Goal: Task Accomplishment & Management: Use online tool/utility

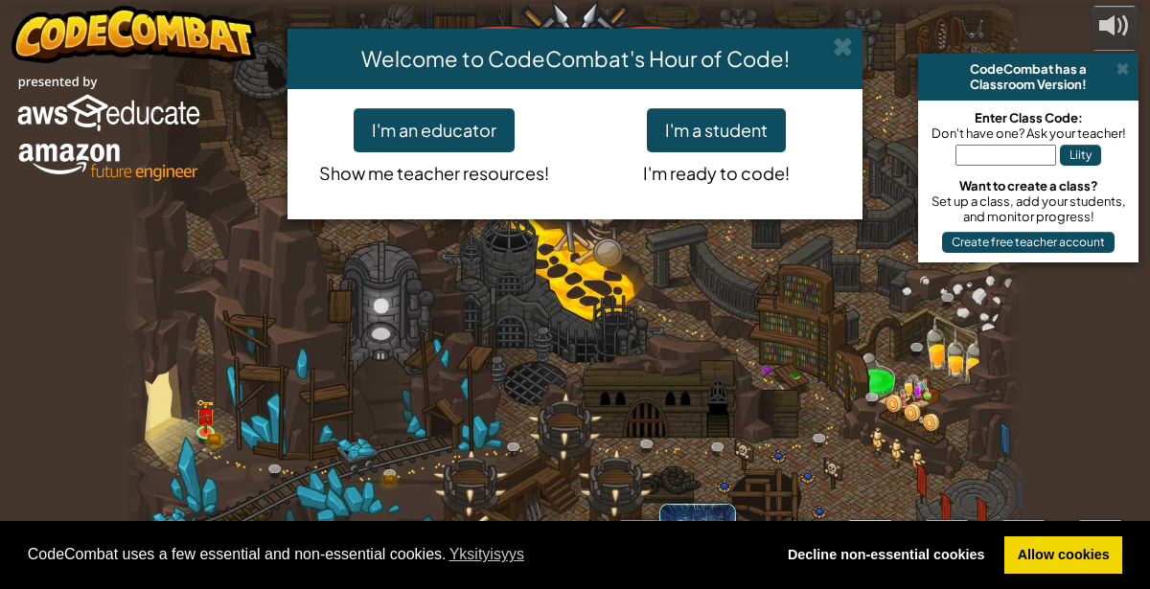
select select "fi"
click at [735, 149] on button "I'm a student" at bounding box center [716, 130] width 139 height 44
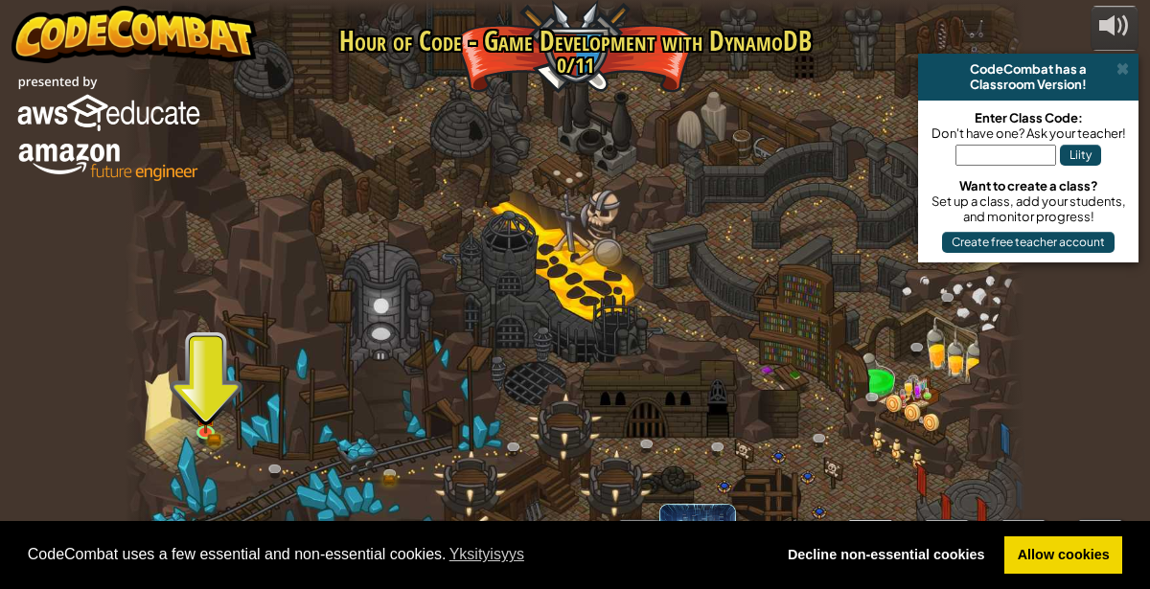
click at [1063, 339] on div "powered by CodeCombat has a Classroom Version! Enter Class Code: Don't have one…" at bounding box center [575, 294] width 1150 height 589
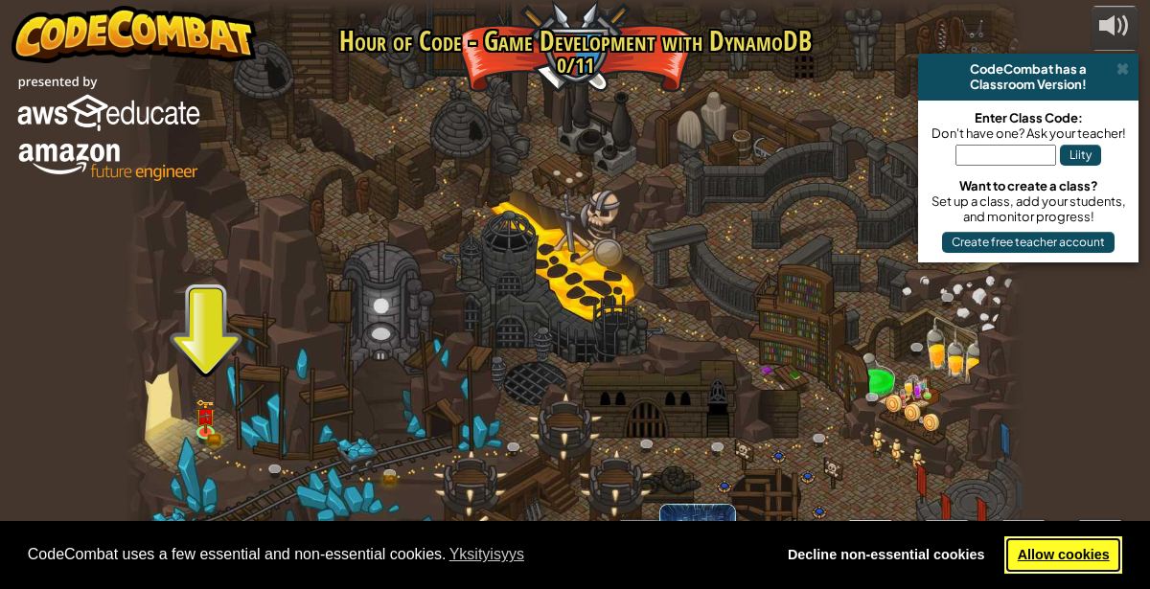
click at [1078, 551] on link "Allow cookies" at bounding box center [1063, 556] width 118 height 38
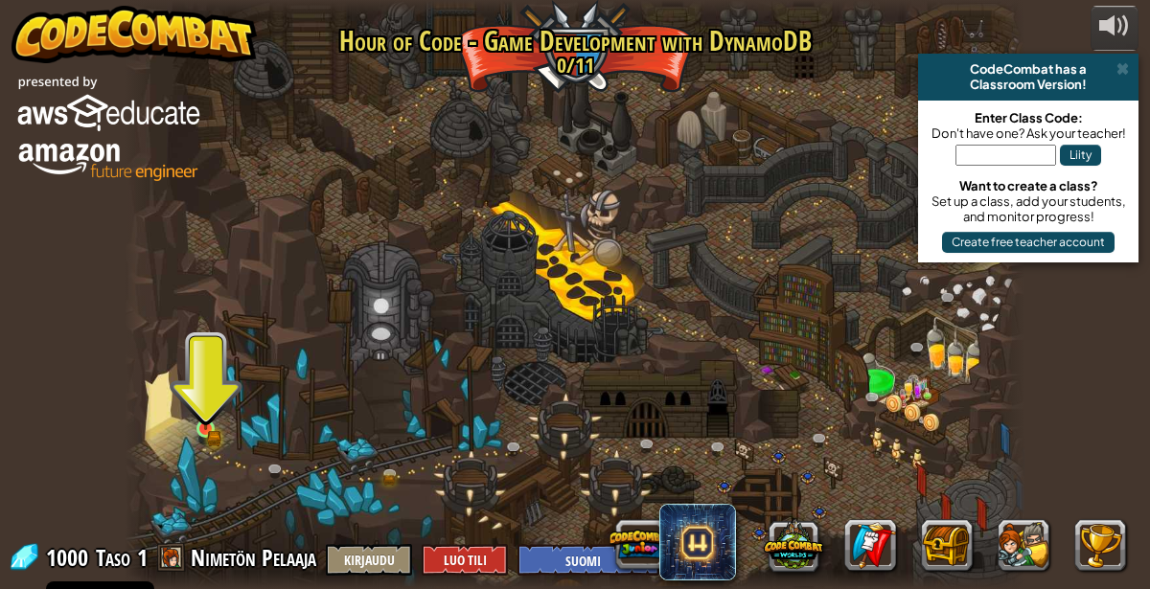
click at [204, 427] on img at bounding box center [205, 407] width 21 height 46
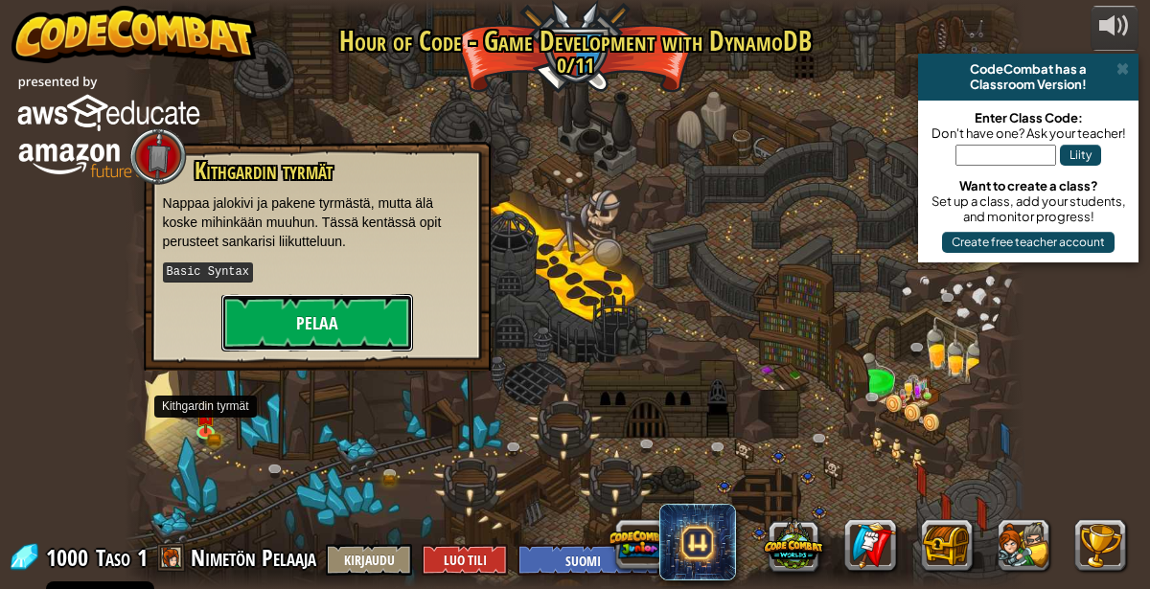
click at [342, 330] on button "Pelaa" at bounding box center [317, 322] width 192 height 57
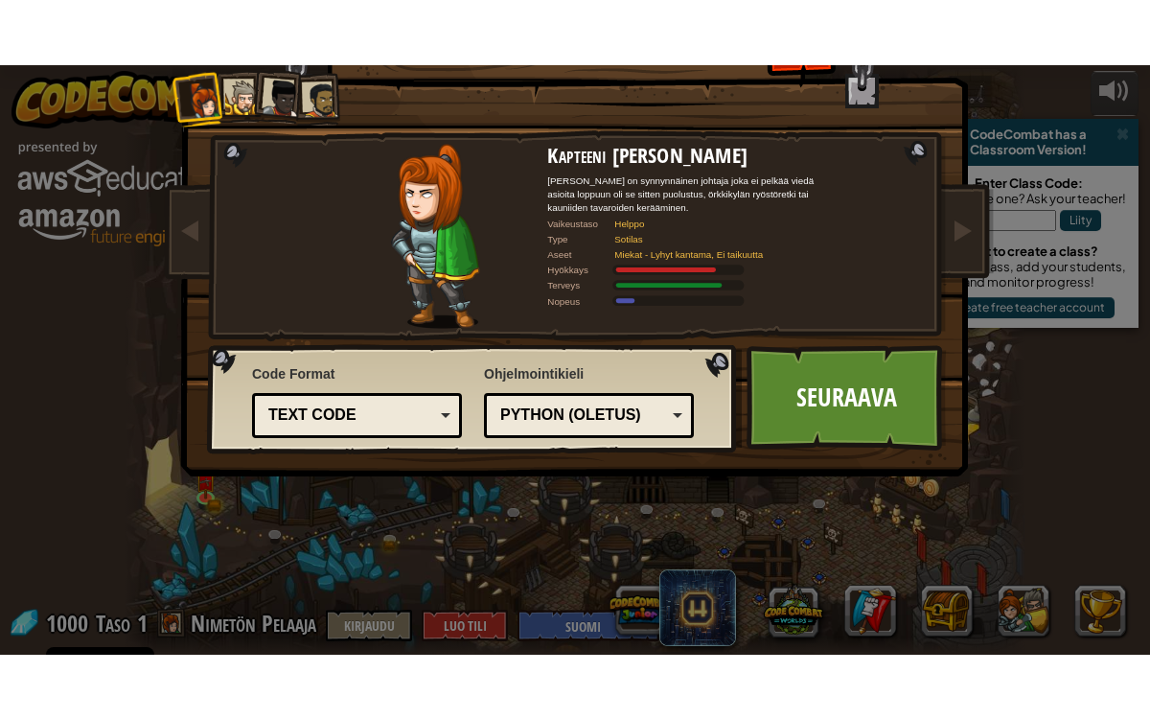
scroll to position [41, 0]
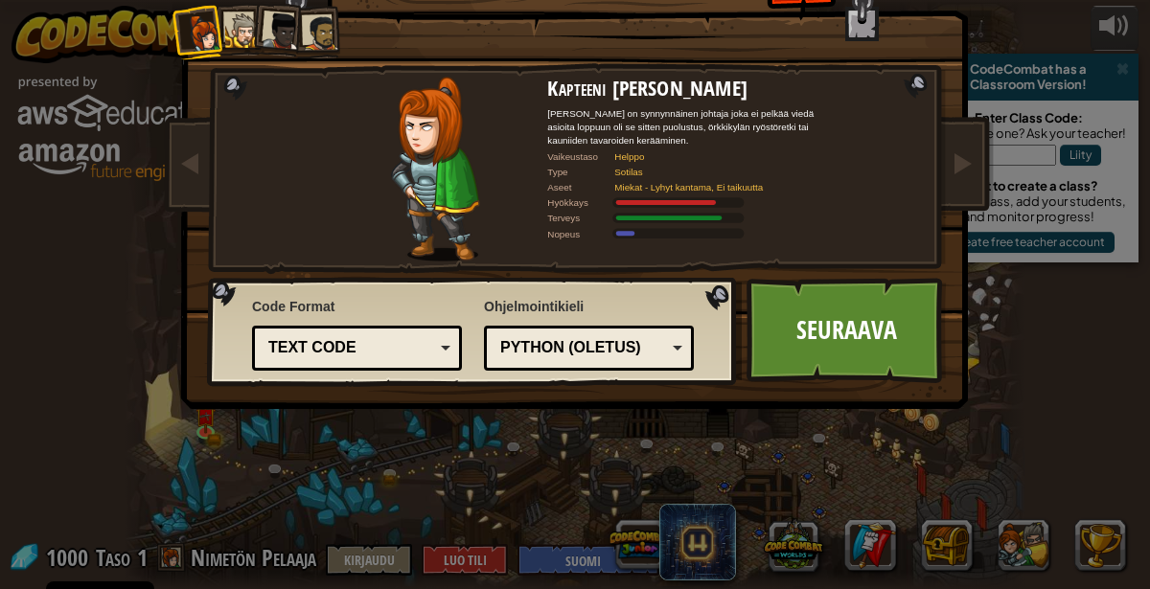
click at [233, 36] on div at bounding box center [242, 30] width 35 height 35
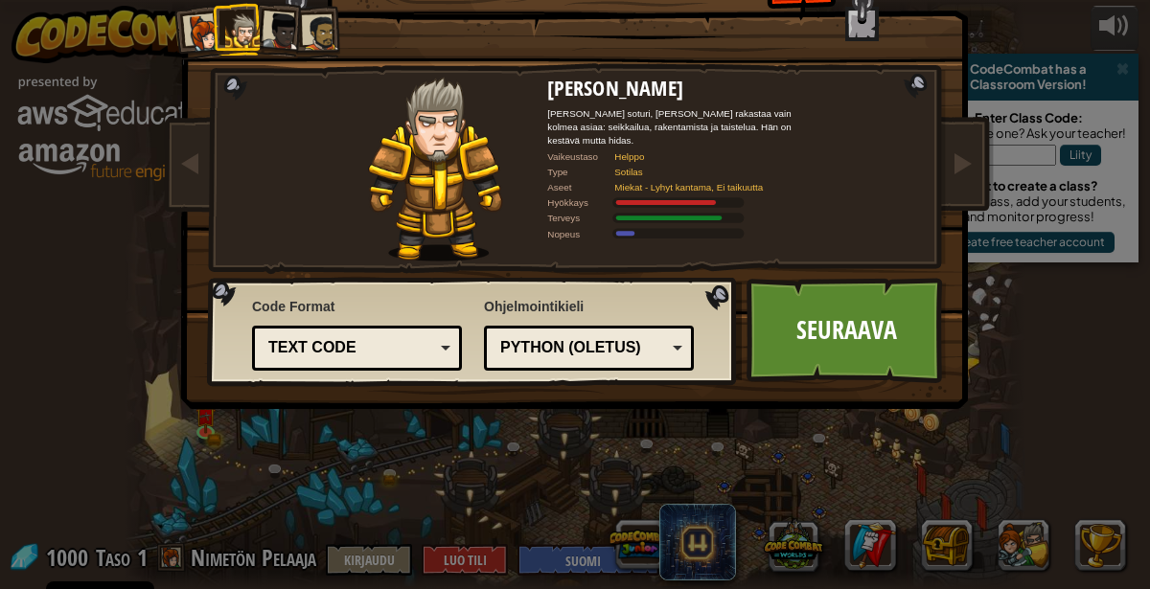
click at [277, 40] on div at bounding box center [282, 31] width 38 height 38
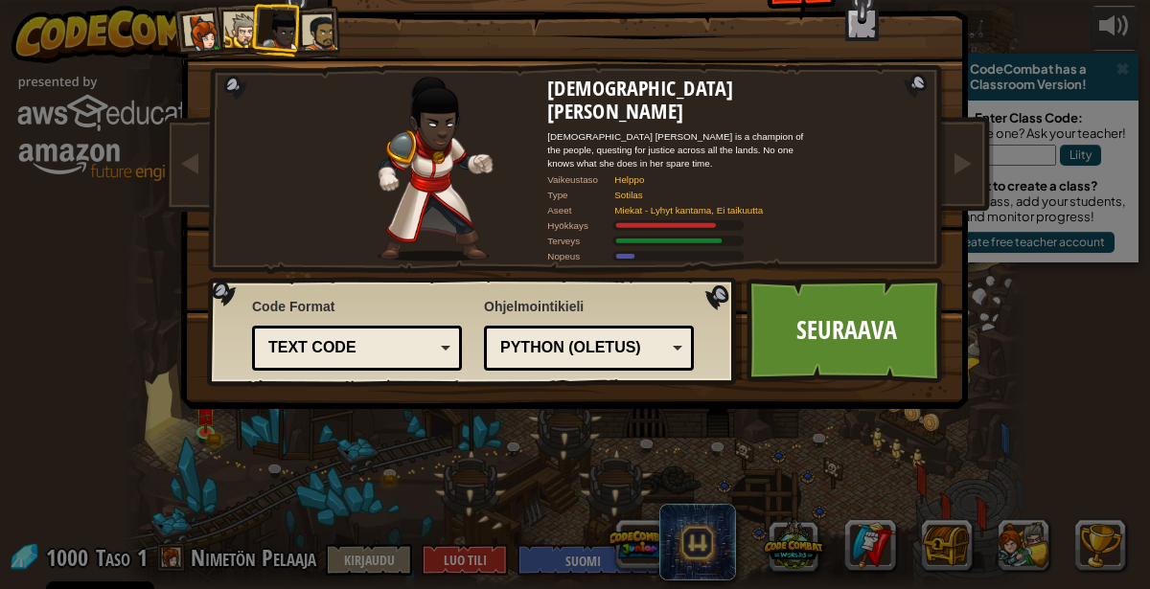
click at [326, 25] on div at bounding box center [320, 32] width 35 height 35
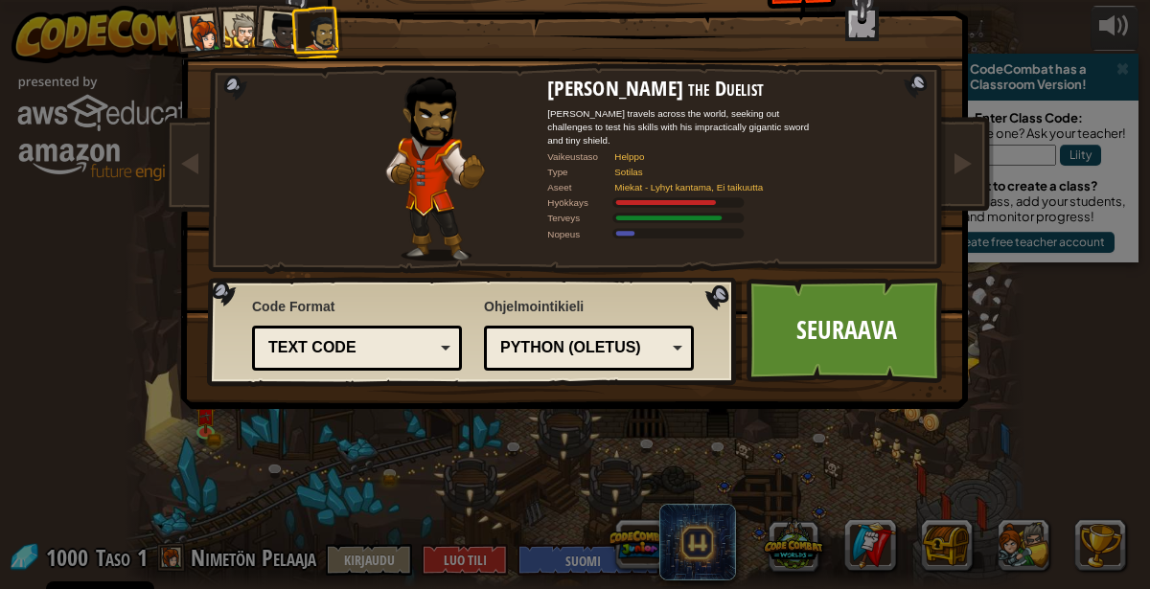
click at [276, 38] on div at bounding box center [282, 31] width 38 height 38
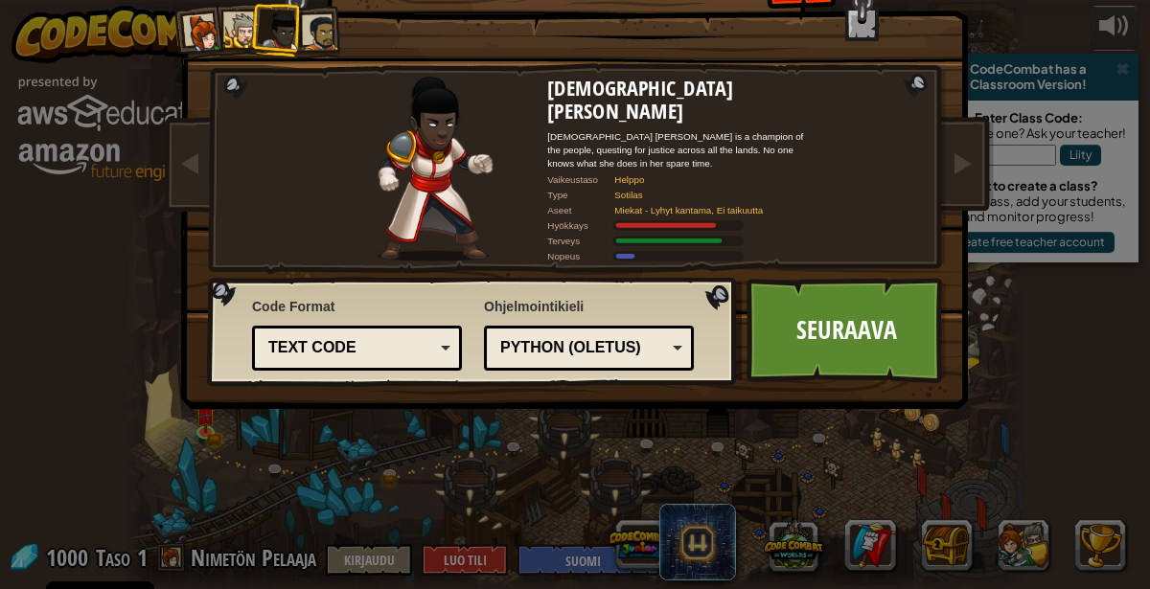
click at [234, 37] on div at bounding box center [242, 30] width 35 height 35
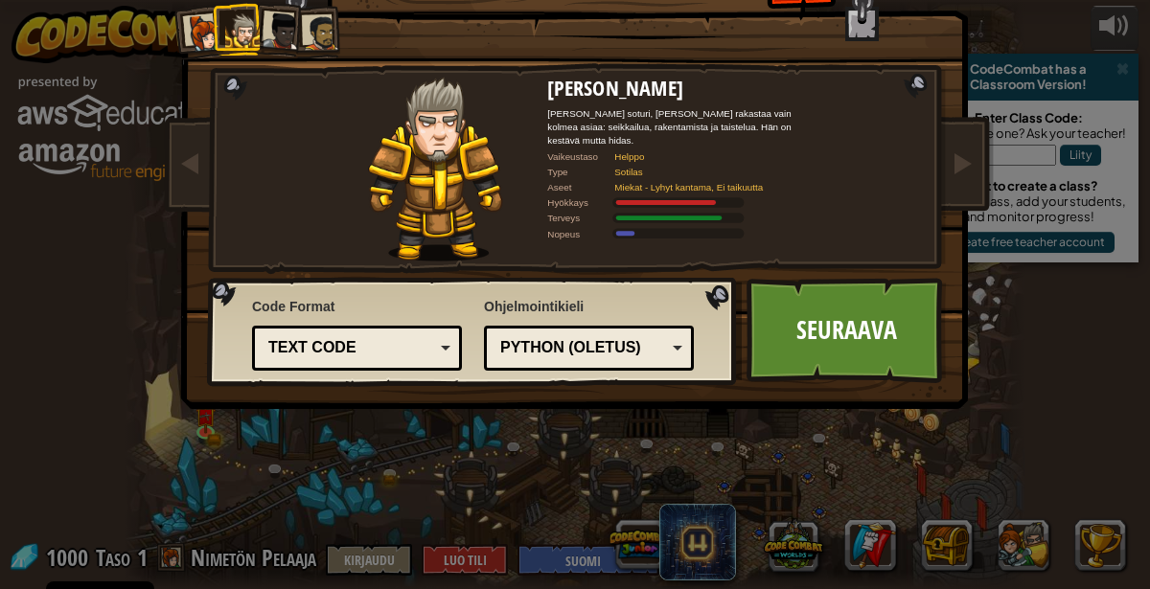
click at [214, 36] on li at bounding box center [239, 29] width 52 height 53
click at [202, 32] on div at bounding box center [204, 33] width 38 height 38
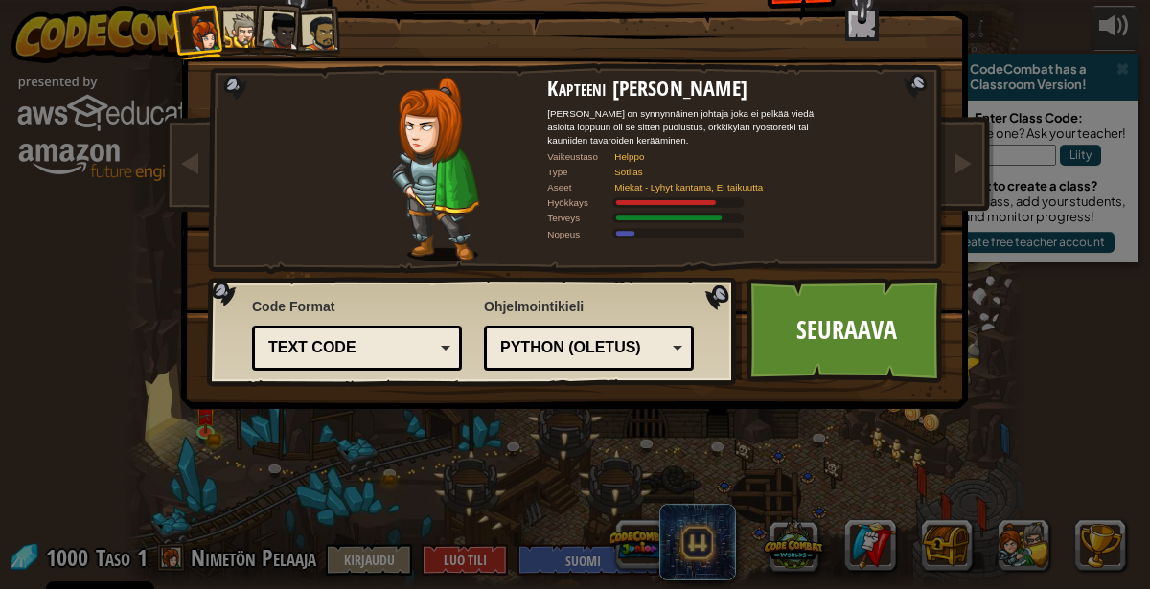
click at [241, 30] on div at bounding box center [242, 30] width 35 height 35
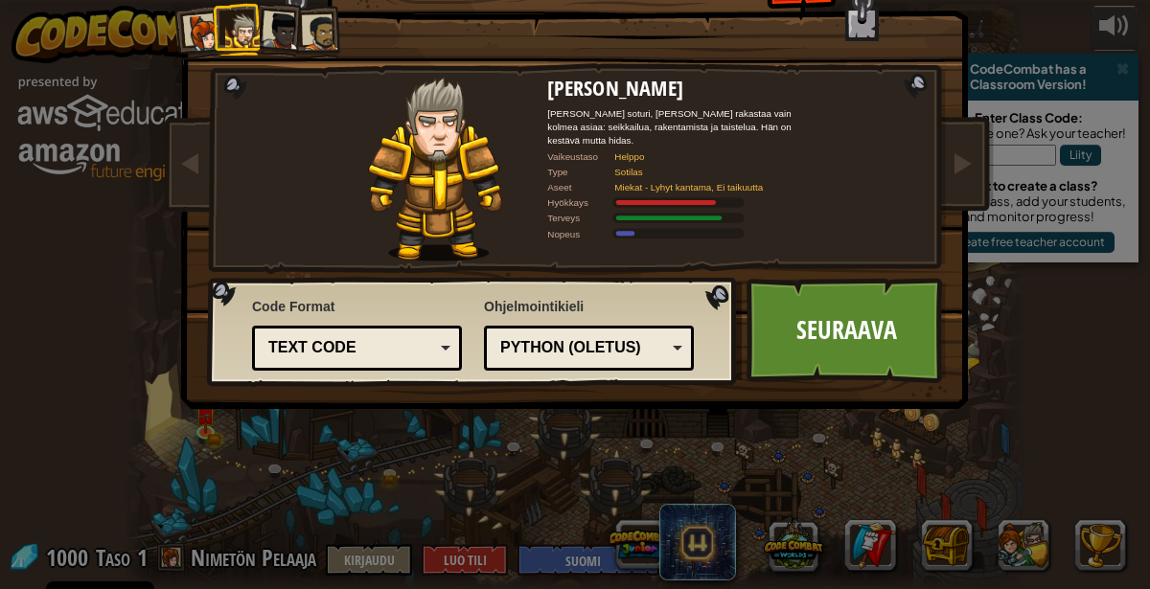
click at [672, 348] on div "Python (Oletus)" at bounding box center [588, 348] width 185 height 30
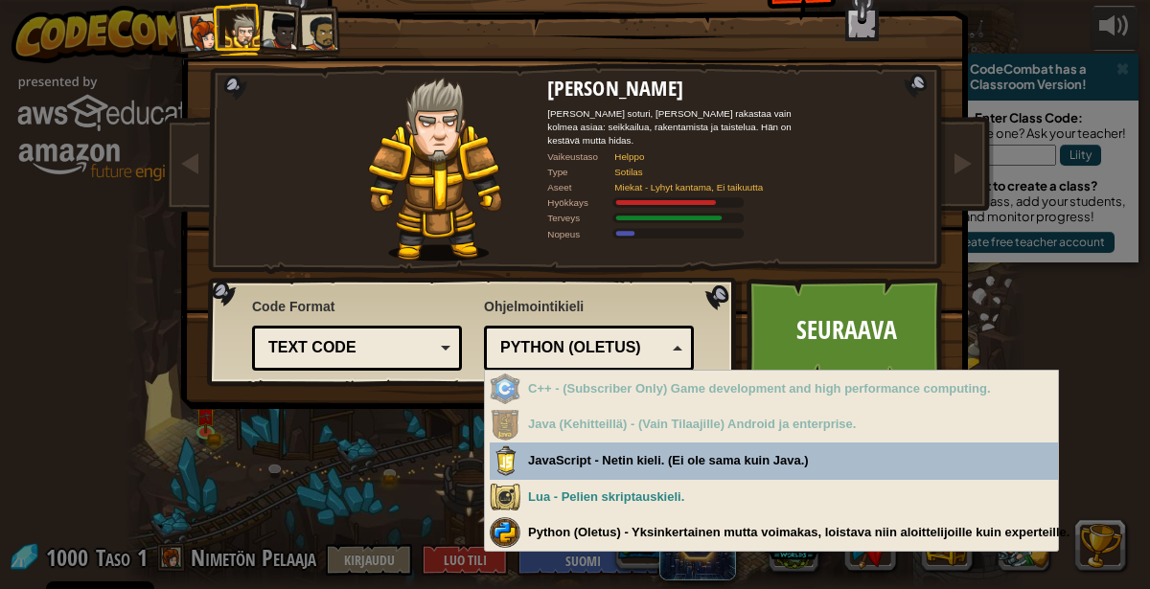
click at [858, 221] on div "Kapteeni [PERSON_NAME] [PERSON_NAME] on synnynnäinen johtaja joka ei pelkää vie…" at bounding box center [575, 205] width 719 height 418
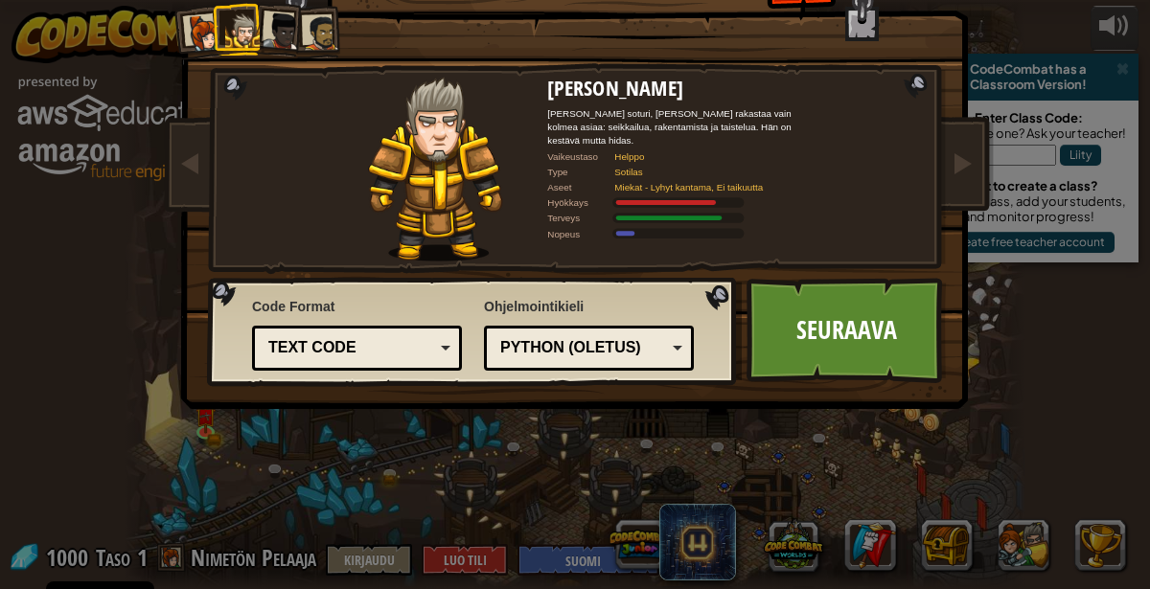
click at [444, 351] on div "Text code" at bounding box center [356, 348] width 185 height 30
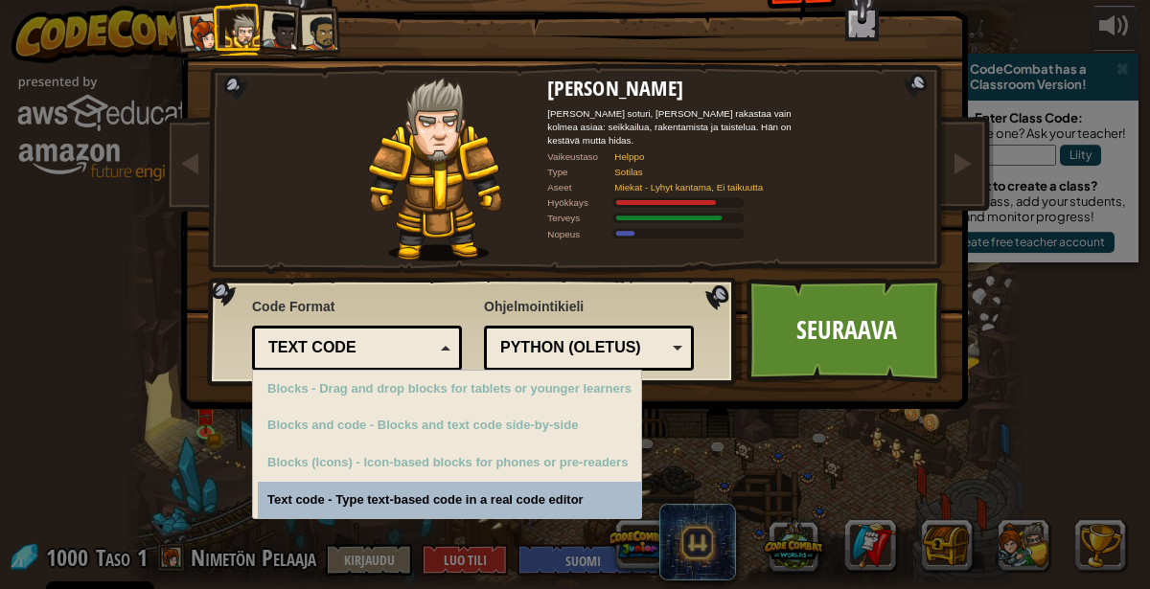
click at [808, 212] on div "Terveys" at bounding box center [681, 218] width 268 height 13
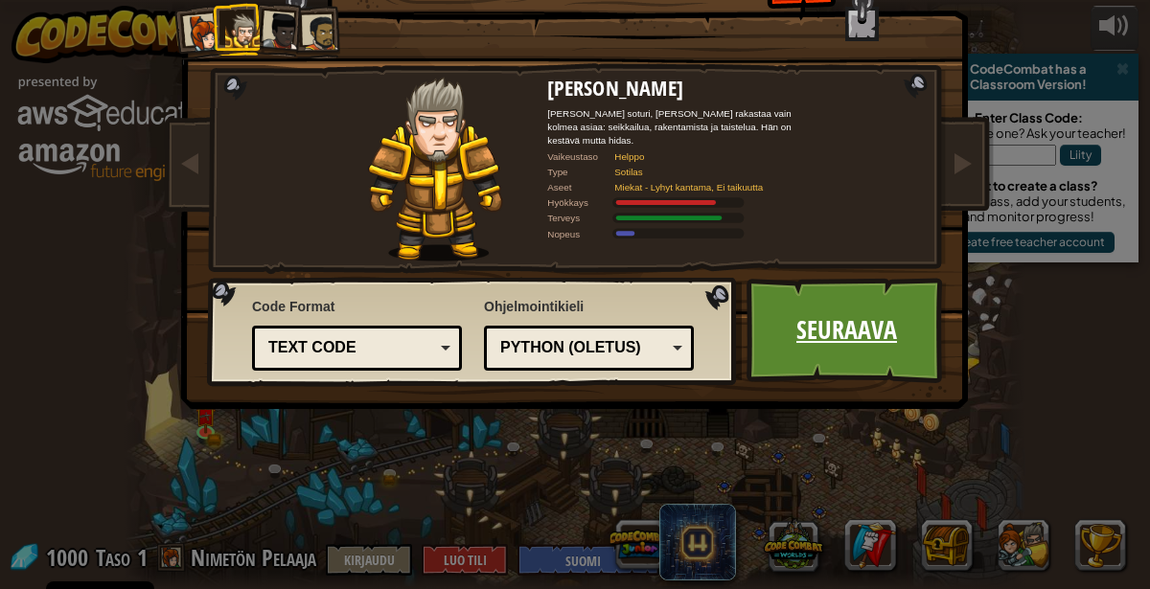
click at [848, 356] on link "Seuraava" at bounding box center [847, 330] width 200 height 105
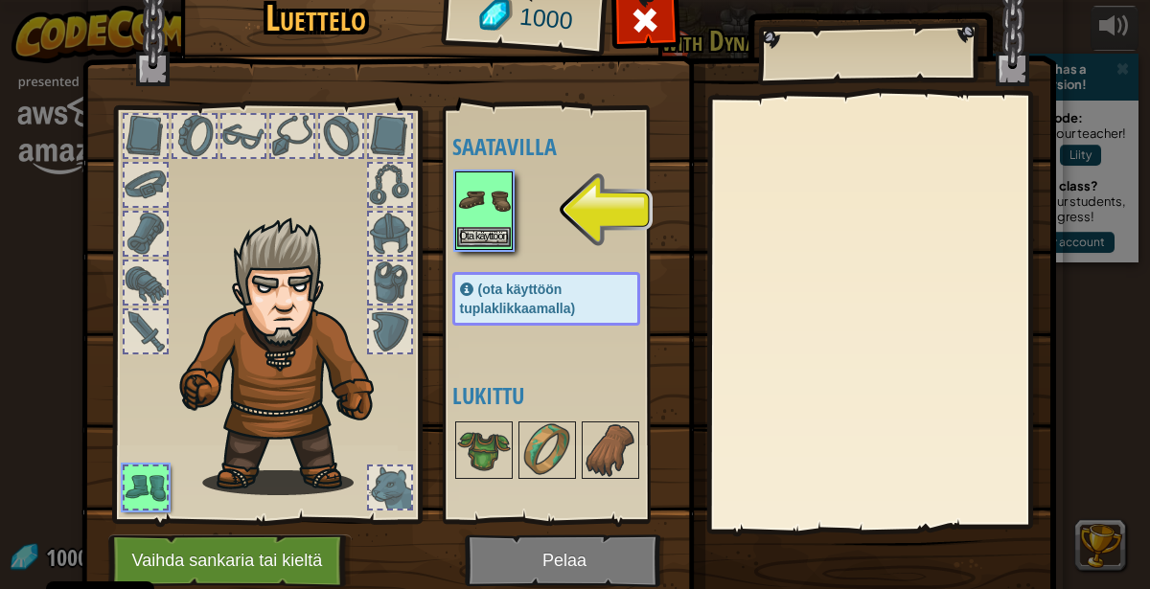
click at [494, 195] on img at bounding box center [484, 200] width 54 height 54
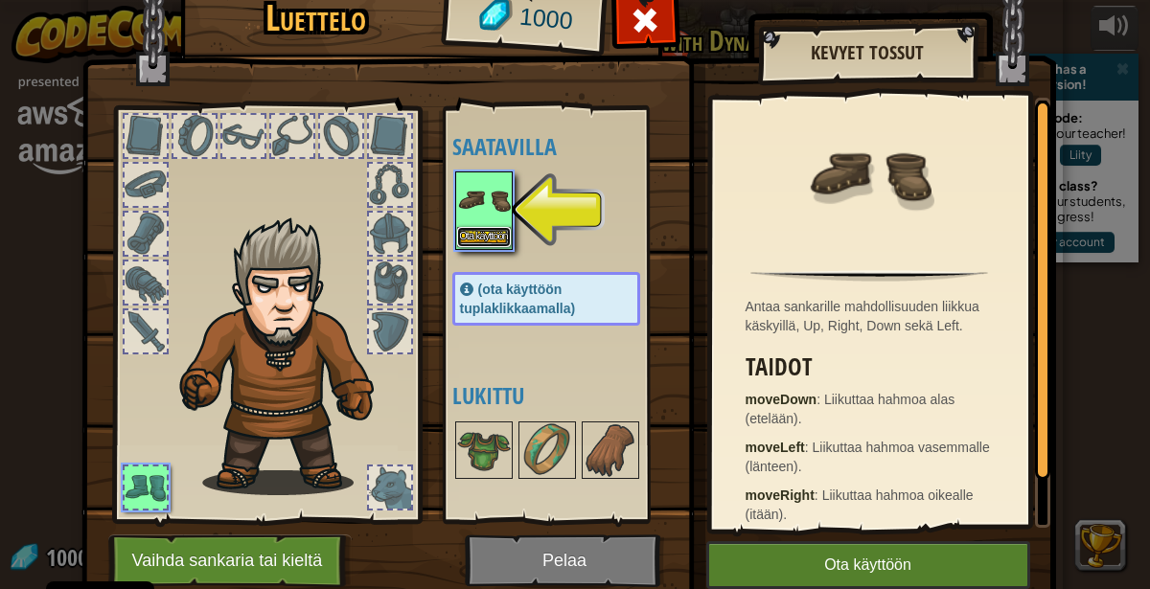
click at [495, 241] on button "Ota käyttöön" at bounding box center [484, 237] width 54 height 20
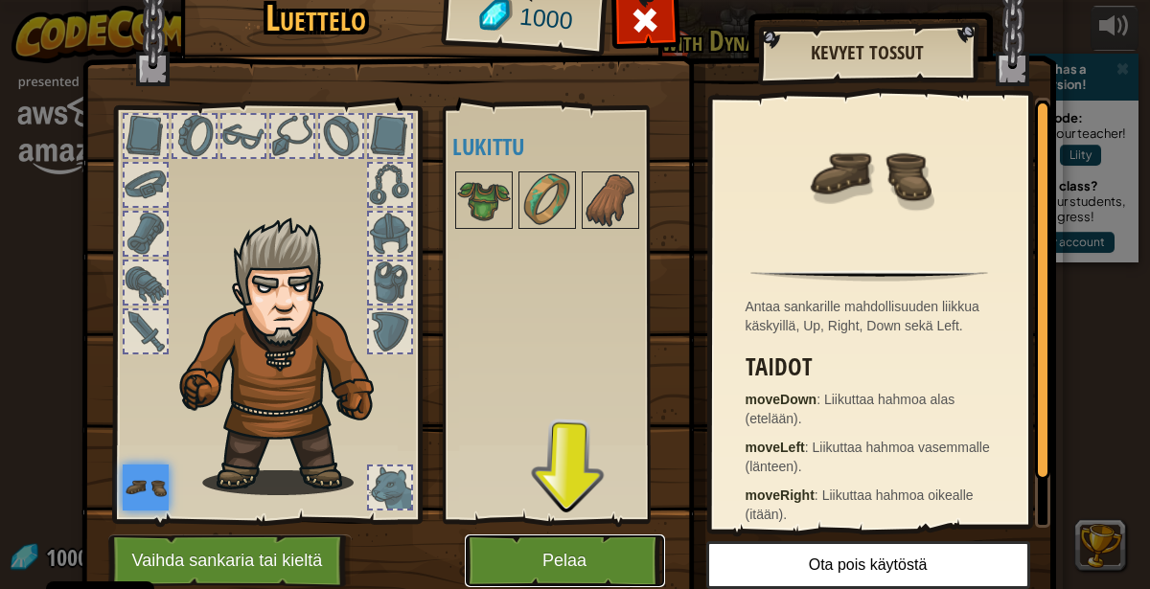
click at [575, 561] on button "Pelaa" at bounding box center [565, 561] width 200 height 53
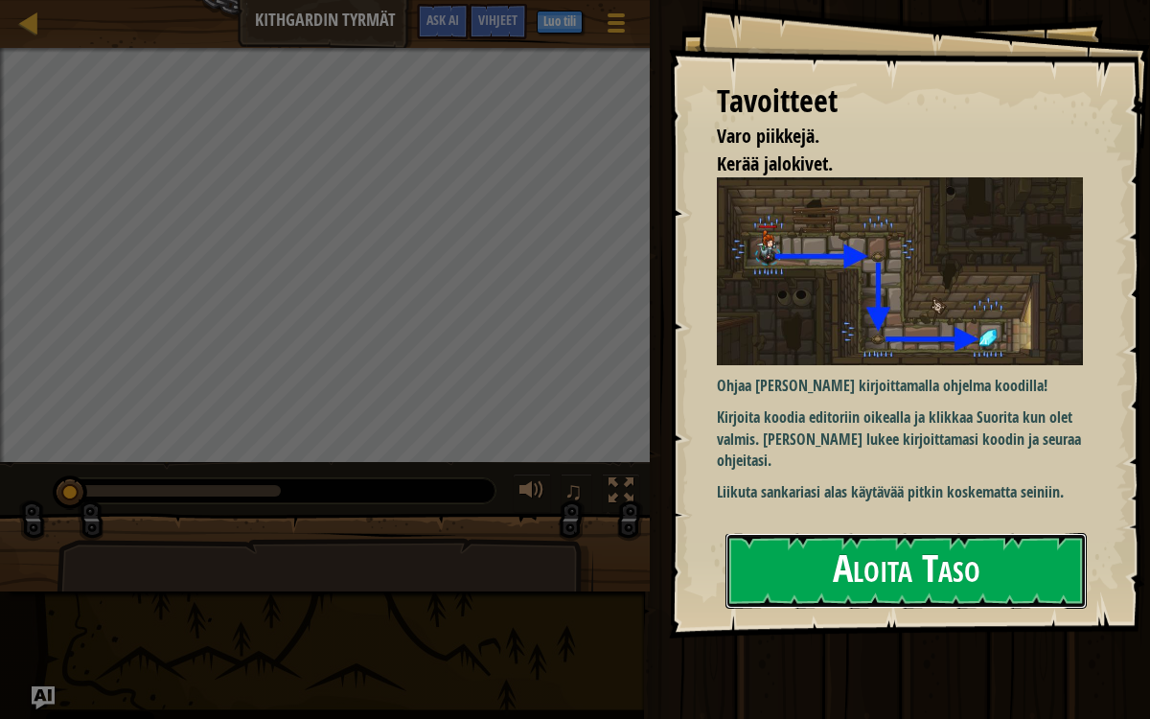
click at [908, 569] on button "Aloita Taso" at bounding box center [905, 571] width 361 height 76
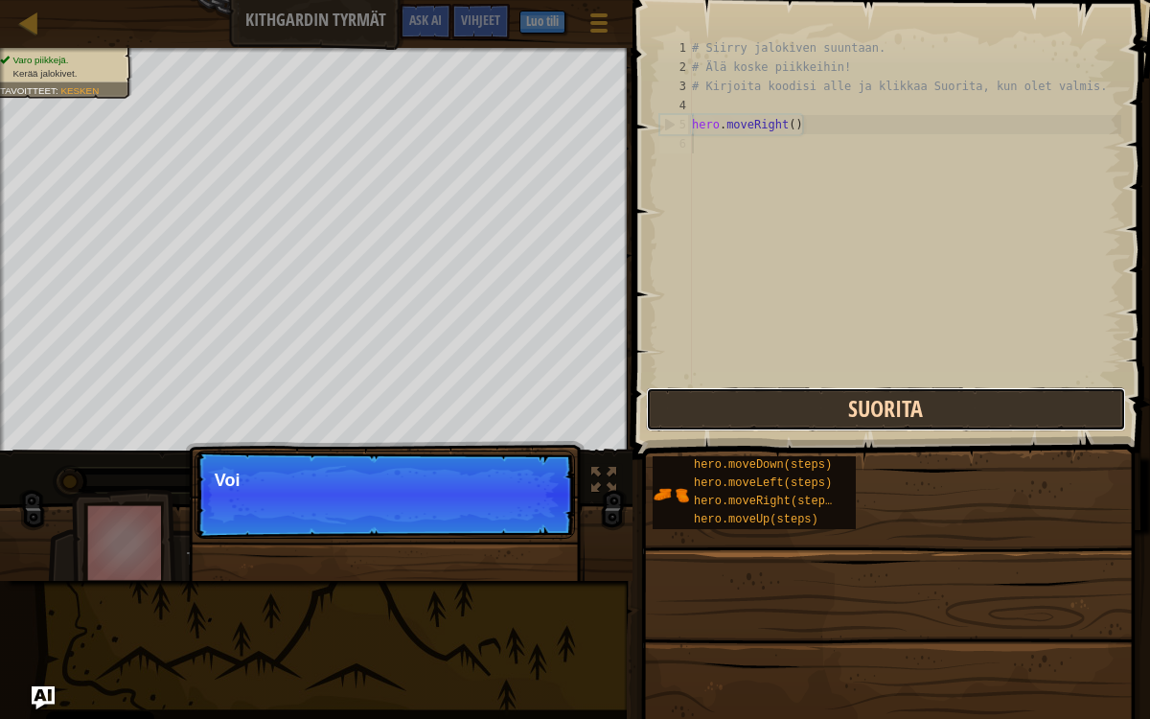
click at [892, 413] on button "Suorita" at bounding box center [886, 409] width 480 height 44
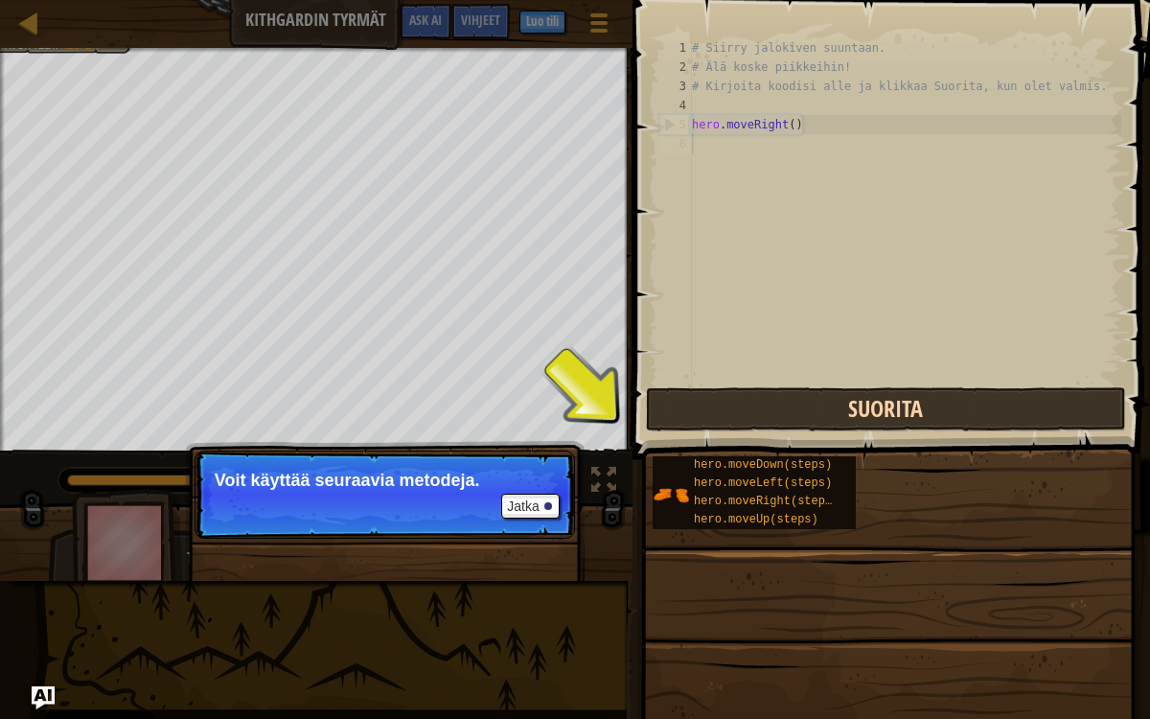
scroll to position [9, 0]
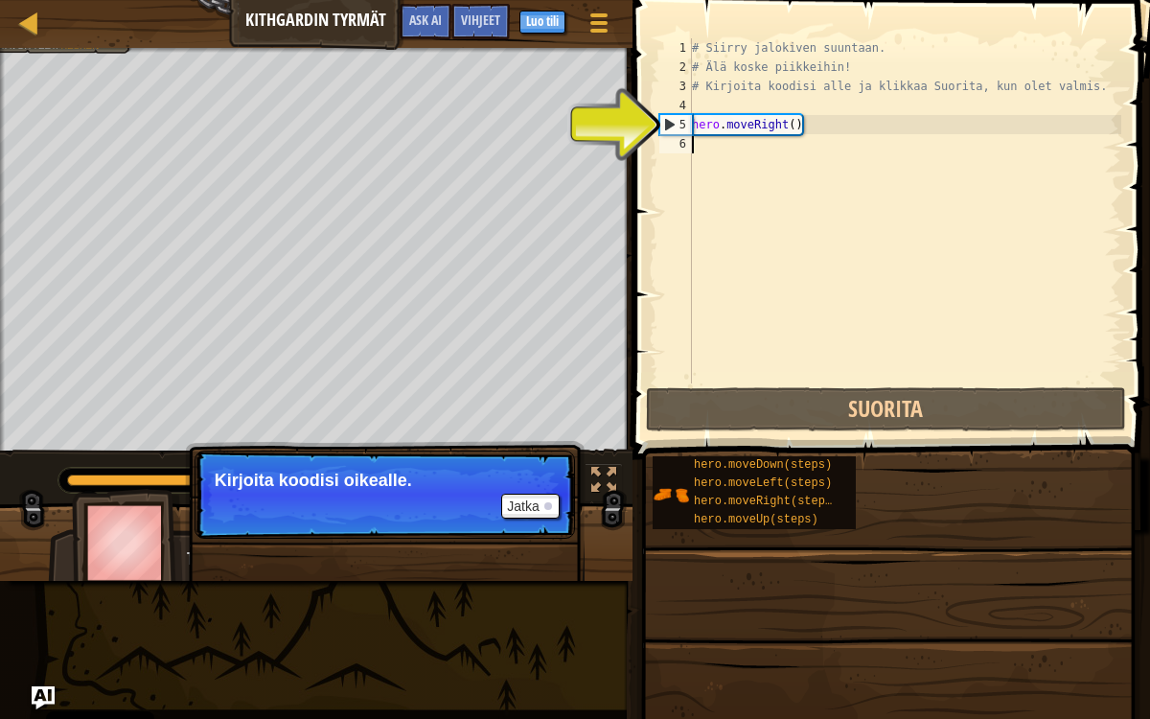
click at [768, 127] on div "# Siirry jalokiven suuntaan. # Älä koske piikkeihin! # Kirjoita koodisi alle ja…" at bounding box center [904, 229] width 433 height 383
type textarea "hero.moveRight()"
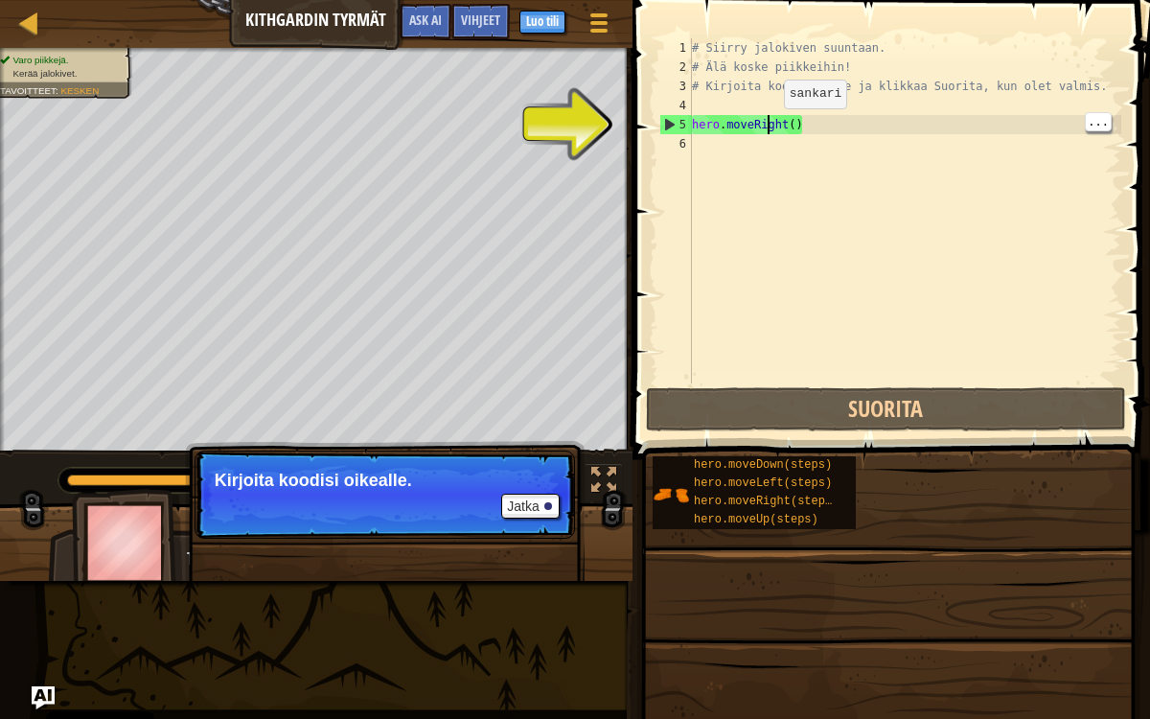
click at [661, 134] on div "6" at bounding box center [675, 143] width 33 height 19
click at [669, 123] on div "5" at bounding box center [676, 124] width 32 height 19
type textarea "hero.moveRight()"
click at [666, 134] on div "6" at bounding box center [675, 143] width 33 height 19
click at [669, 126] on div "5" at bounding box center [676, 124] width 32 height 19
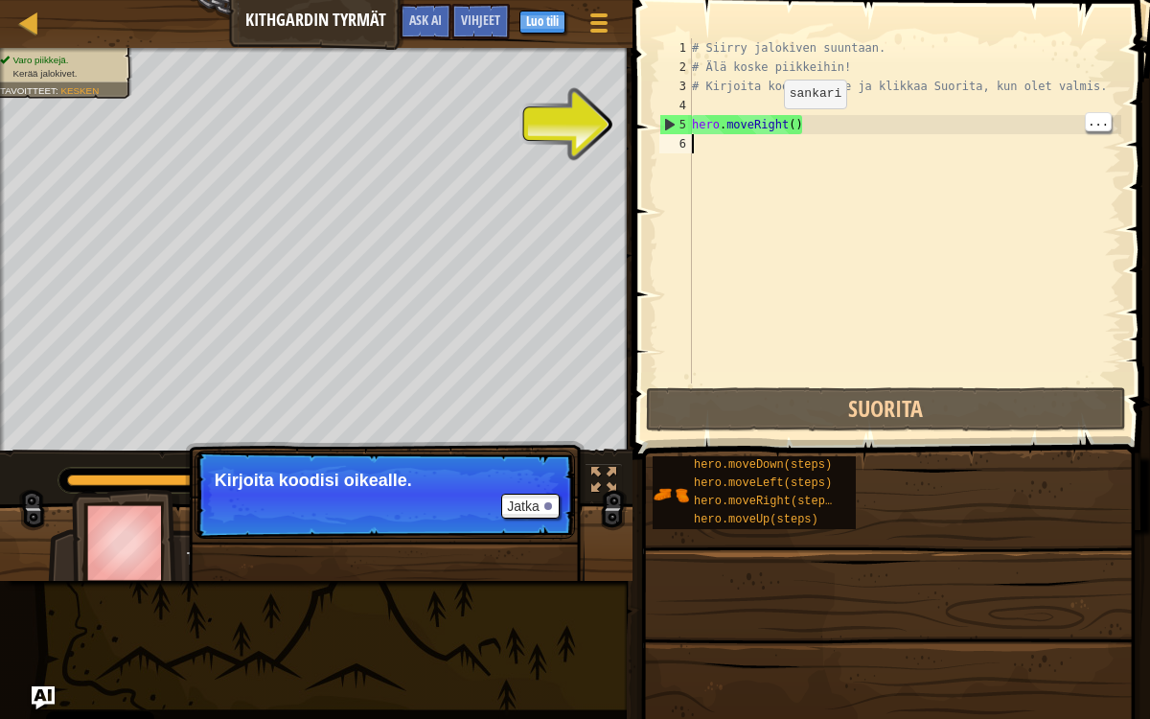
type textarea "hero.moveRight()"
click at [681, 121] on div "5" at bounding box center [676, 124] width 32 height 19
click at [701, 119] on div "# Siirry jalokiven suuntaan. # Älä koske piikkeihin! # Kirjoita koodisi alle ja…" at bounding box center [904, 210] width 433 height 345
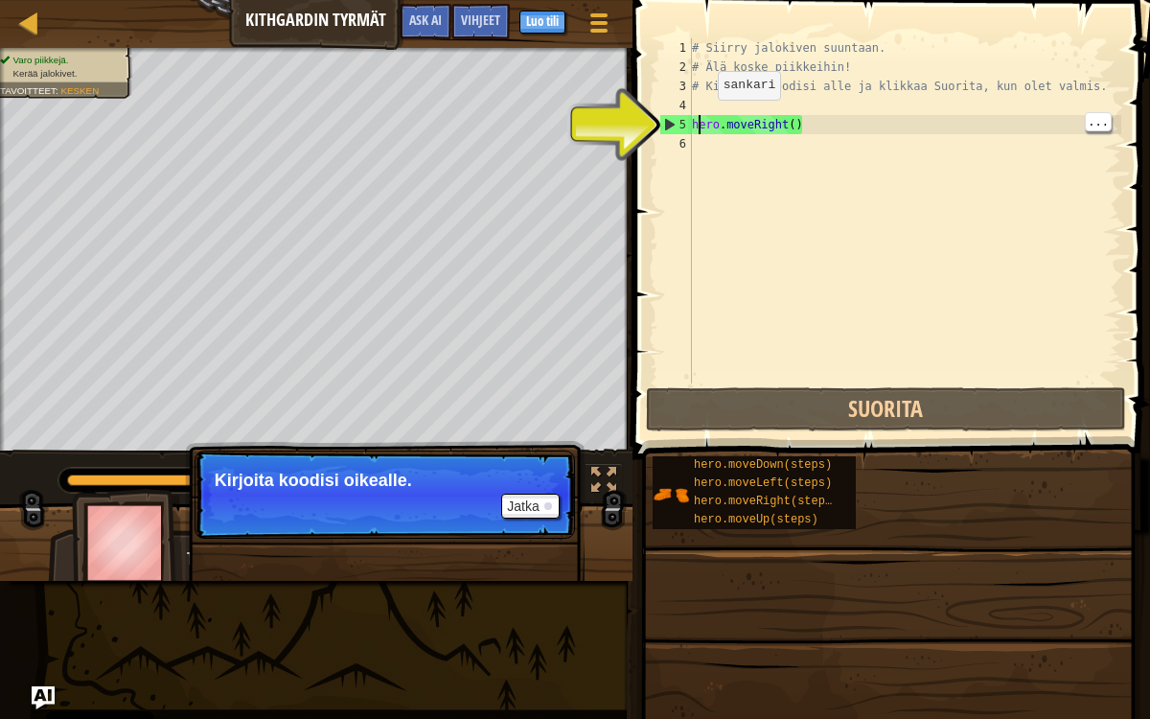
click at [671, 130] on div "5" at bounding box center [676, 124] width 32 height 19
click at [667, 129] on div "5" at bounding box center [676, 124] width 32 height 19
type textarea "hero.moveRight()"
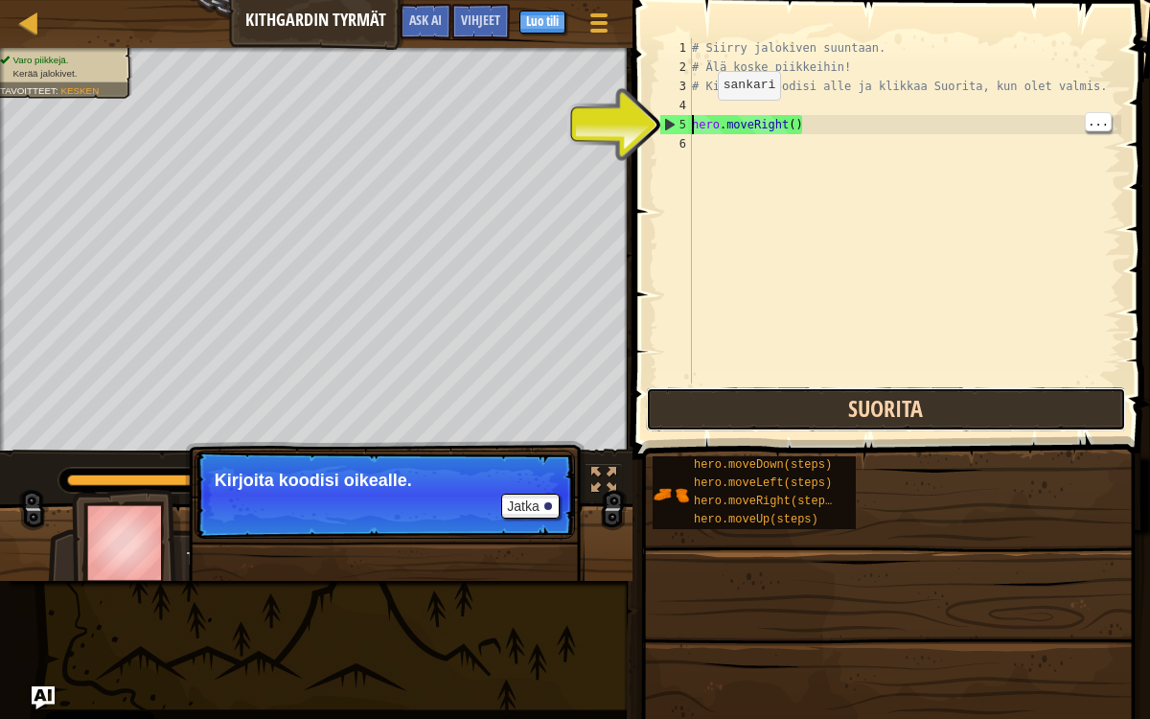
click at [932, 410] on button "Suorita" at bounding box center [886, 409] width 480 height 44
click at [954, 411] on button "Suorita" at bounding box center [886, 409] width 480 height 44
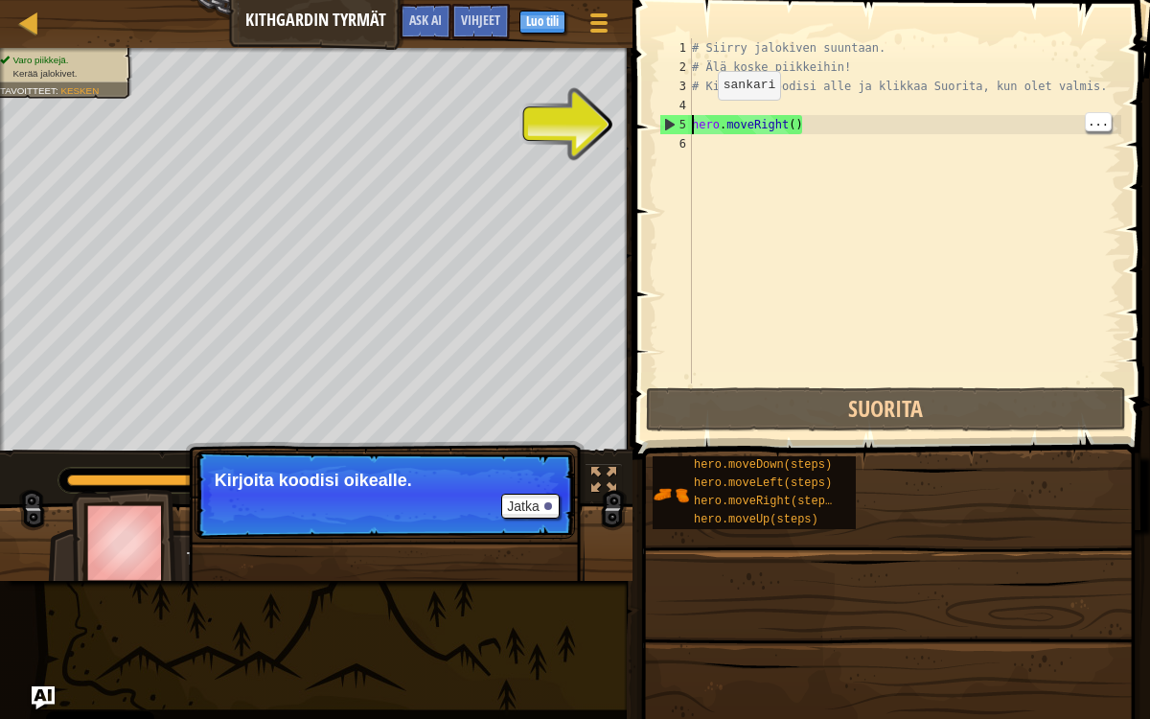
click at [800, 252] on div "# Siirry jalokiven suuntaan. # Älä koske piikkeihin! # Kirjoita koodisi alle ja…" at bounding box center [904, 229] width 433 height 383
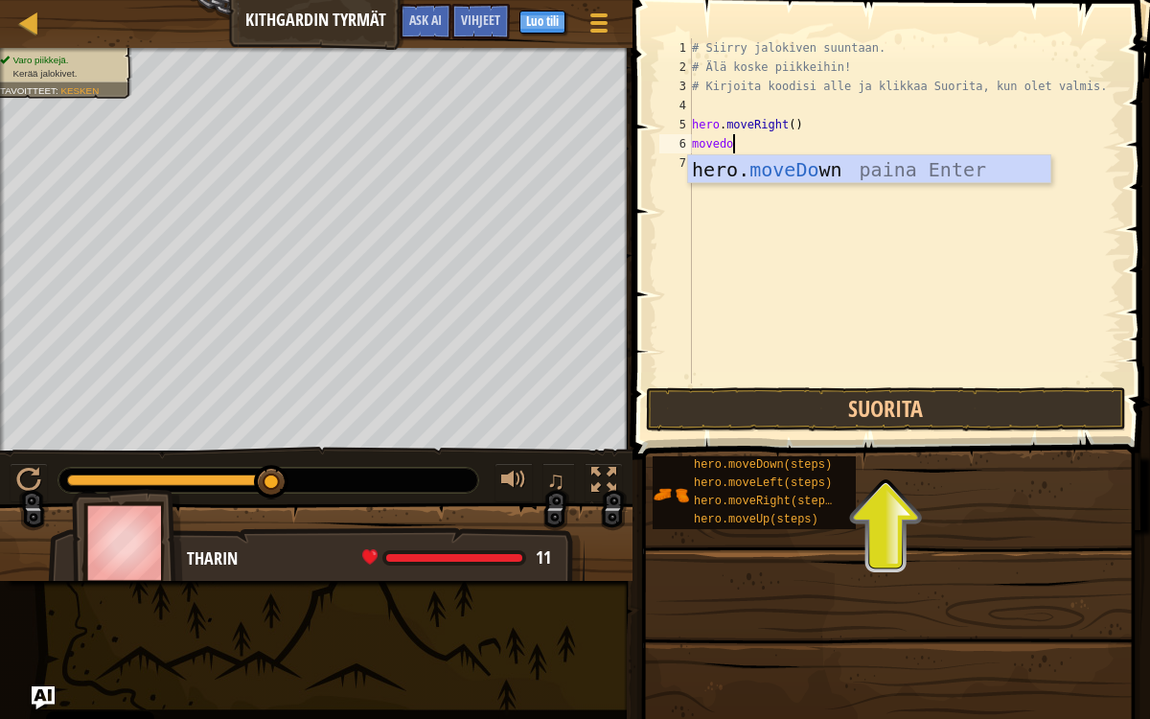
type textarea "movedow"
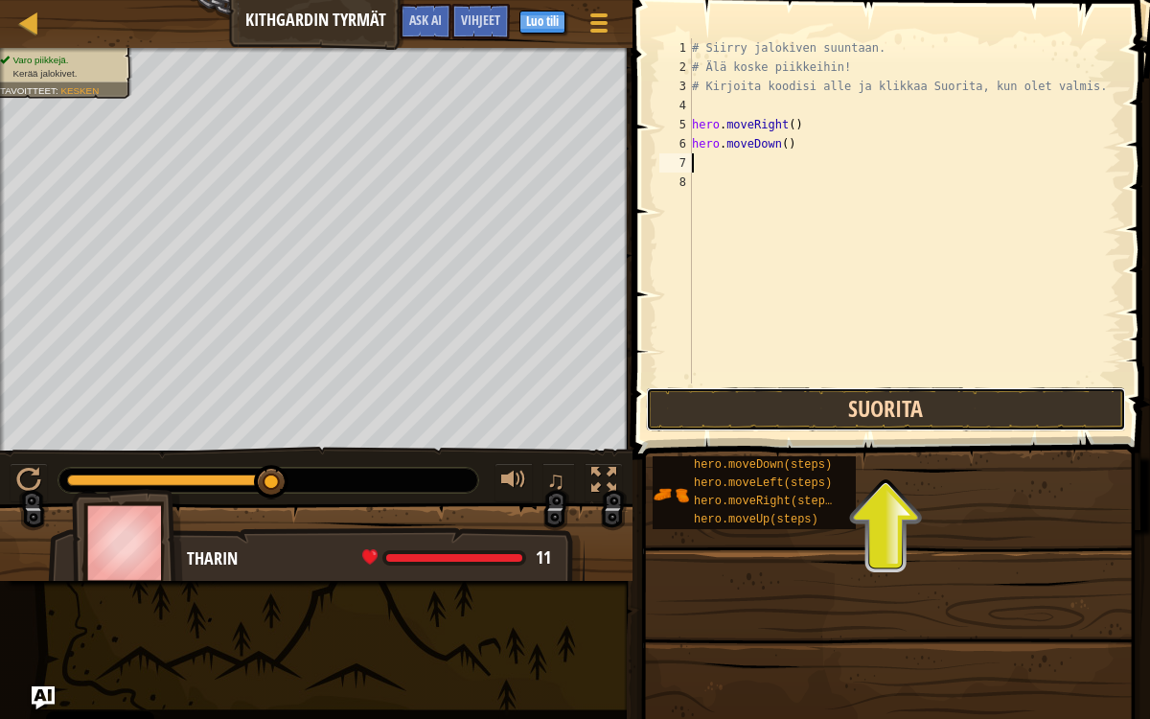
click at [892, 402] on button "Suorita" at bounding box center [886, 409] width 480 height 44
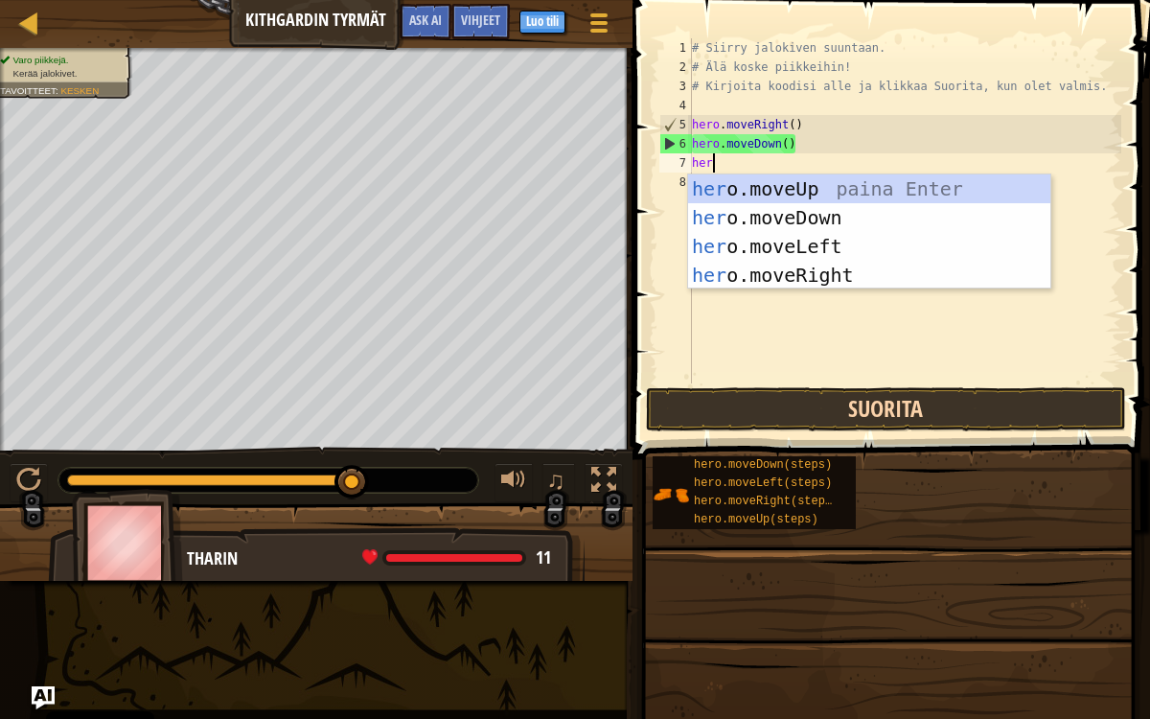
type textarea "hero"
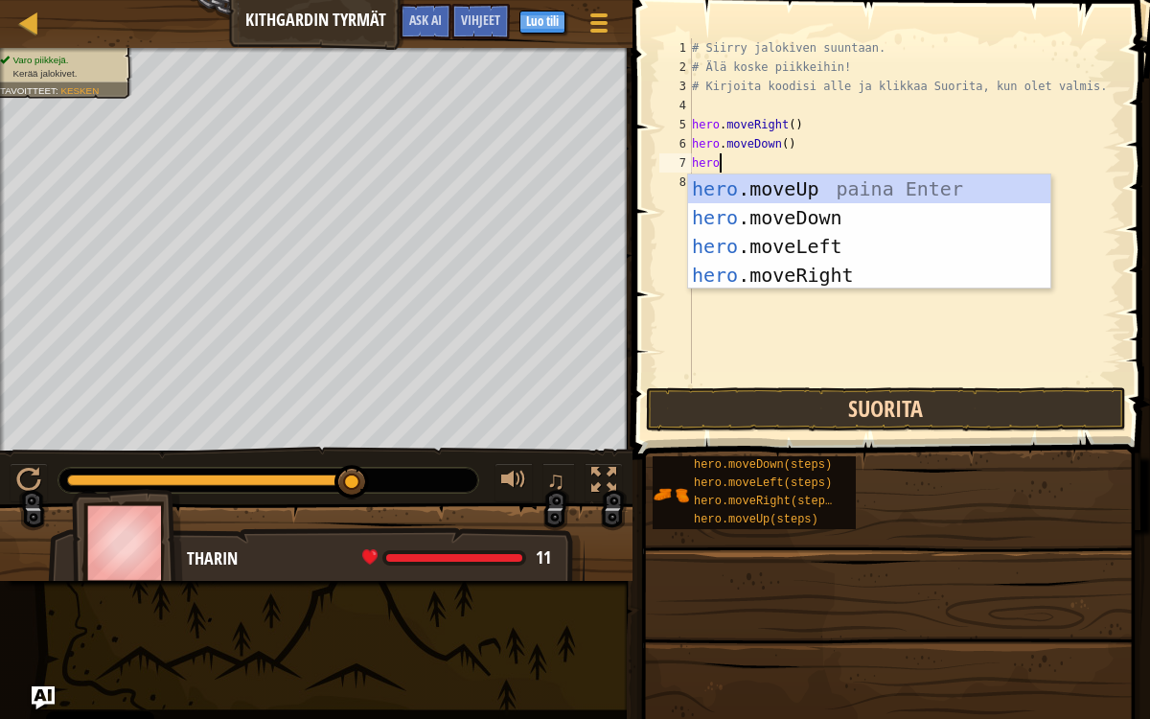
scroll to position [9, 1]
click at [820, 278] on div "hero .moveUp paina Enter hero .moveDown paina Enter hero .moveLeft paina Enter …" at bounding box center [869, 260] width 363 height 172
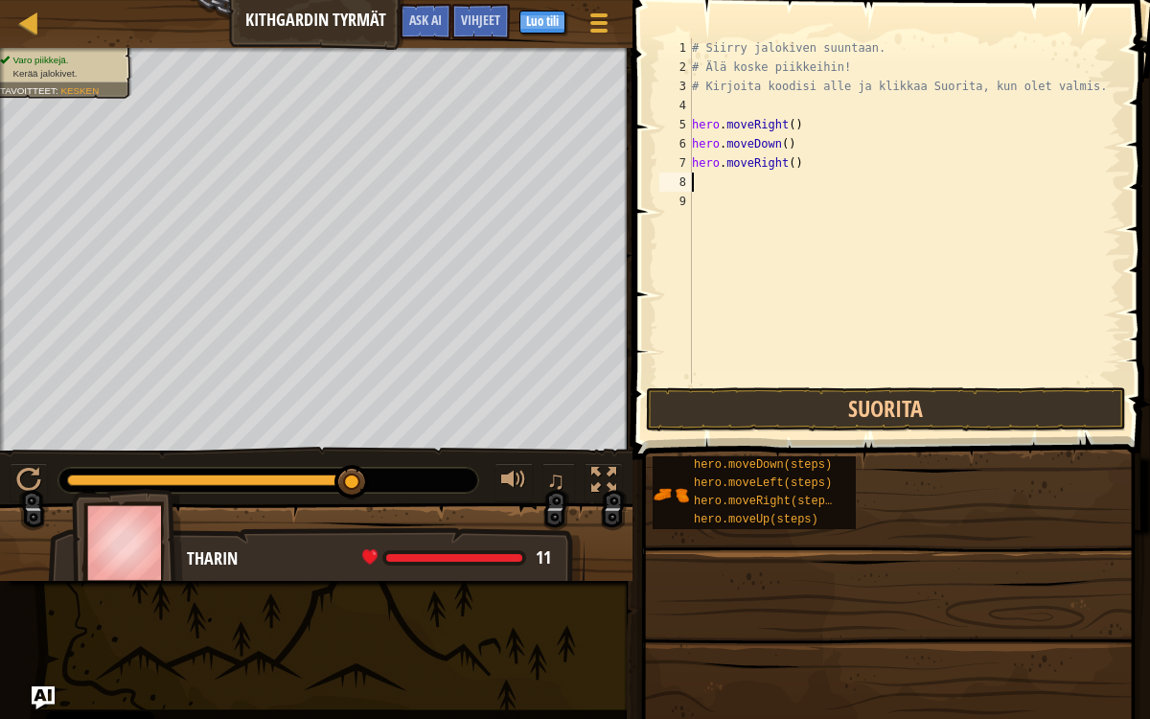
scroll to position [9, 0]
click at [963, 408] on button "Suorita" at bounding box center [886, 409] width 480 height 44
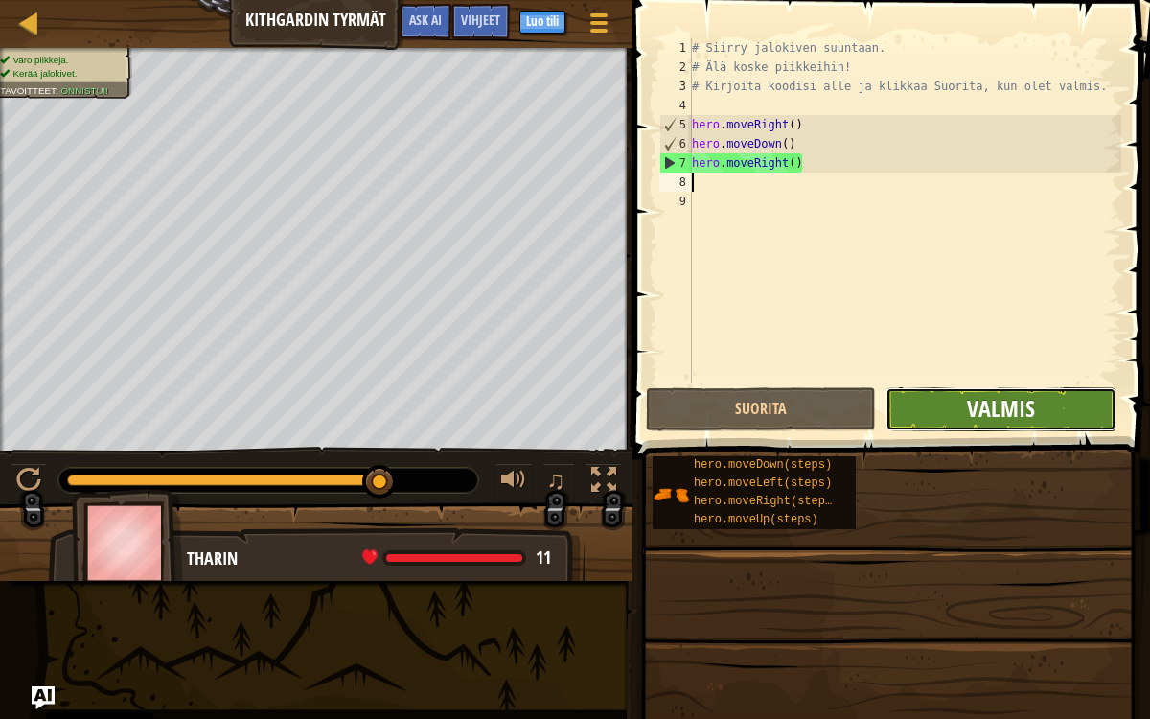
click at [995, 416] on span "Valmis" at bounding box center [1001, 408] width 68 height 31
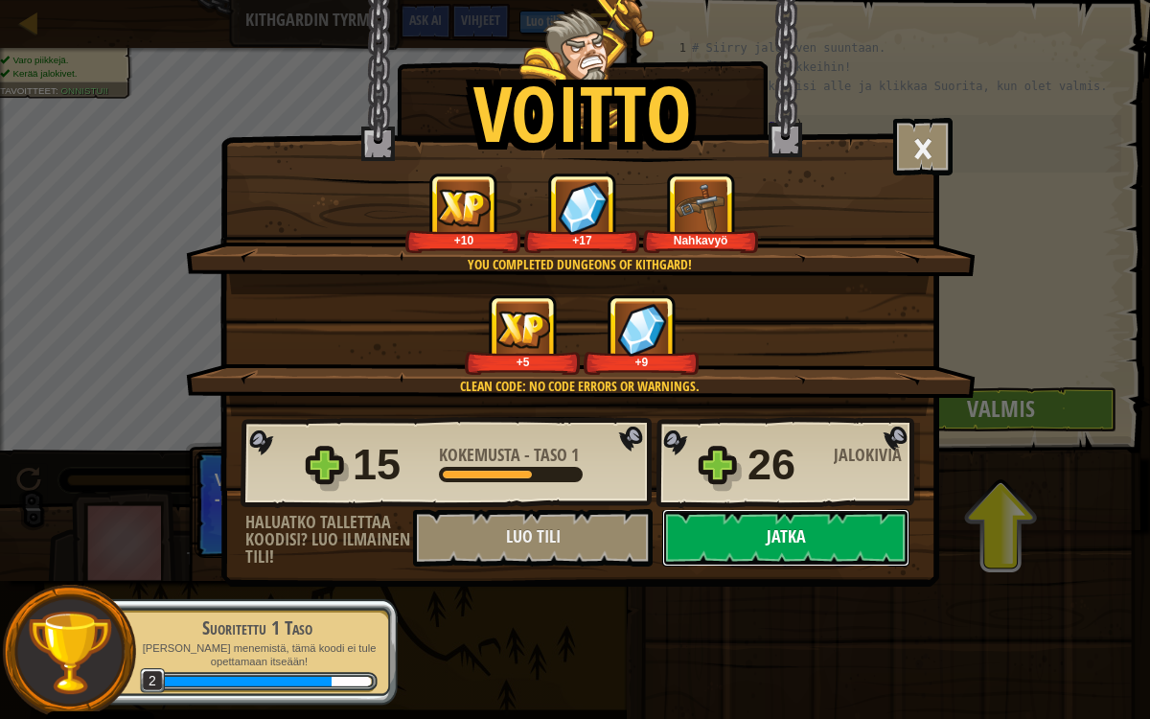
click at [758, 553] on button "Jatka" at bounding box center [785, 537] width 247 height 57
select select "fi"
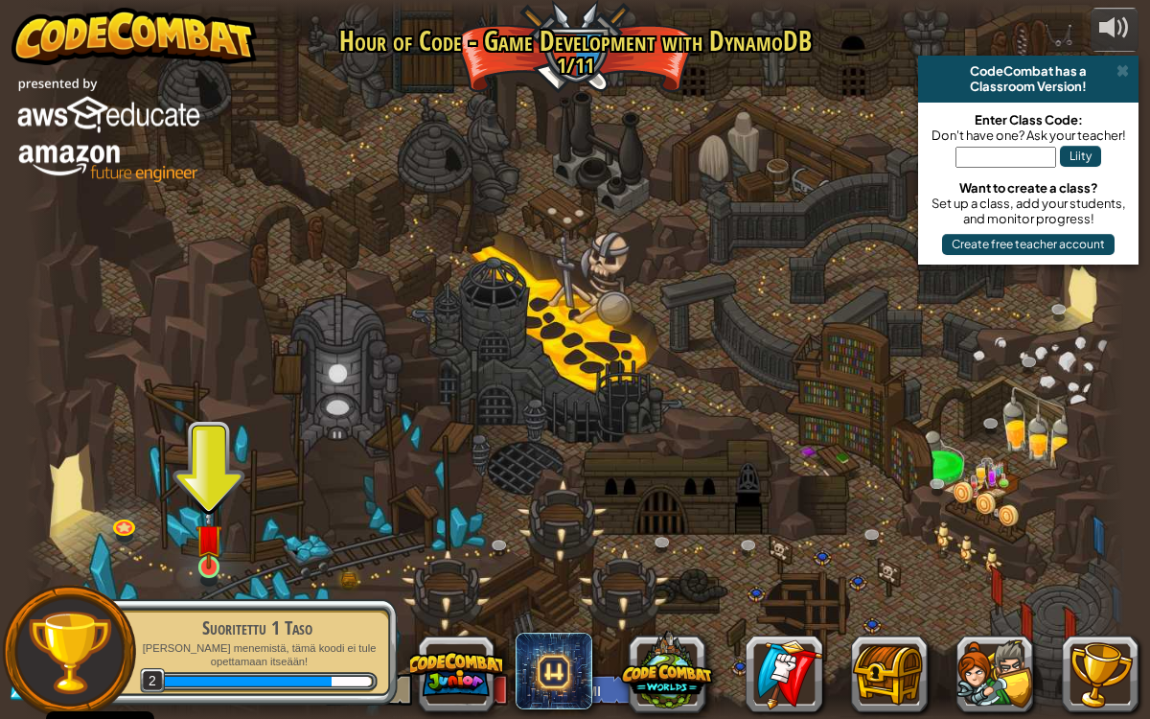
click at [217, 559] on img at bounding box center [209, 537] width 28 height 63
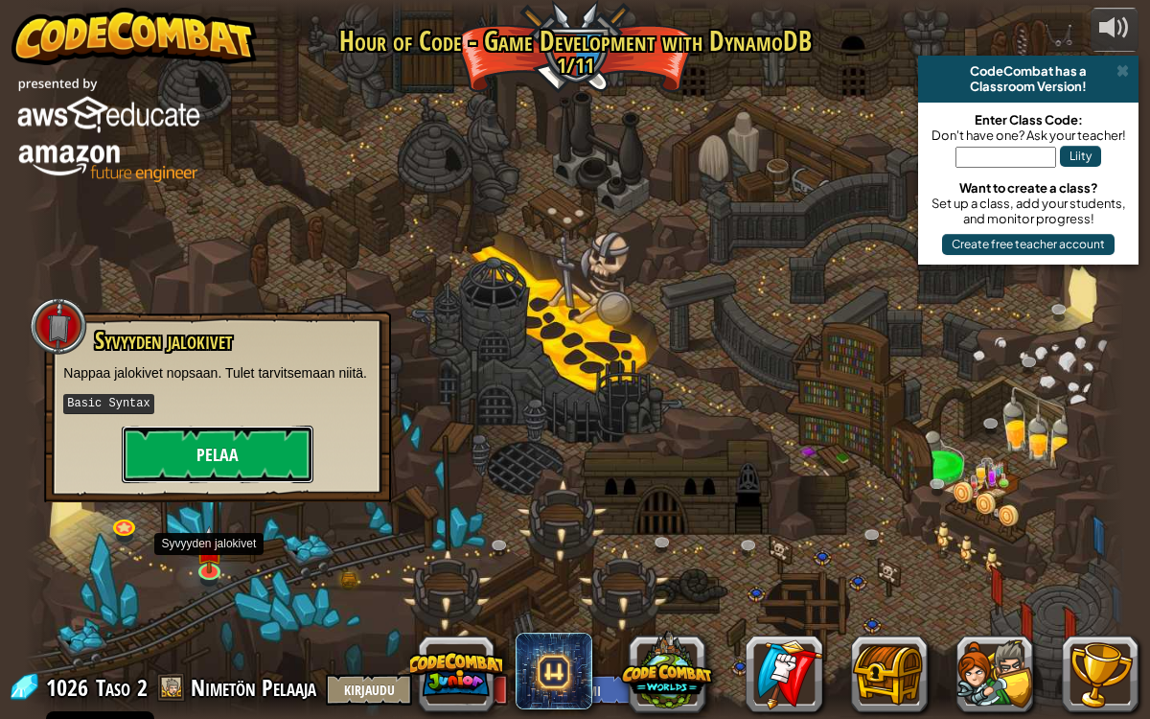
click at [259, 448] on button "Pelaa" at bounding box center [218, 453] width 192 height 57
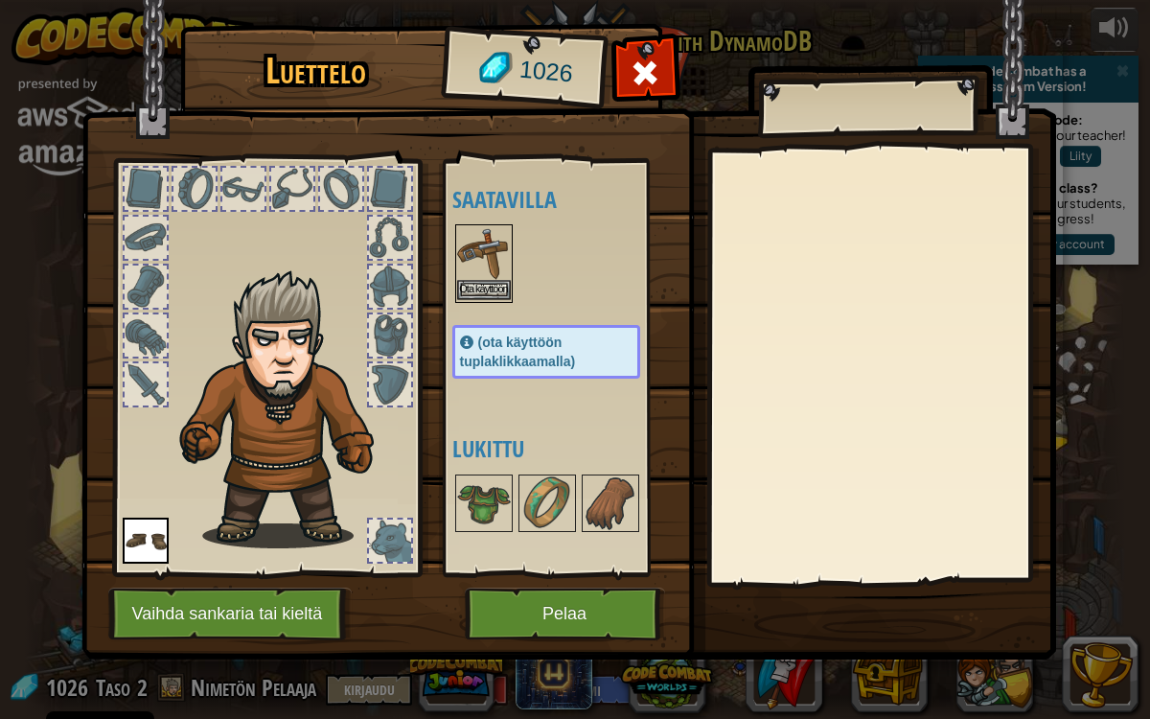
click at [489, 253] on img at bounding box center [484, 253] width 54 height 54
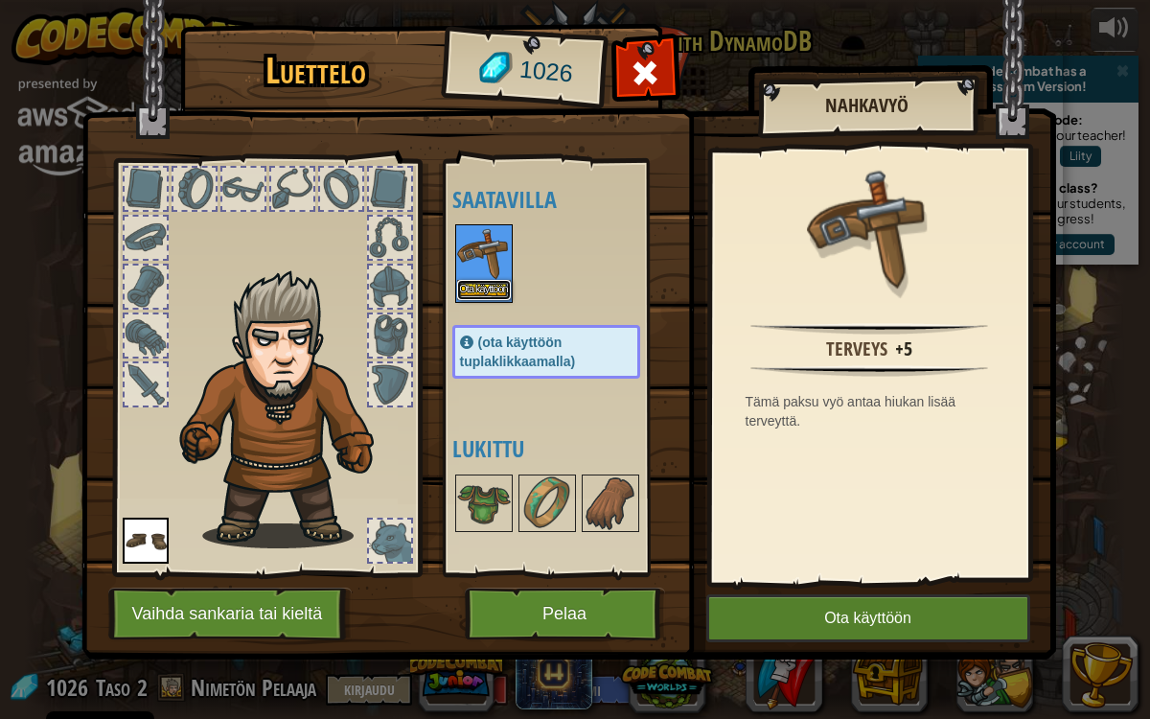
click at [485, 287] on button "Ota käyttöön" at bounding box center [484, 290] width 54 height 20
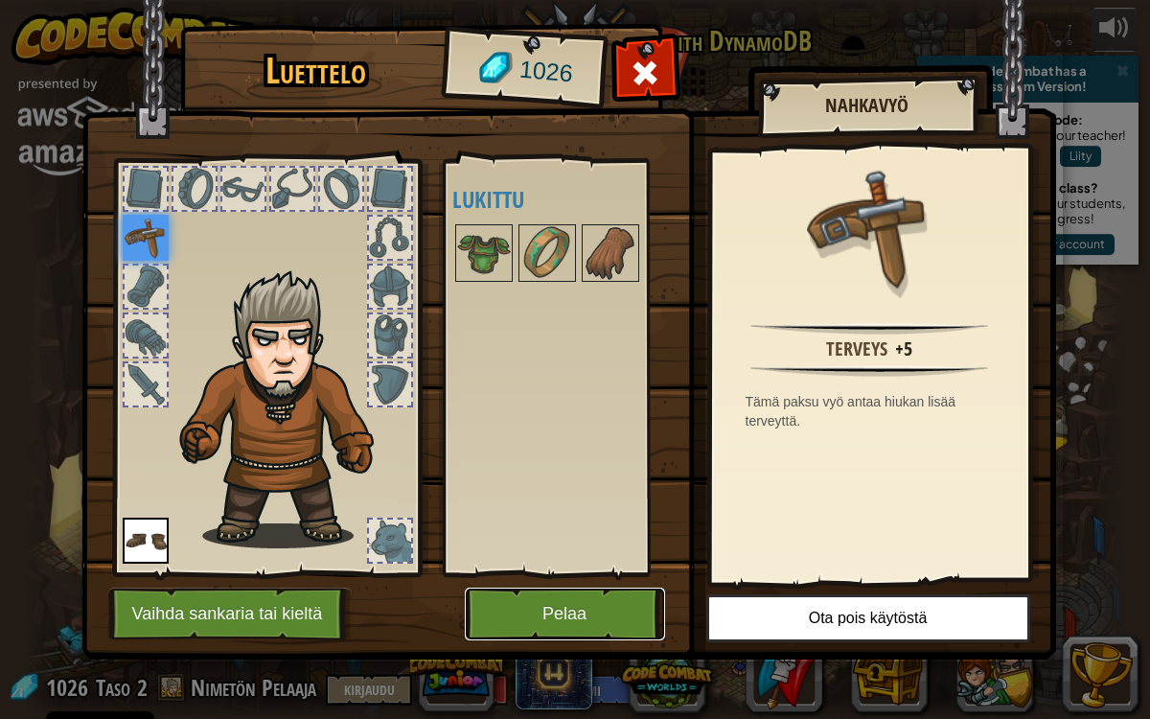
click at [602, 588] on button "Pelaa" at bounding box center [565, 613] width 200 height 53
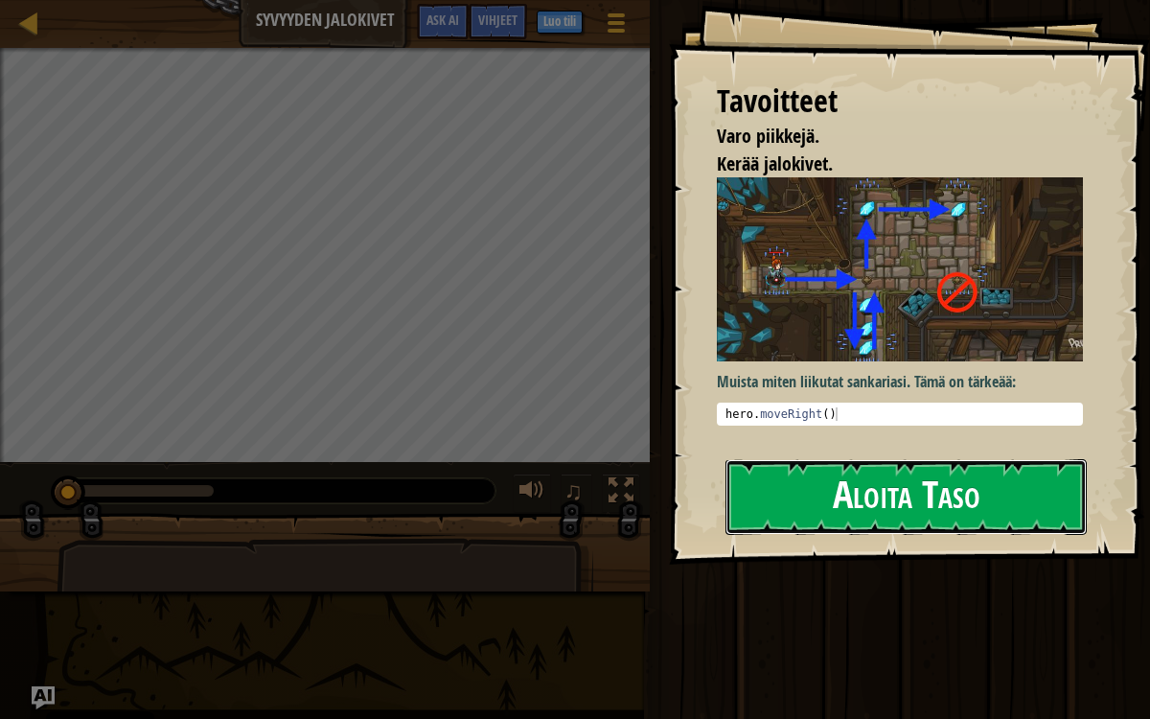
click at [899, 459] on button "Aloita Taso" at bounding box center [905, 497] width 361 height 76
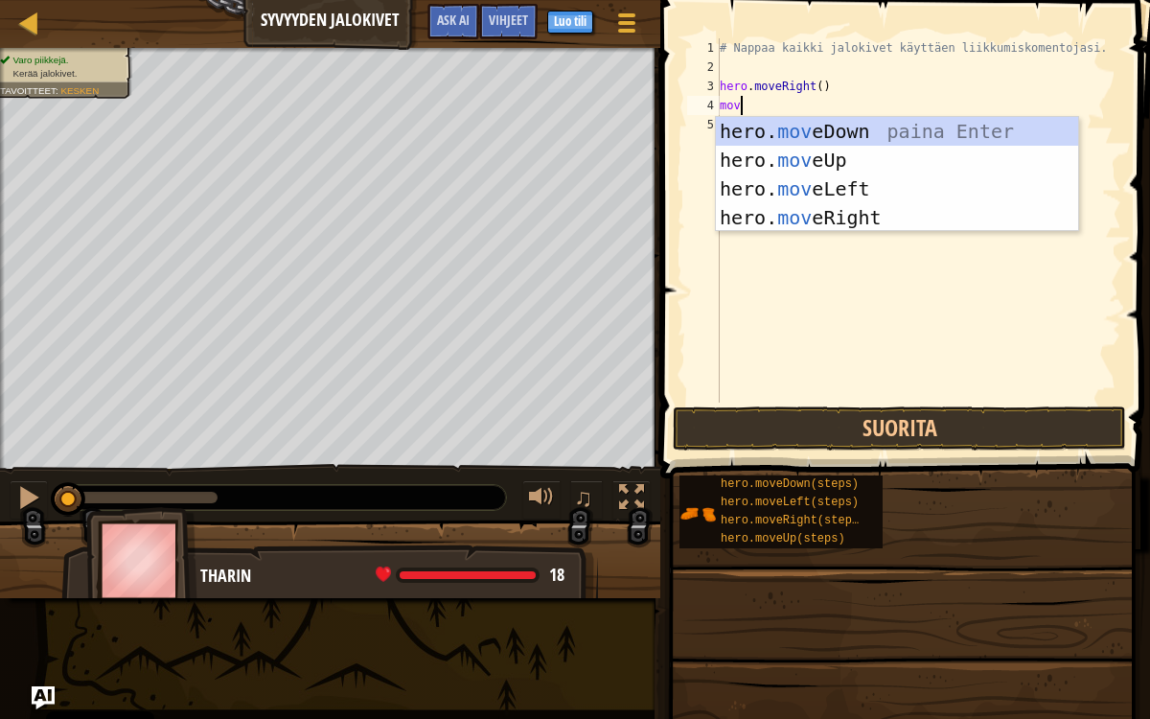
scroll to position [8, 1]
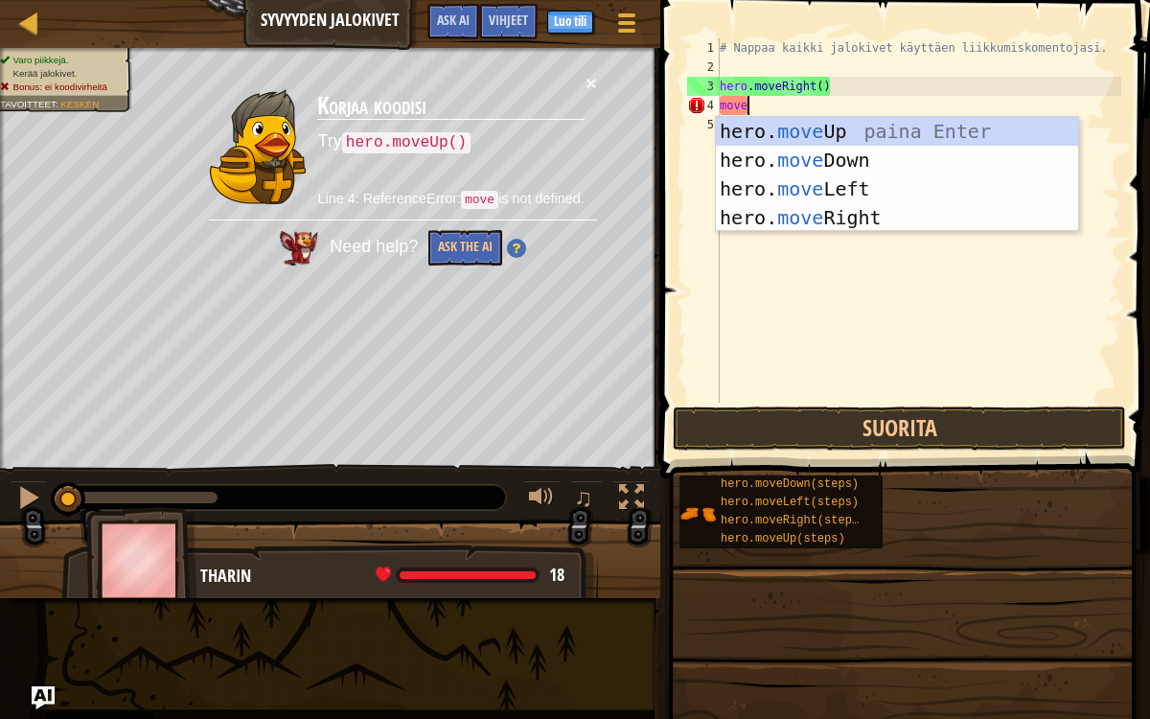
type textarea "mov"
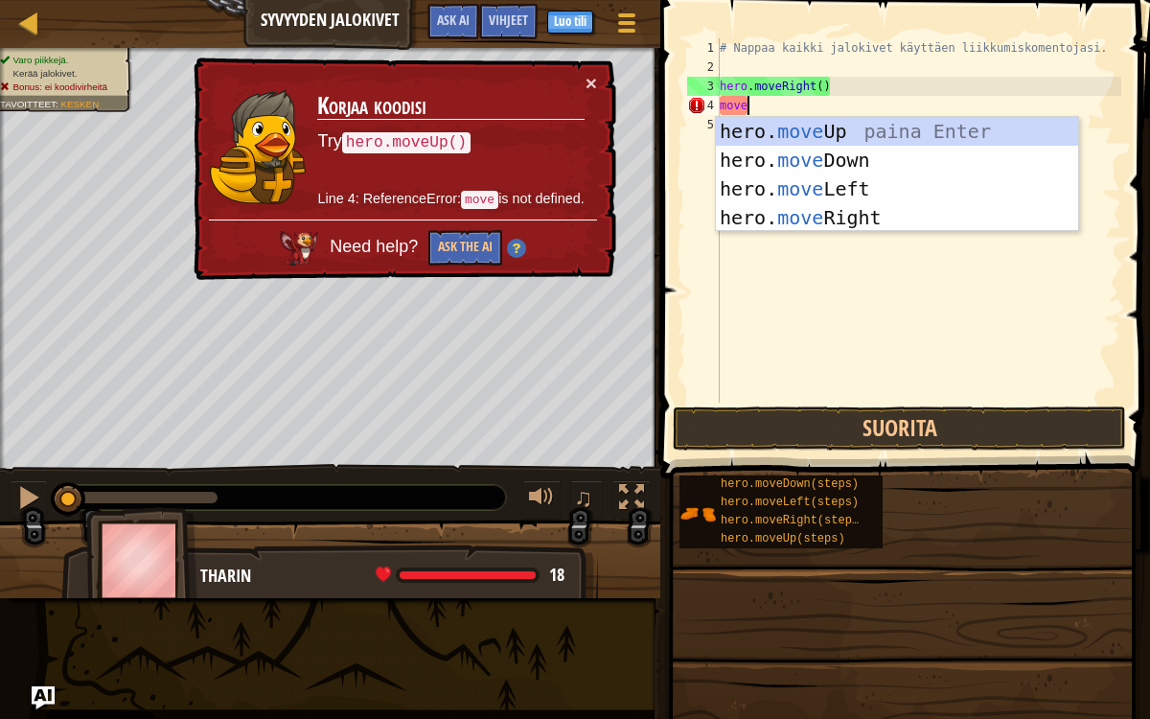
scroll to position [8, 0]
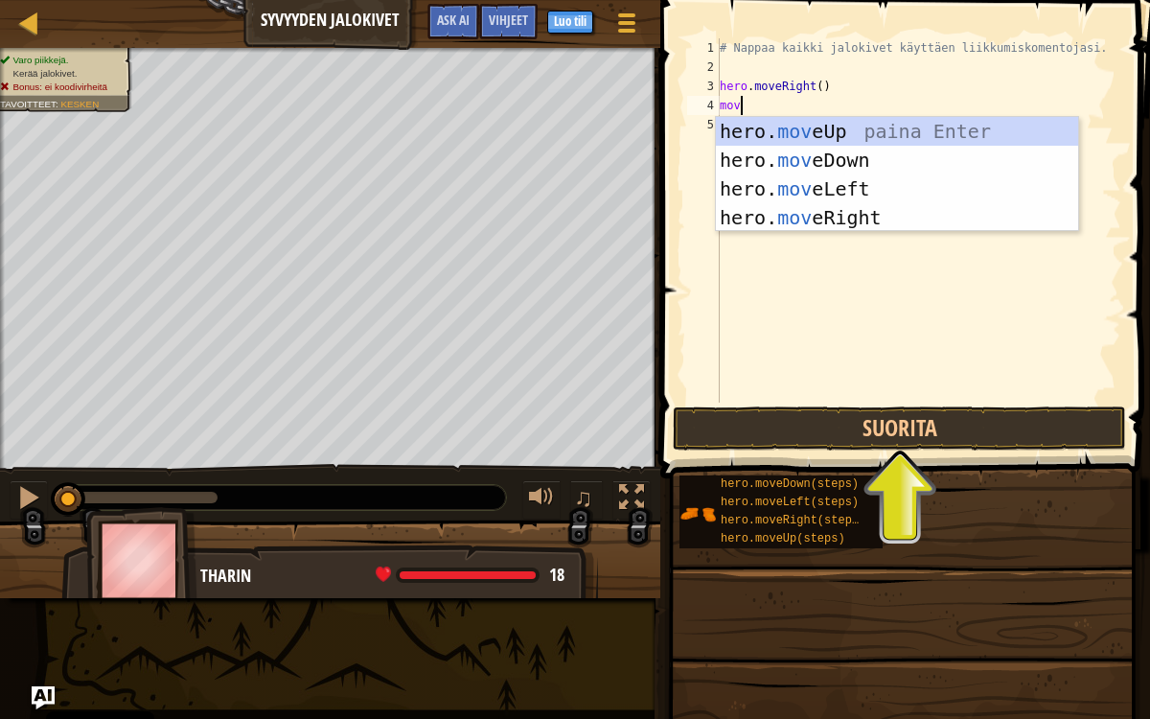
click at [969, 135] on div "hero. mov eUp paina Enter hero. mov eDown paina Enter hero. mov eLeft paina Ent…" at bounding box center [897, 203] width 363 height 172
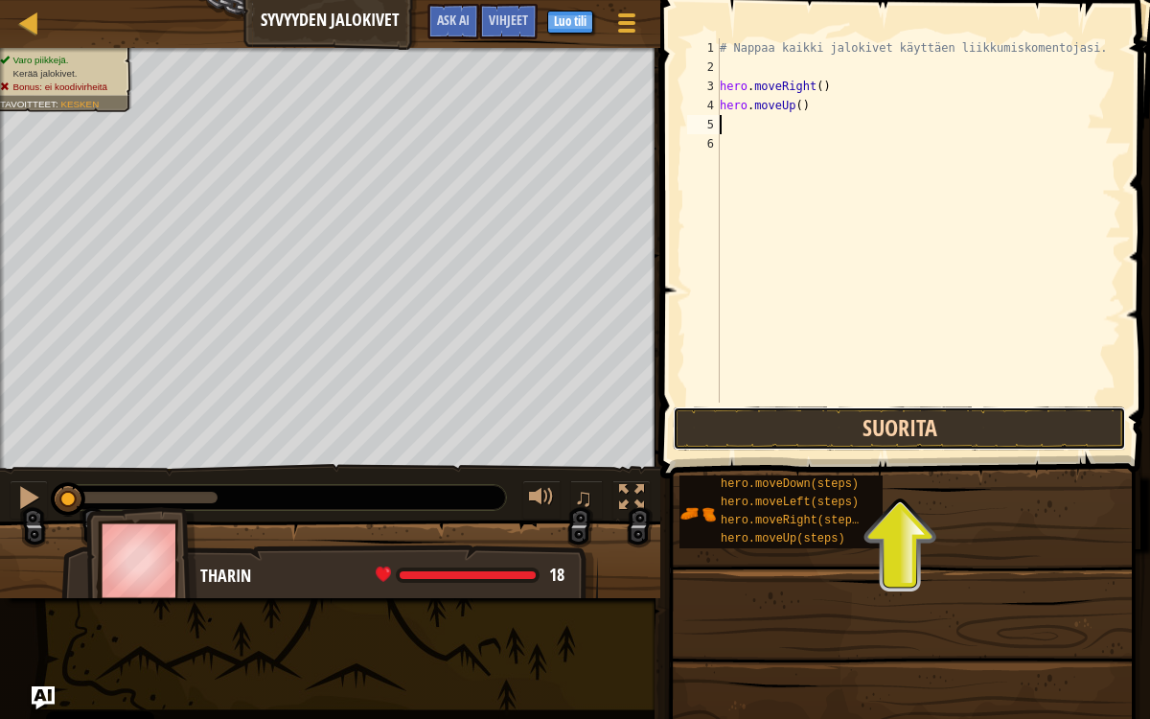
click at [968, 425] on button "Suorita" at bounding box center [899, 428] width 453 height 44
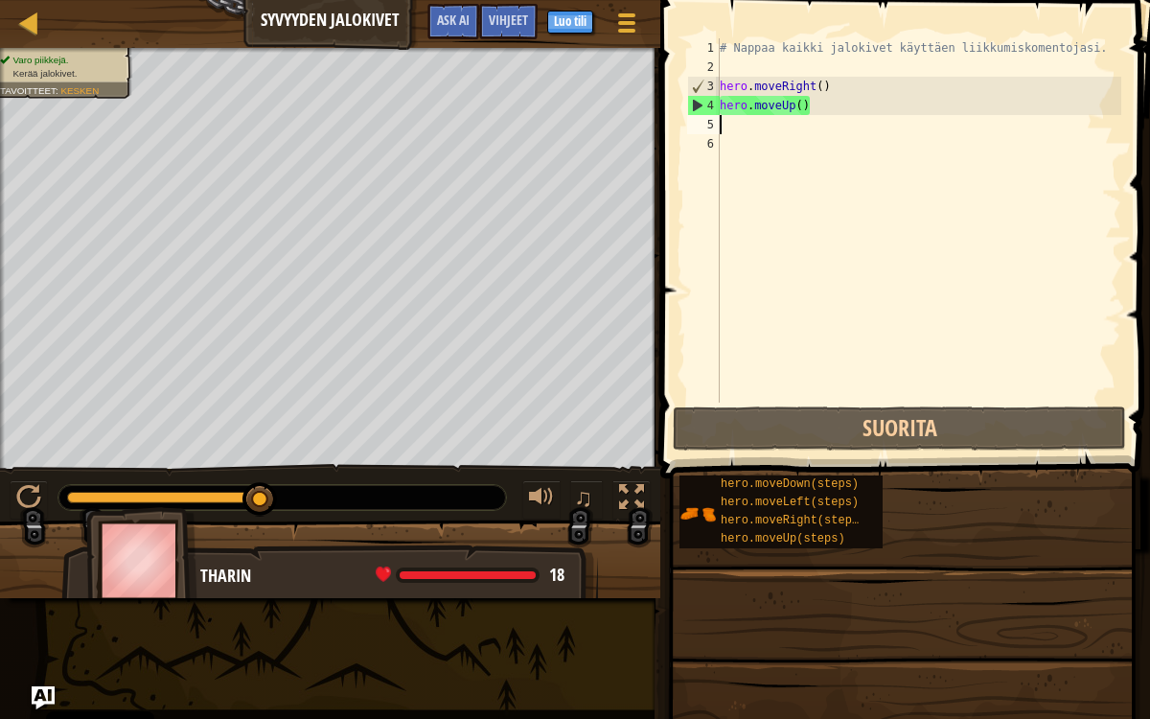
click at [806, 134] on div "# Nappaa kaikki jalokivet käyttäen liikkumiskomentojasi. hero . moveRight ( ) h…" at bounding box center [918, 239] width 405 height 402
click at [747, 126] on div "# Nappaa kaikki jalokivet käyttäen liikkumiskomentojasi. hero . moveRight ( ) h…" at bounding box center [918, 239] width 405 height 402
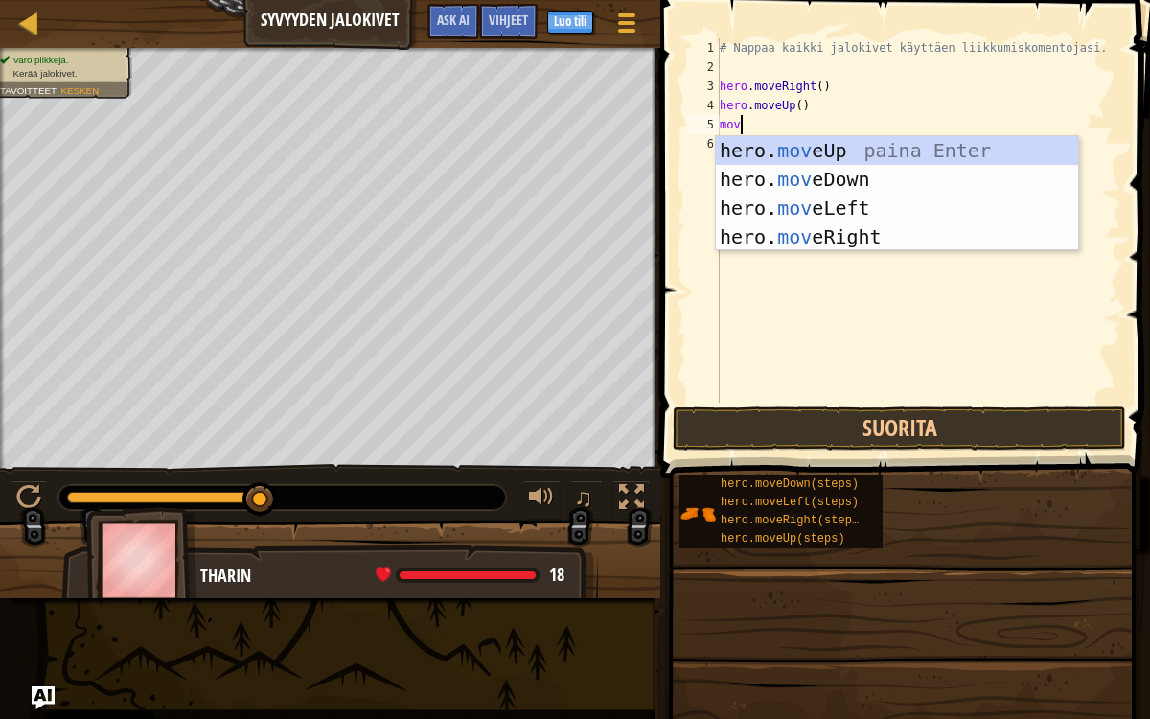
type textarea "move"
click at [854, 179] on div "hero. move Up paina Enter hero. move Down paina Enter hero. move Left paina Ent…" at bounding box center [897, 222] width 363 height 172
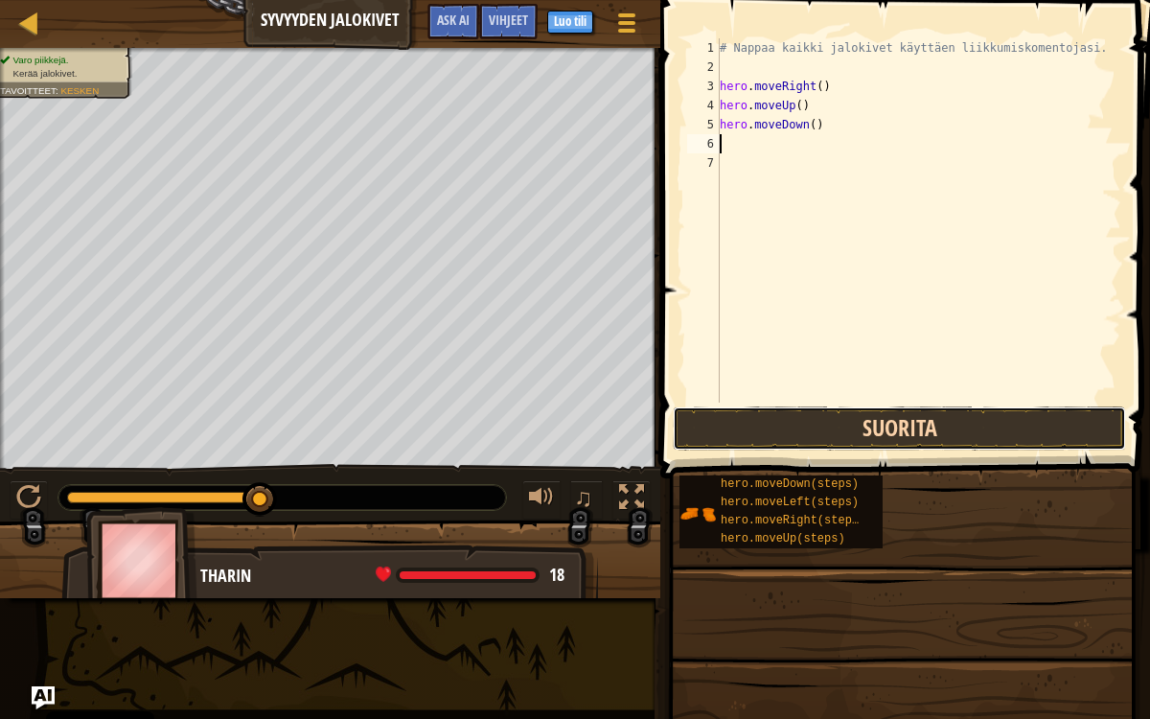
click at [931, 436] on button "Suorita" at bounding box center [899, 428] width 453 height 44
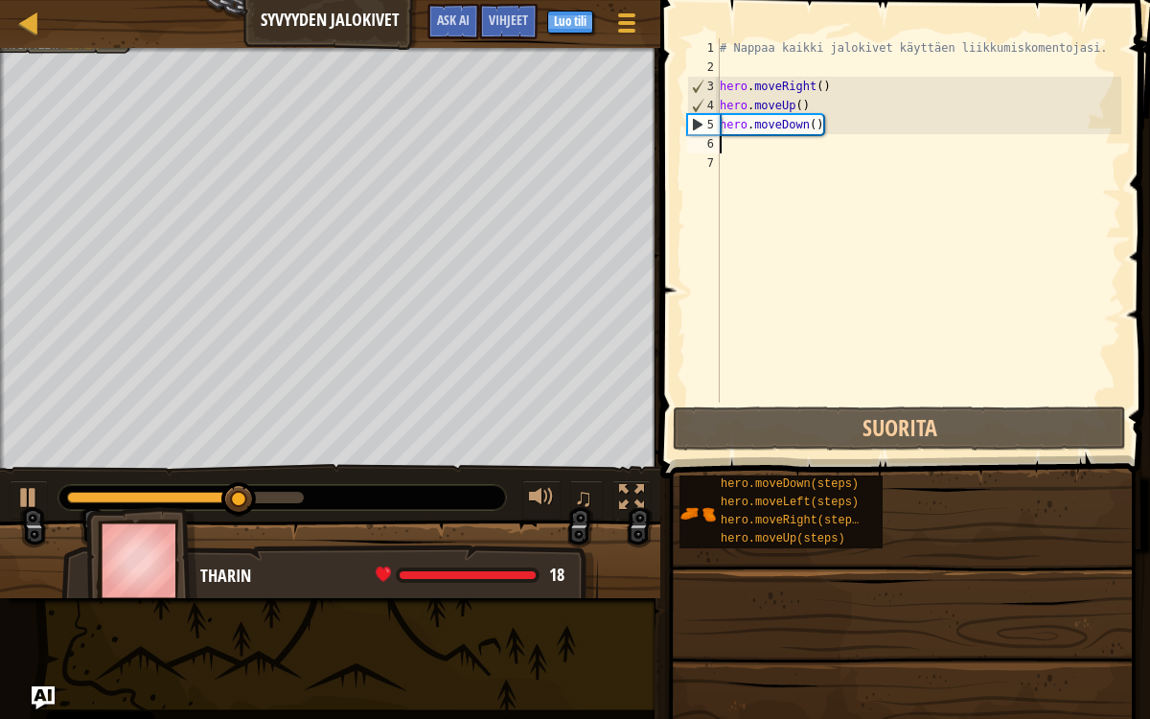
click at [817, 158] on div "# Nappaa kaikki jalokivet käyttäen liikkumiskomentojasi. hero . moveRight ( ) h…" at bounding box center [918, 239] width 405 height 402
click at [765, 137] on div "# Nappaa kaikki jalokivet käyttäen liikkumiskomentojasi. hero . moveRight ( ) h…" at bounding box center [918, 239] width 405 height 402
type textarea "m"
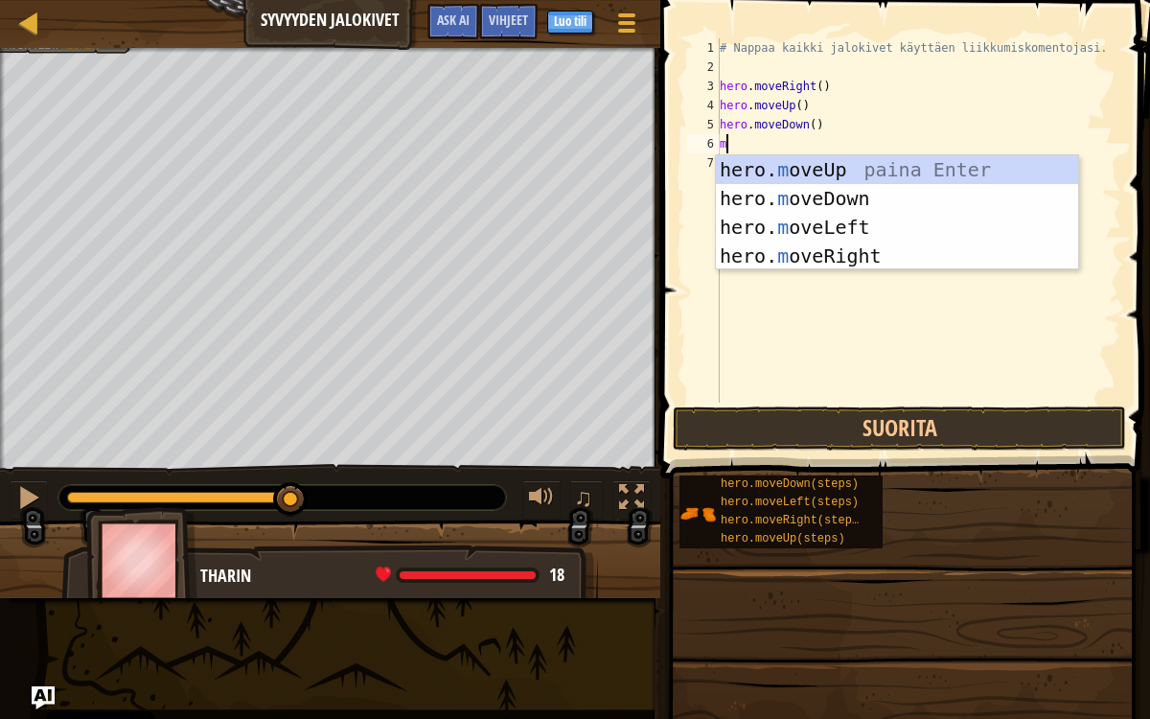
click at [851, 217] on div "hero. m oveUp paina Enter hero. m oveDown paina Enter hero. m oveLeft paina Ent…" at bounding box center [897, 241] width 363 height 172
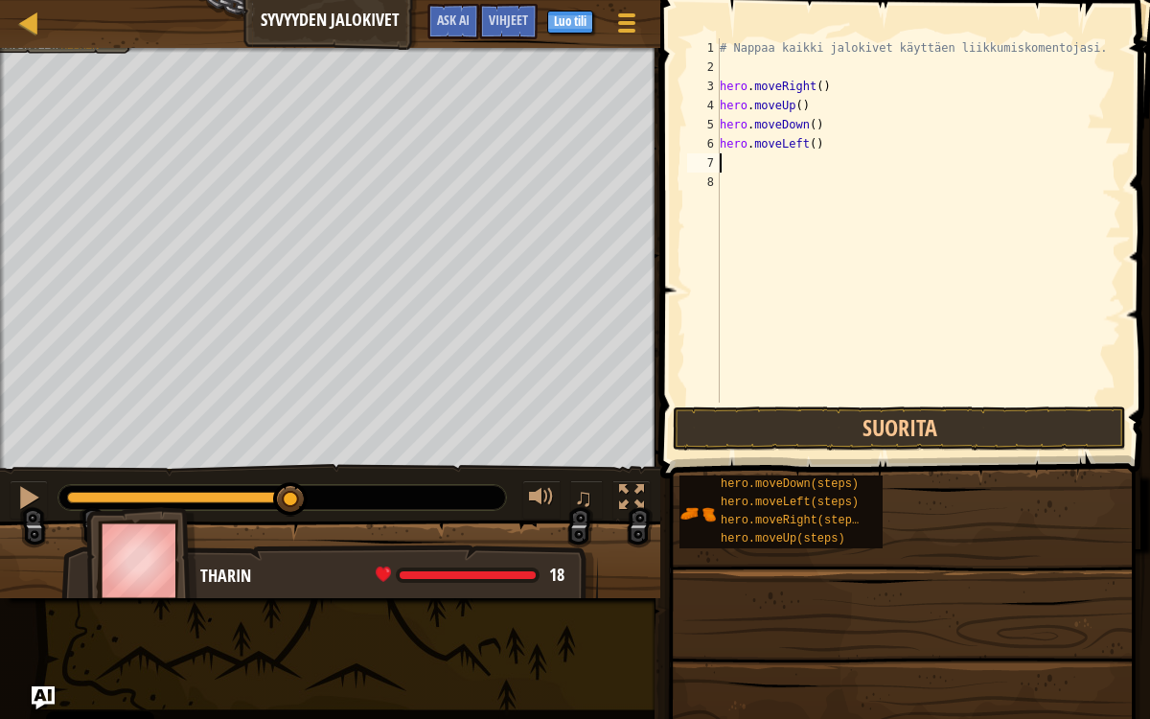
click at [838, 149] on div "# Nappaa kaikki jalokivet käyttäen liikkumiskomentojasi. hero . moveRight ( ) h…" at bounding box center [918, 239] width 405 height 402
type textarea "h"
type textarea "m"
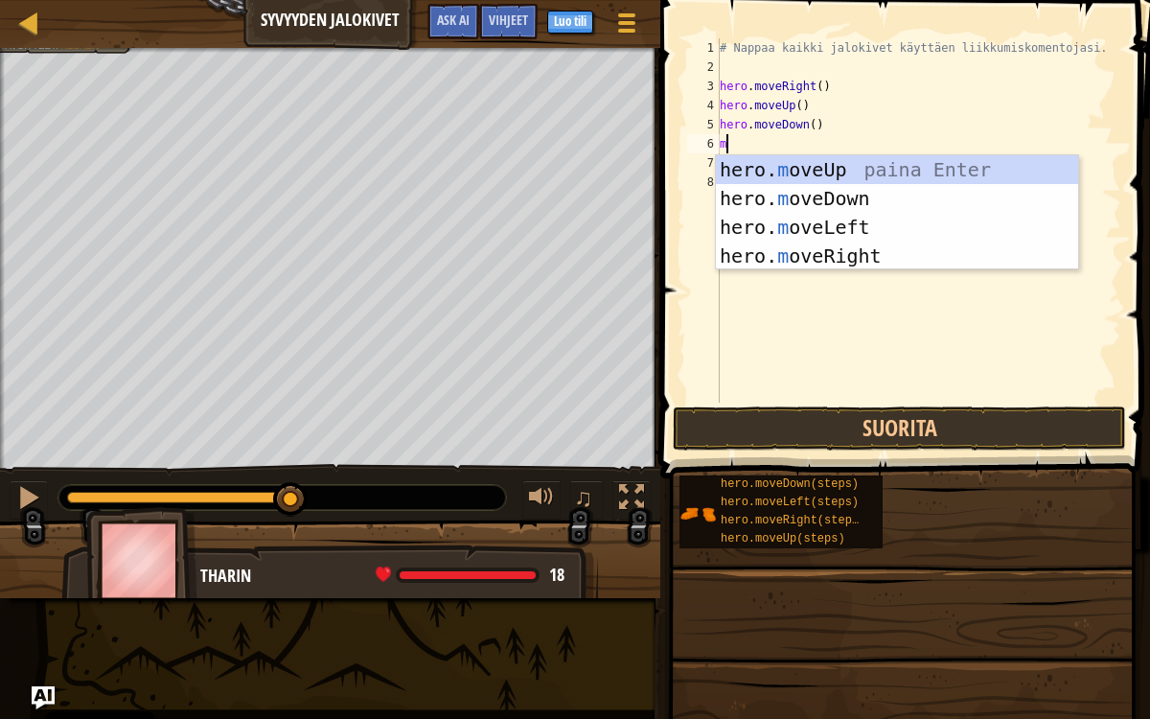
click at [852, 203] on div "hero. m oveUp paina Enter hero. m oveDown paina Enter hero. m oveLeft paina Ent…" at bounding box center [897, 241] width 363 height 172
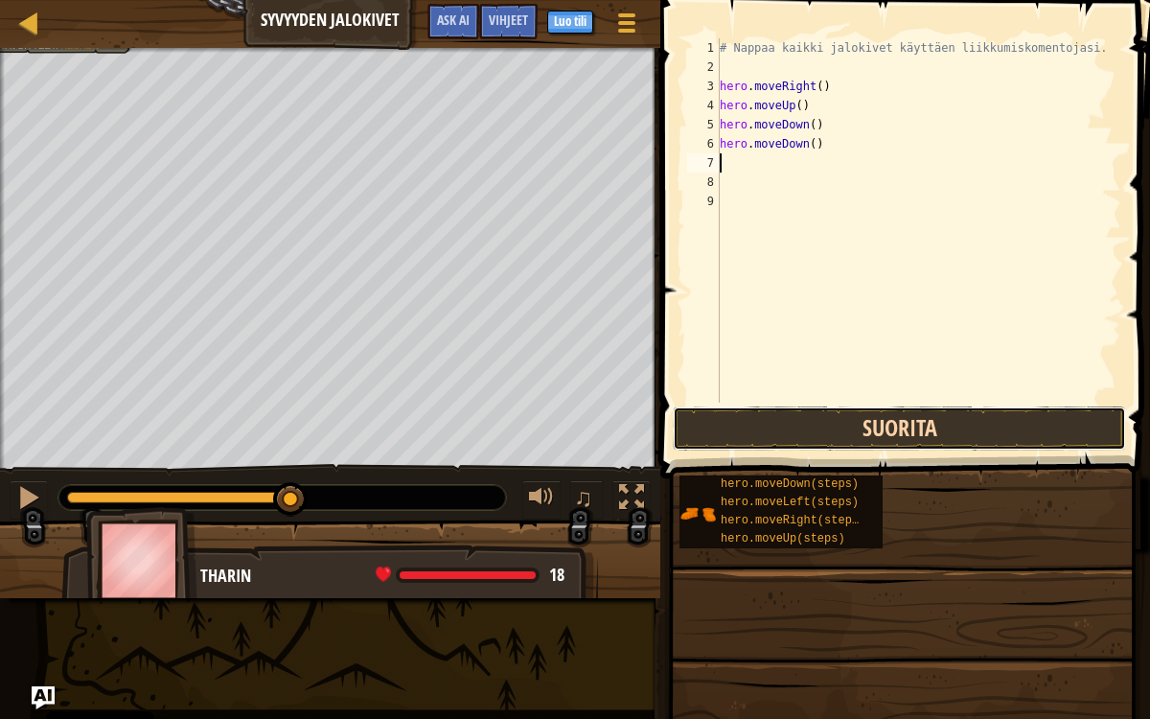
click at [914, 431] on button "Suorita" at bounding box center [899, 428] width 453 height 44
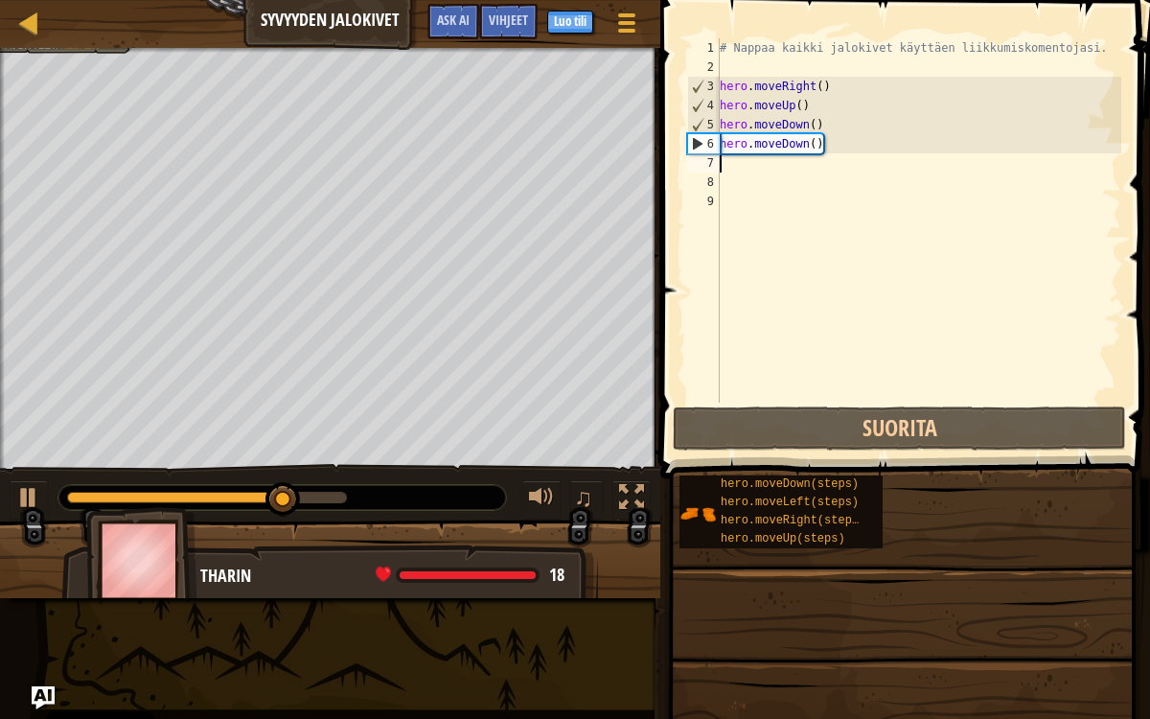
click at [829, 180] on div "# Nappaa kaikki jalokivet käyttäen liikkumiskomentojasi. hero . moveRight ( ) h…" at bounding box center [918, 239] width 405 height 402
click at [811, 172] on div "# Nappaa kaikki jalokivet käyttäen liikkumiskomentojasi. hero . moveRight ( ) h…" at bounding box center [918, 239] width 405 height 402
click at [807, 169] on div "# Nappaa kaikki jalokivet käyttäen liikkumiskomentojasi. hero . moveRight ( ) h…" at bounding box center [918, 239] width 405 height 402
type textarea "m"
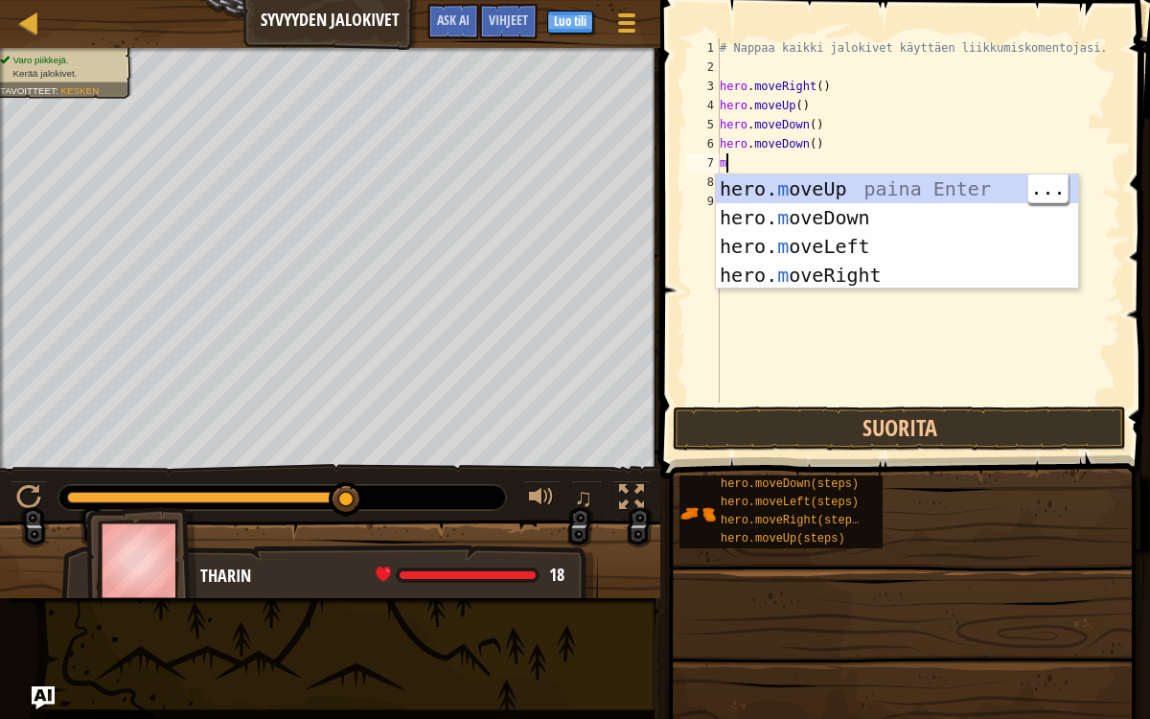
click at [862, 183] on div "hero. m oveUp paina Enter hero. m oveDown paina Enter hero. m oveLeft paina Ent…" at bounding box center [897, 260] width 363 height 172
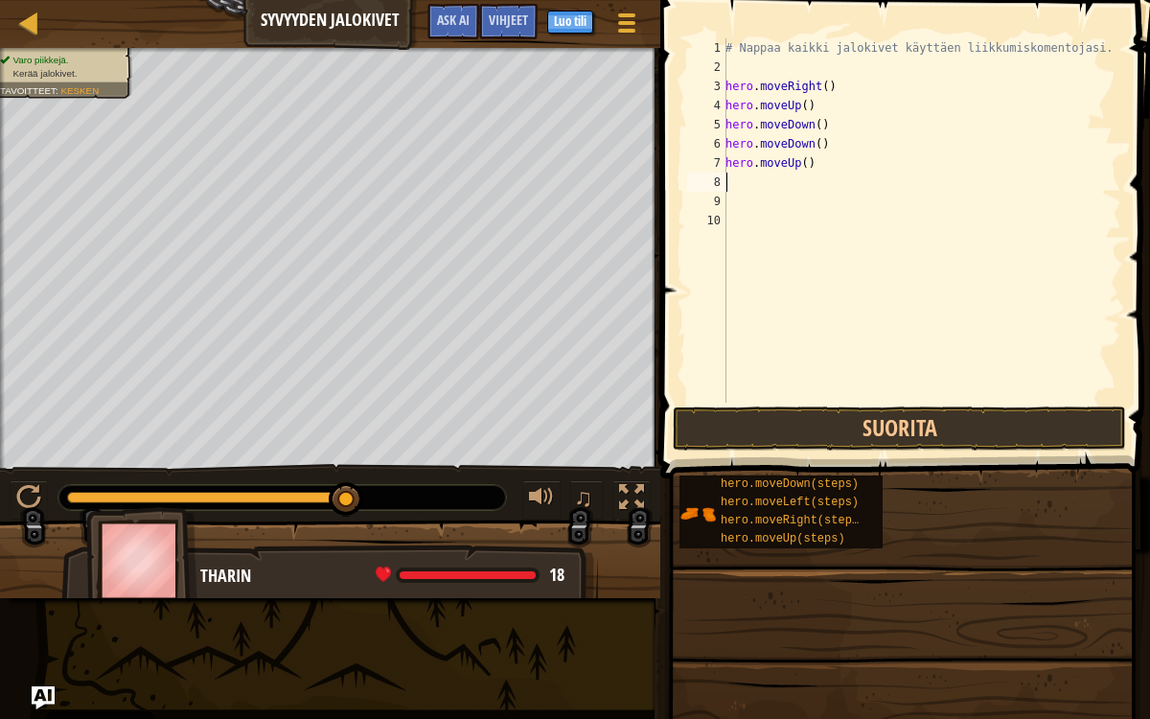
click at [781, 182] on div "# Nappaa kaikki jalokivet käyttäen liikkumiskomentojasi. hero . moveRight ( ) h…" at bounding box center [922, 239] width 400 height 402
type textarea "m"
click at [773, 204] on div "# Nappaa kaikki jalokivet käyttäen liikkumiskomentojasi. hero . moveRight ( ) h…" at bounding box center [922, 239] width 400 height 402
type textarea "m"
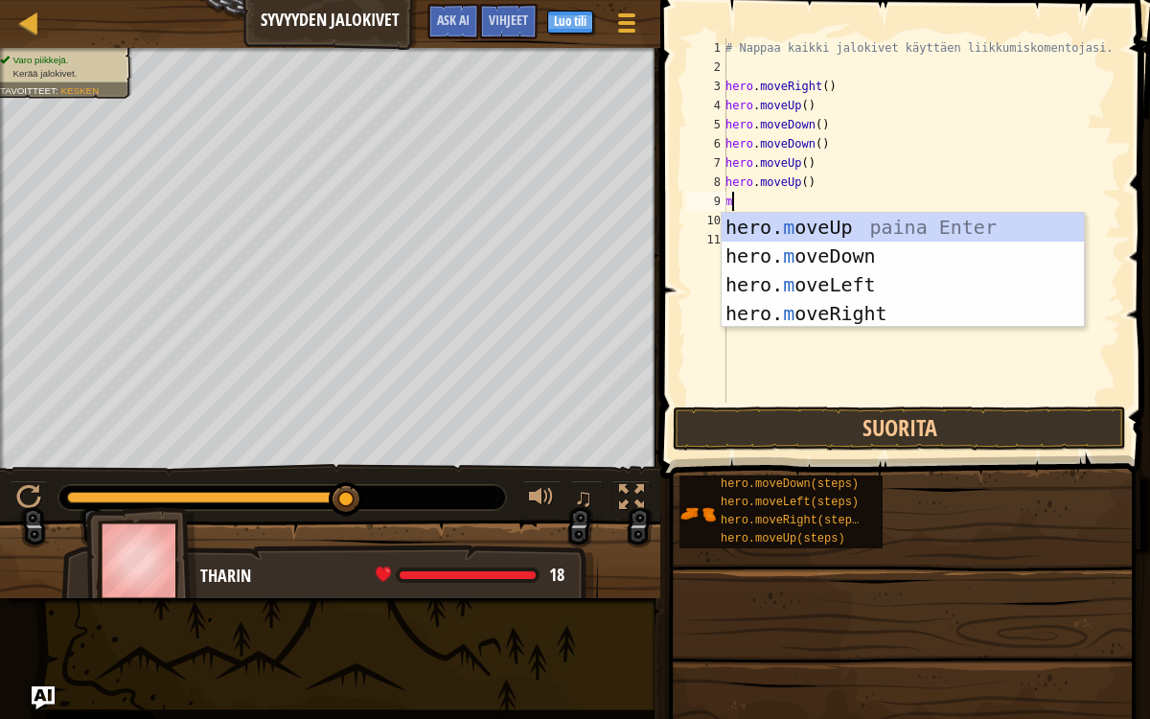
click at [873, 314] on div "hero. m oveUp paina Enter hero. m oveDown paina Enter hero. m oveLeft paina Ent…" at bounding box center [903, 299] width 363 height 172
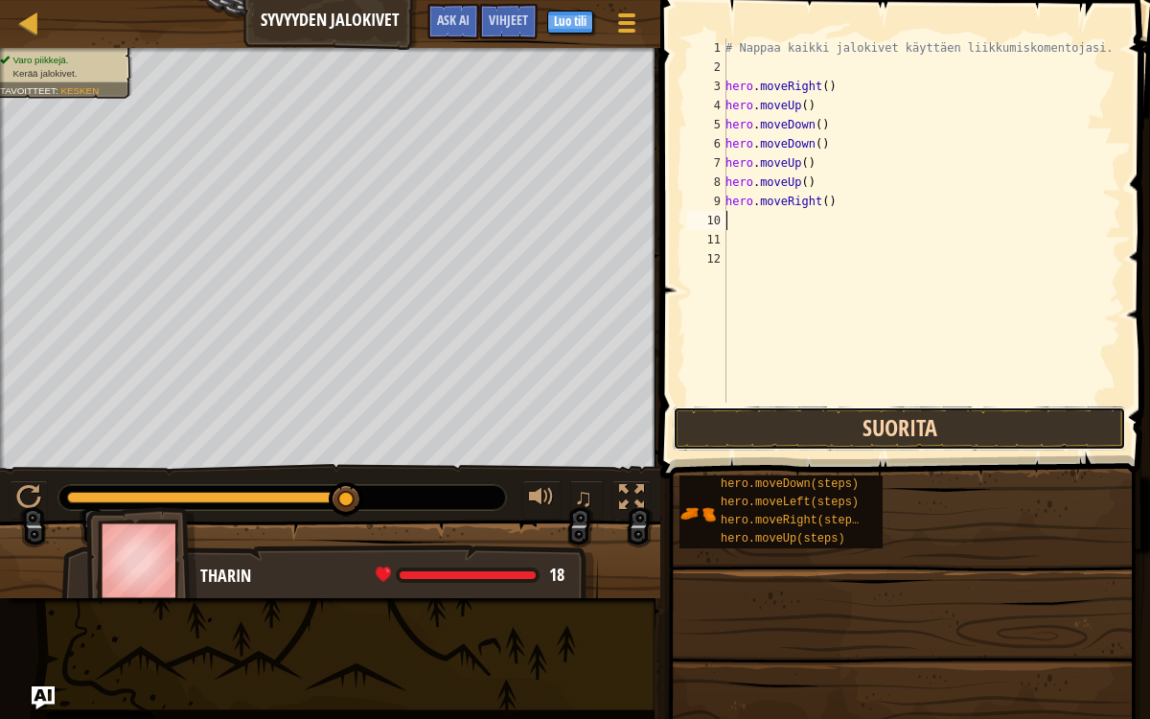
click at [901, 429] on button "Suorita" at bounding box center [899, 428] width 453 height 44
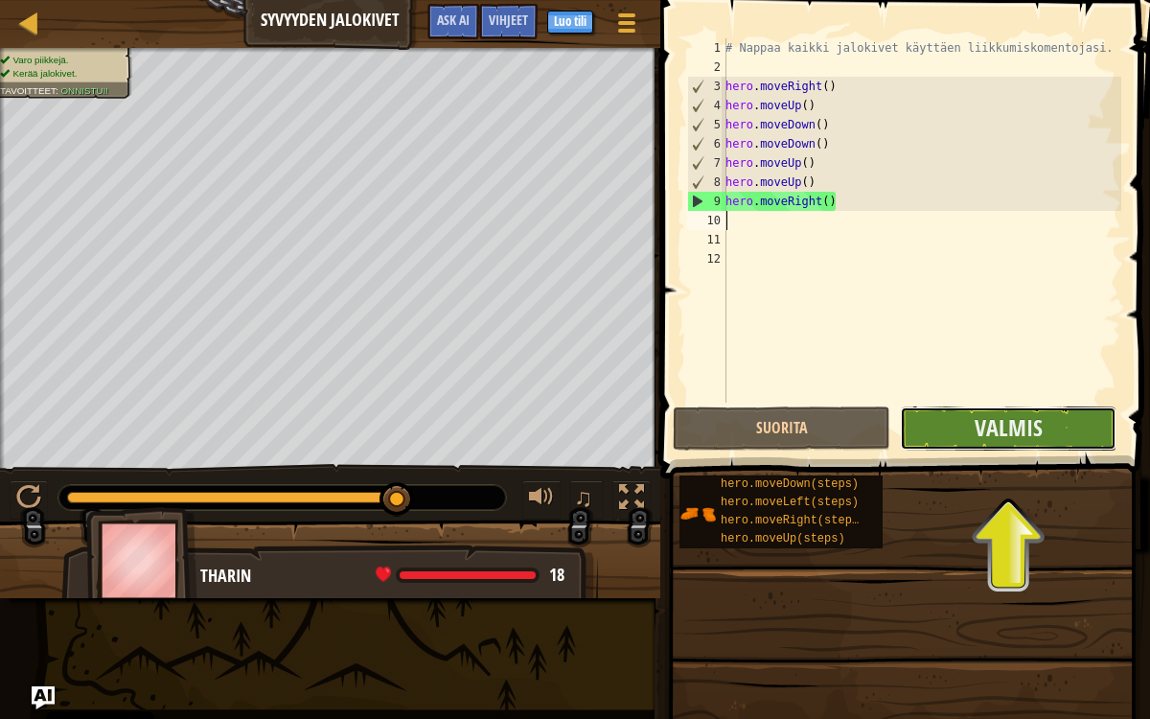
click at [975, 428] on button "Valmis" at bounding box center [1008, 428] width 217 height 44
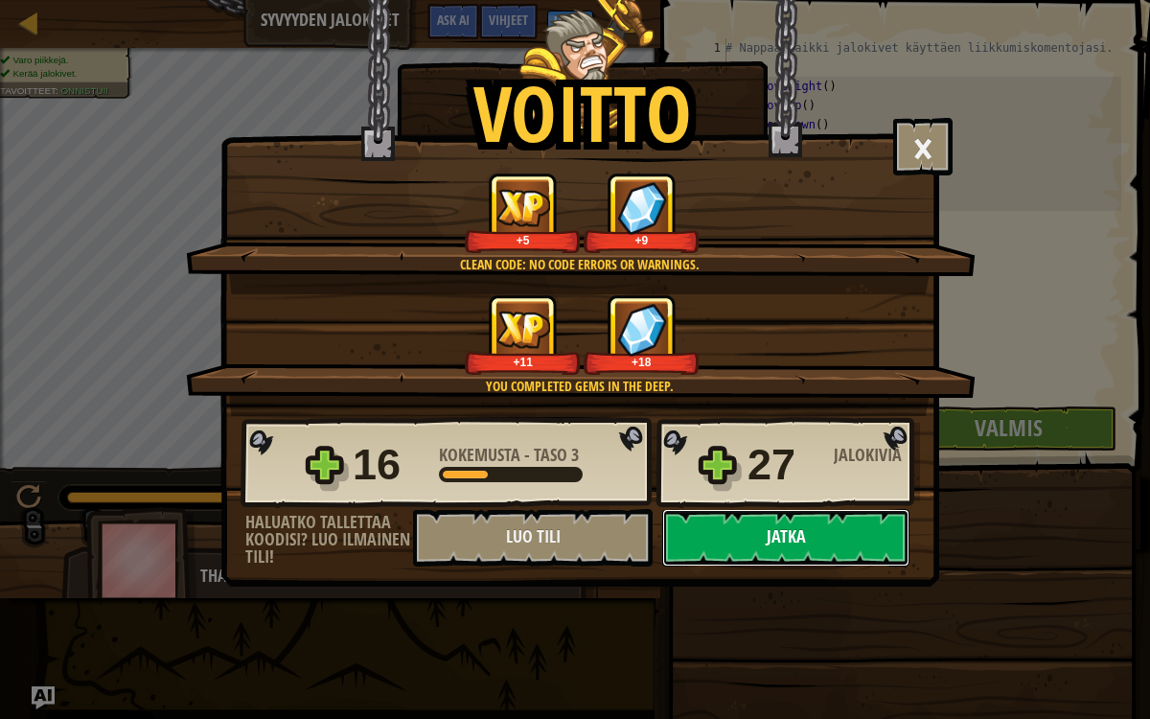
click at [750, 535] on button "Jatka" at bounding box center [785, 537] width 247 height 57
select select "fi"
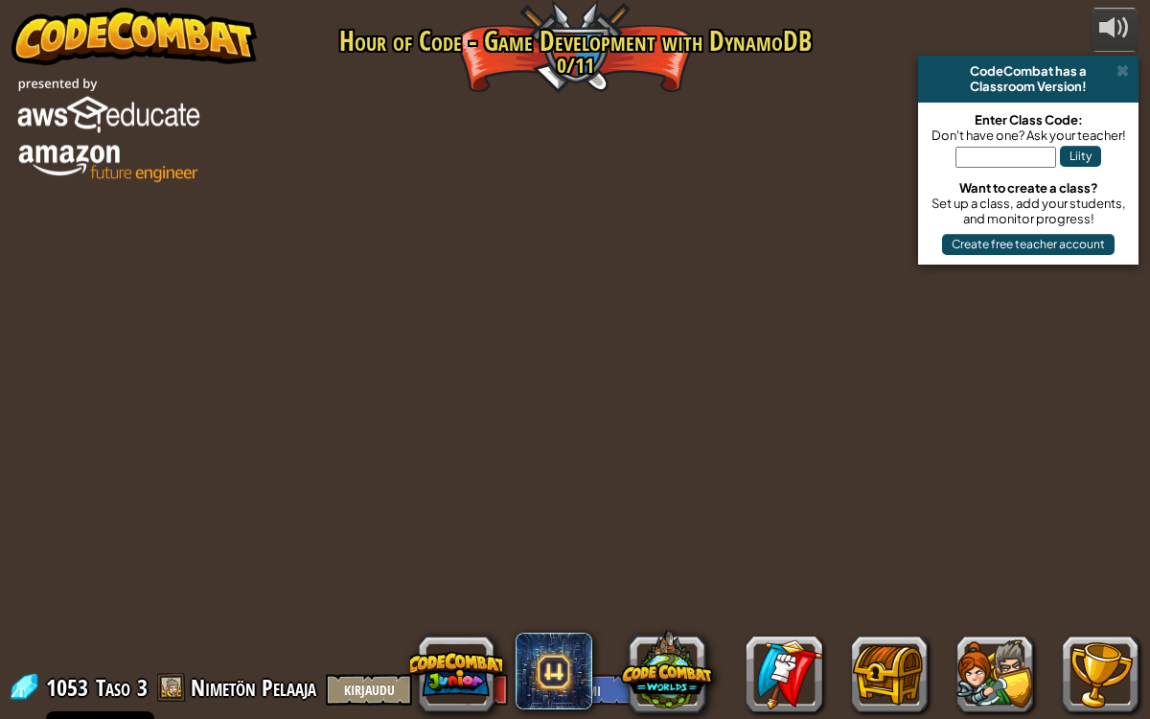
select select "fi"
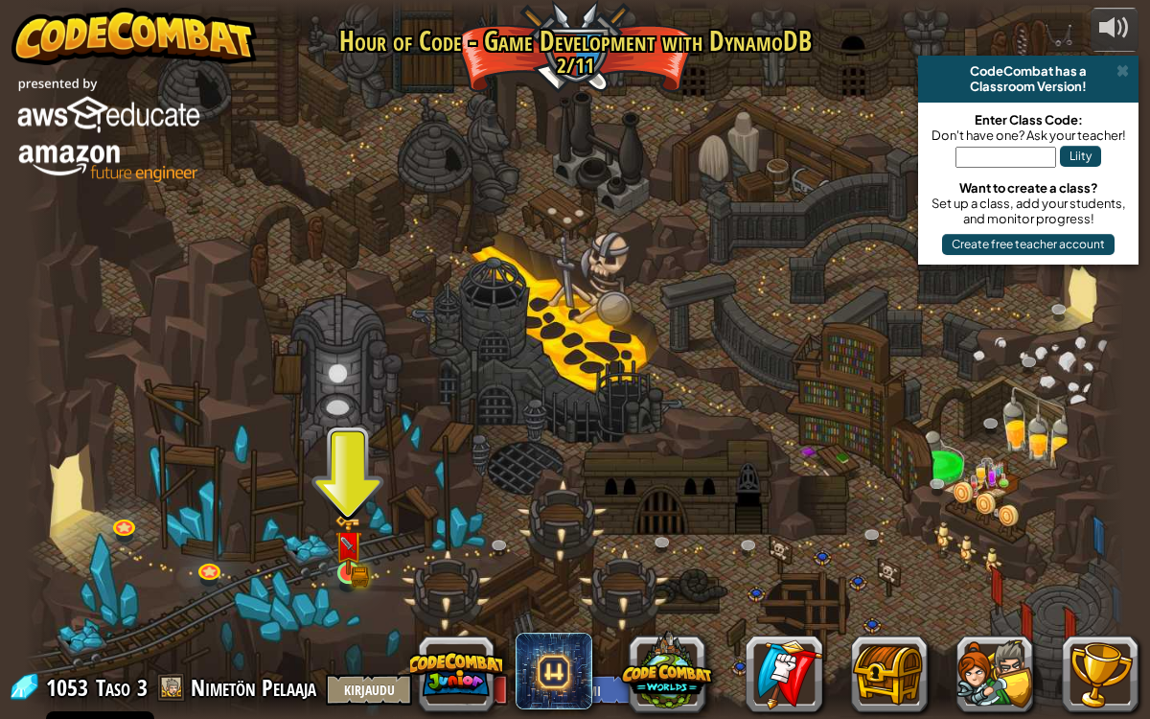
click at [349, 553] on img at bounding box center [348, 545] width 16 height 16
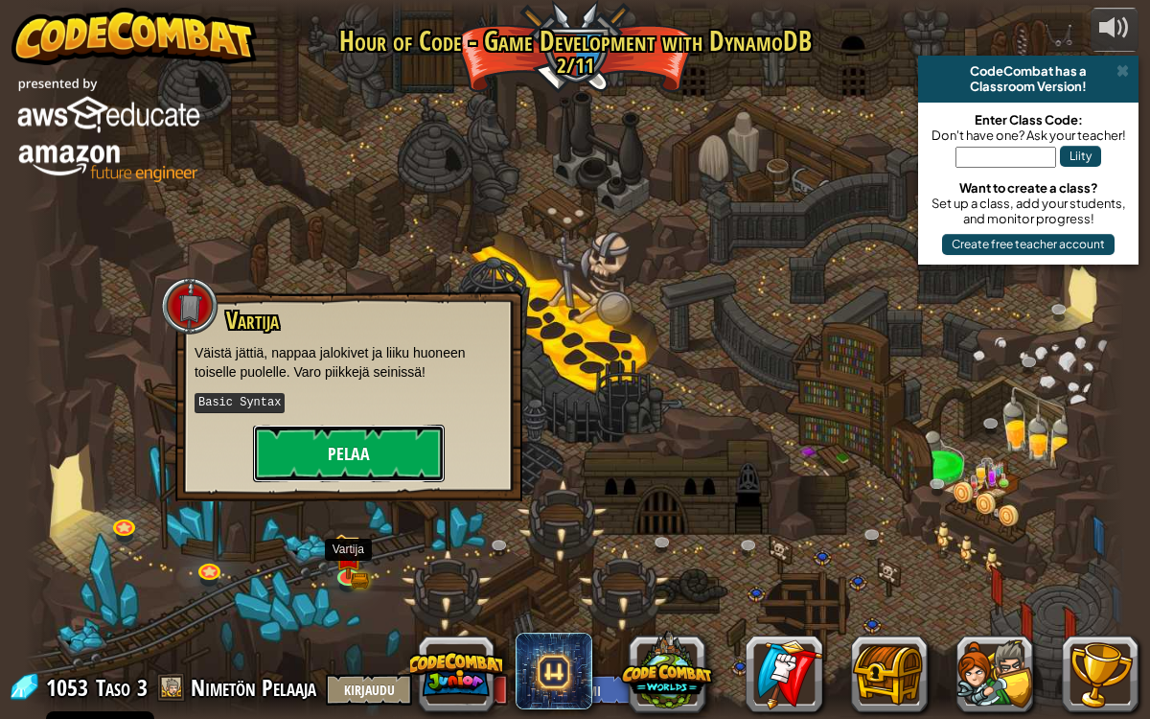
click at [383, 464] on button "Pelaa" at bounding box center [349, 453] width 192 height 57
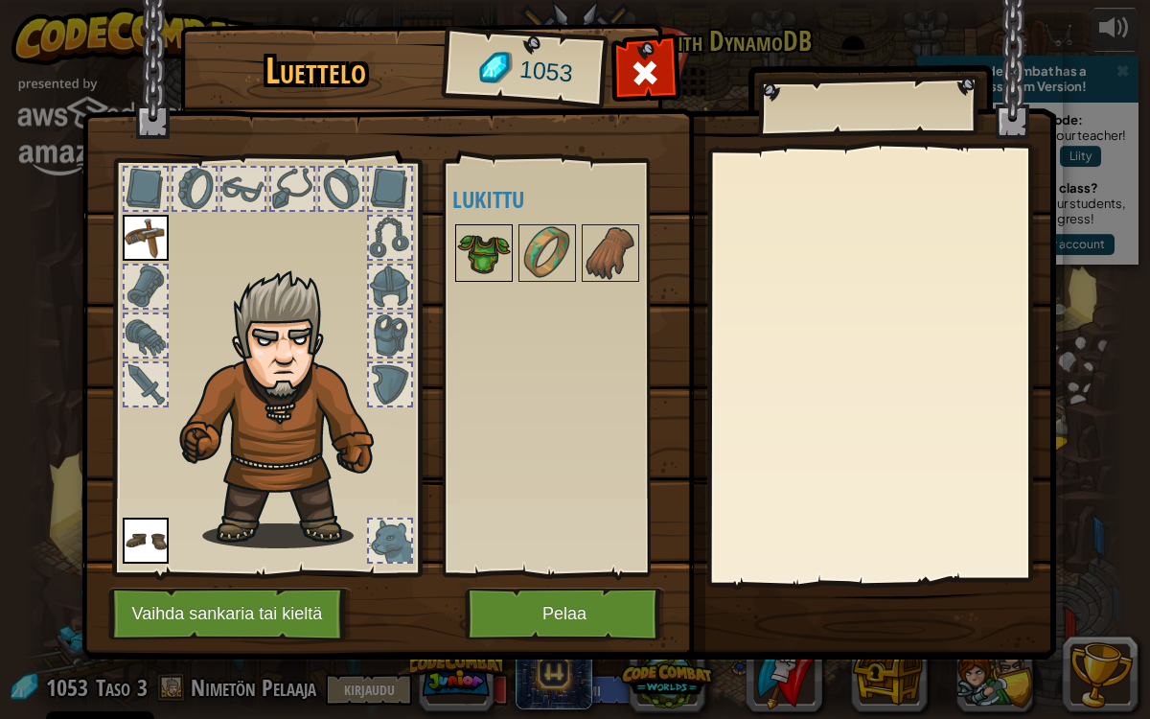
click at [489, 252] on img at bounding box center [484, 253] width 54 height 54
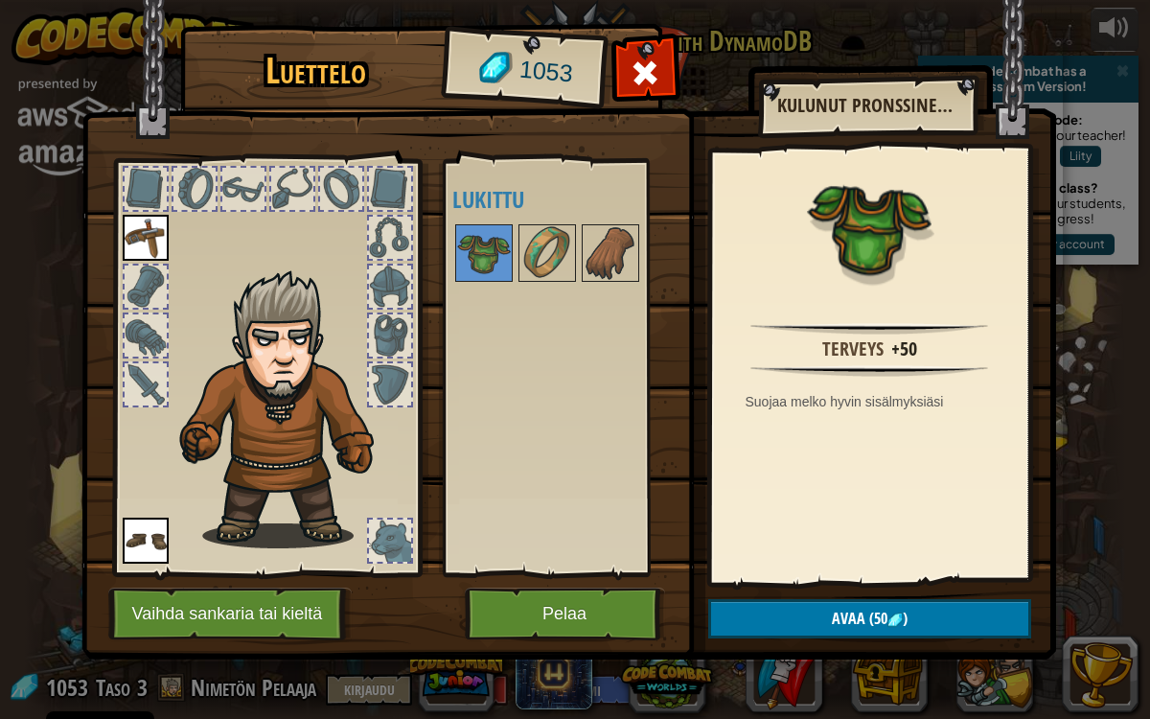
click at [893, 392] on div "Suojaa melko hyvin sisälmyksiäsi" at bounding box center [875, 401] width 258 height 19
click at [547, 257] on img at bounding box center [547, 253] width 54 height 54
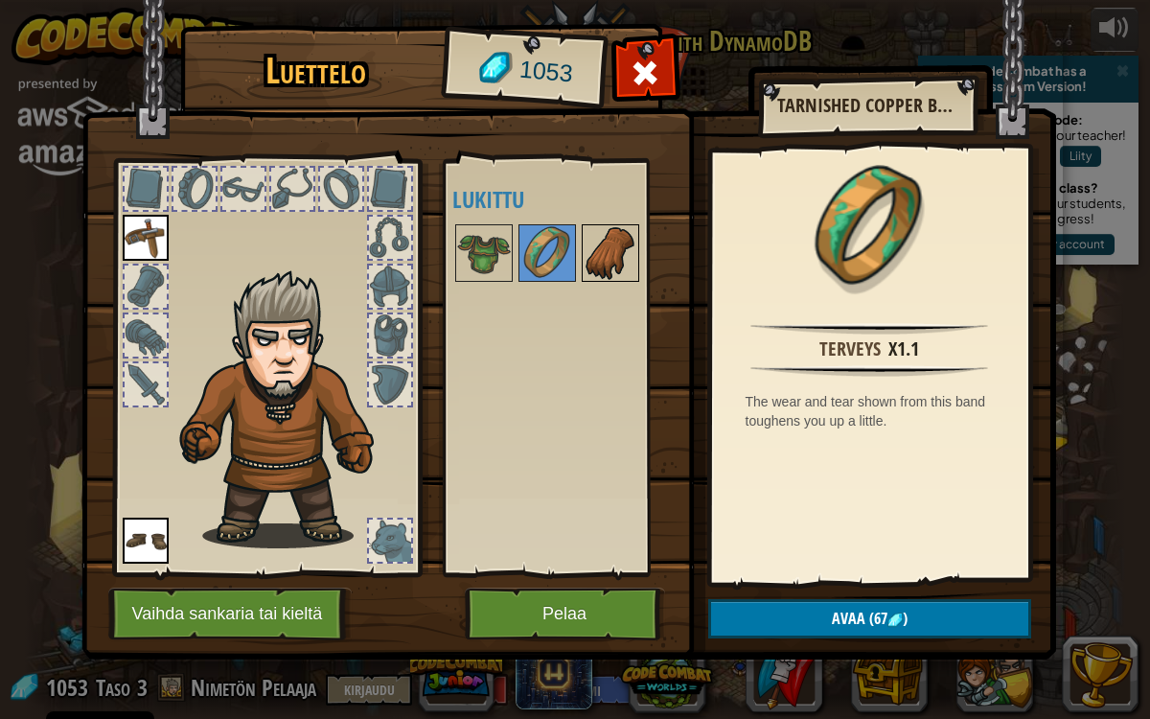
click at [611, 244] on img at bounding box center [611, 253] width 54 height 54
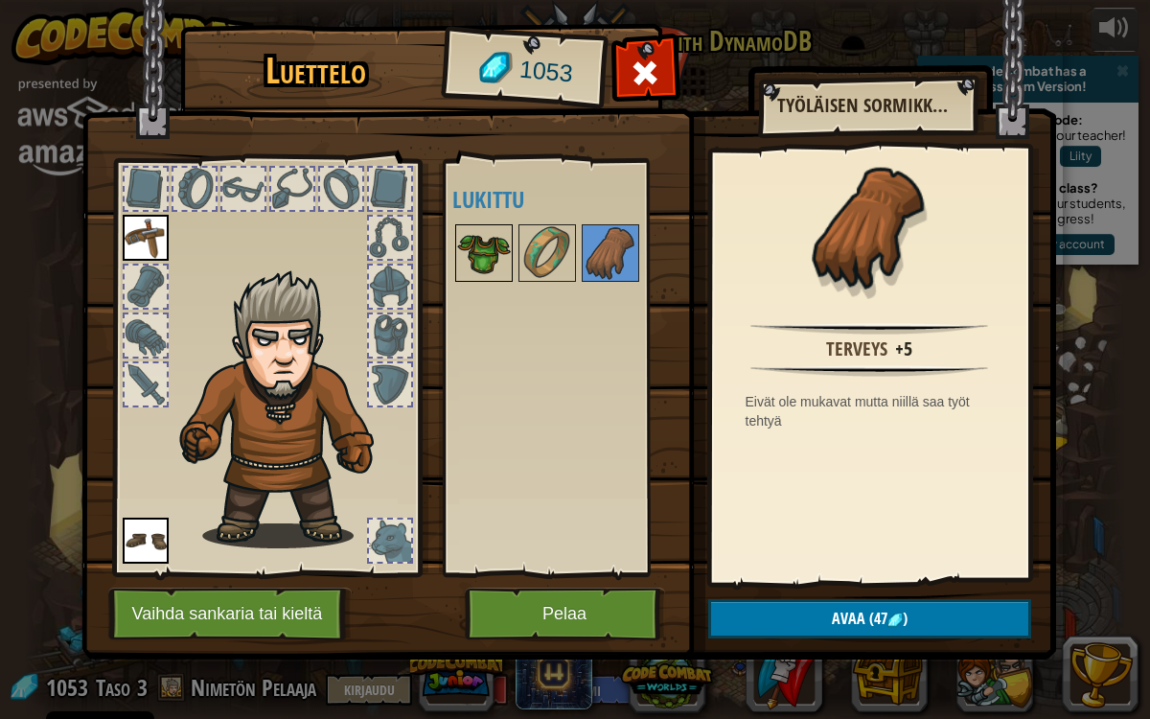
click at [483, 264] on img at bounding box center [484, 253] width 54 height 54
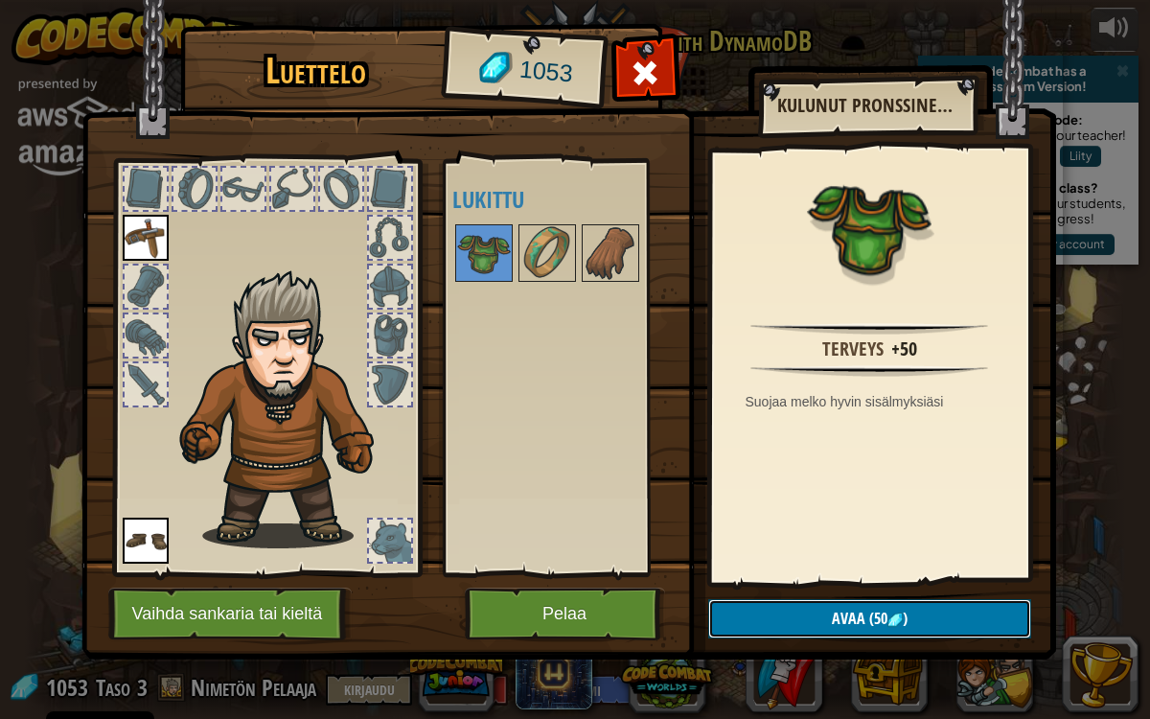
click at [861, 588] on span "Avaa" at bounding box center [849, 618] width 34 height 21
click at [835, 588] on button "Varmista" at bounding box center [869, 618] width 323 height 39
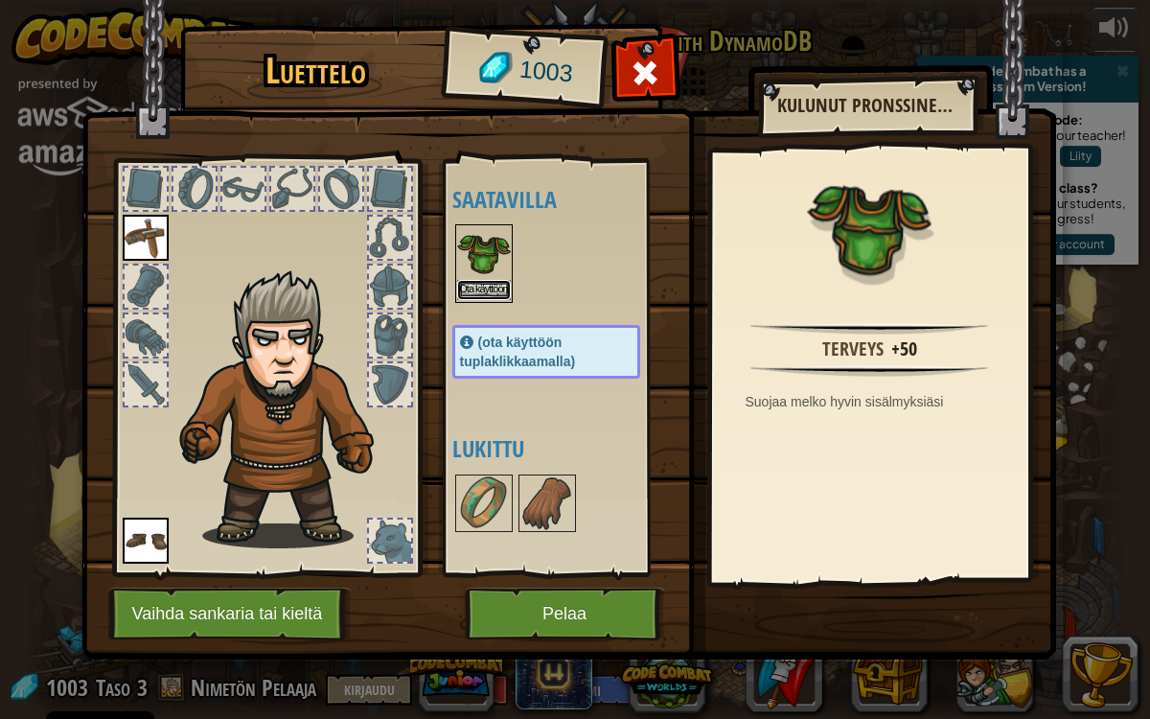
click at [490, 284] on button "Ota käyttöön" at bounding box center [484, 290] width 54 height 20
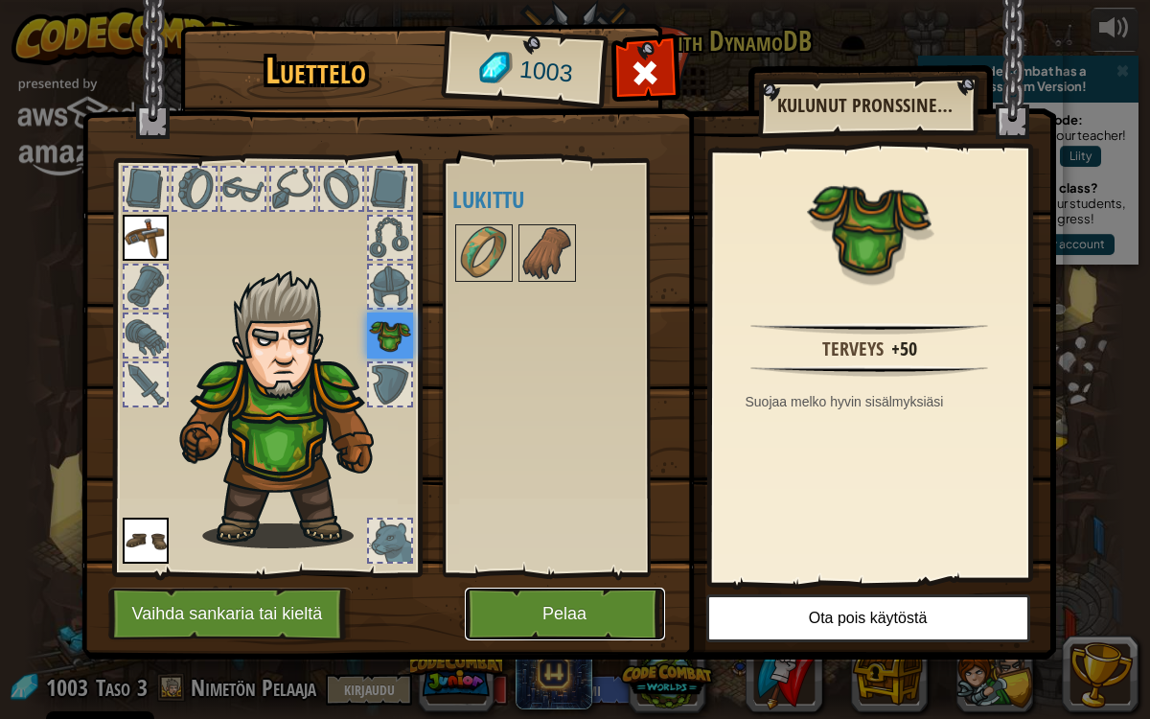
click at [572, 588] on button "Pelaa" at bounding box center [565, 613] width 200 height 53
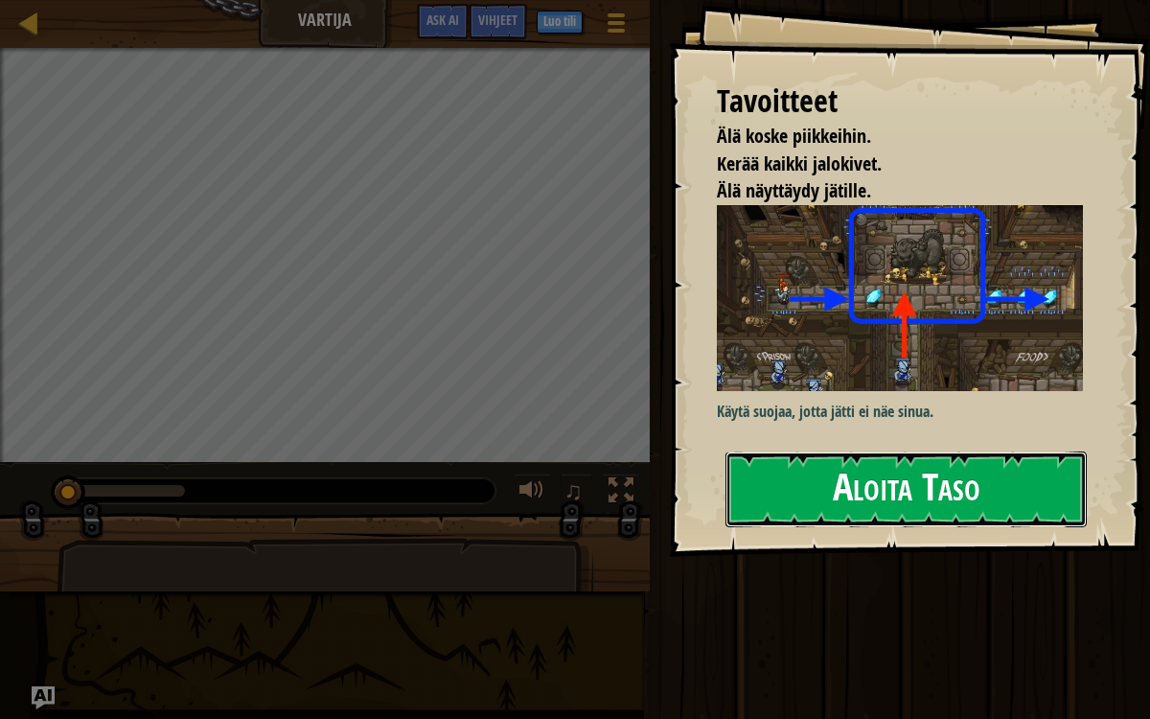
click at [979, 489] on button "Aloita Taso" at bounding box center [905, 489] width 361 height 76
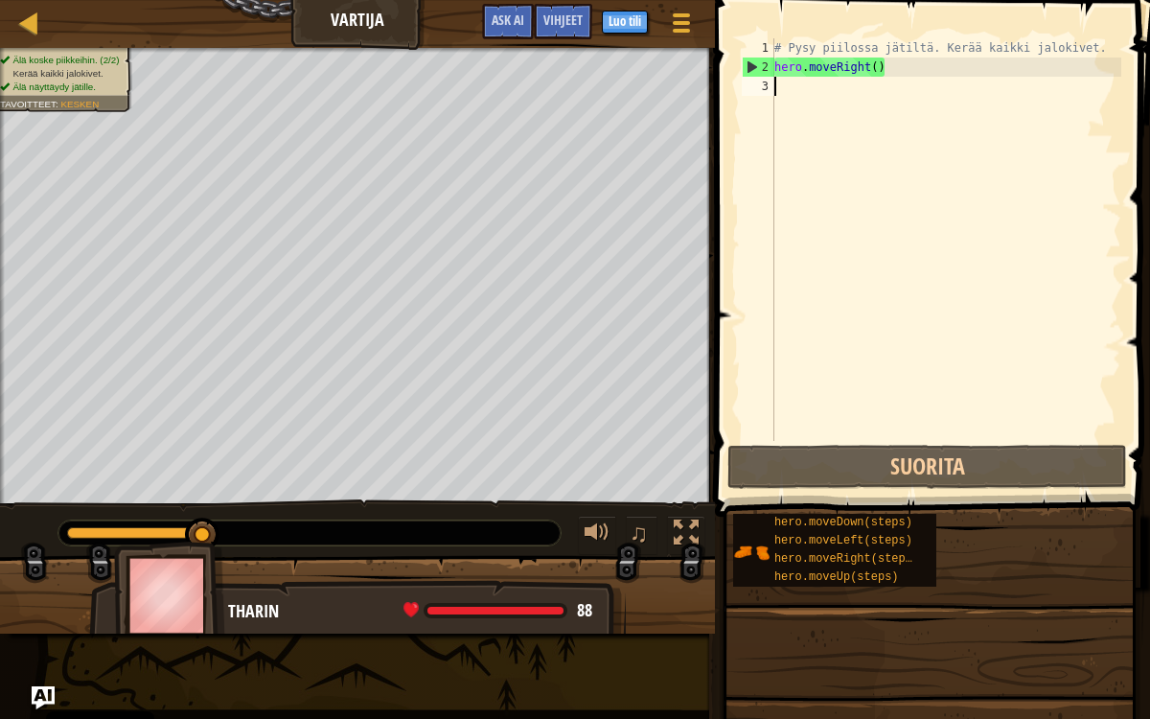
click at [856, 92] on div "# Pysy piilossa jätiltä. Kerää kaikki jalokivet. hero . moveRight ( )" at bounding box center [945, 258] width 351 height 441
type textarea "m"
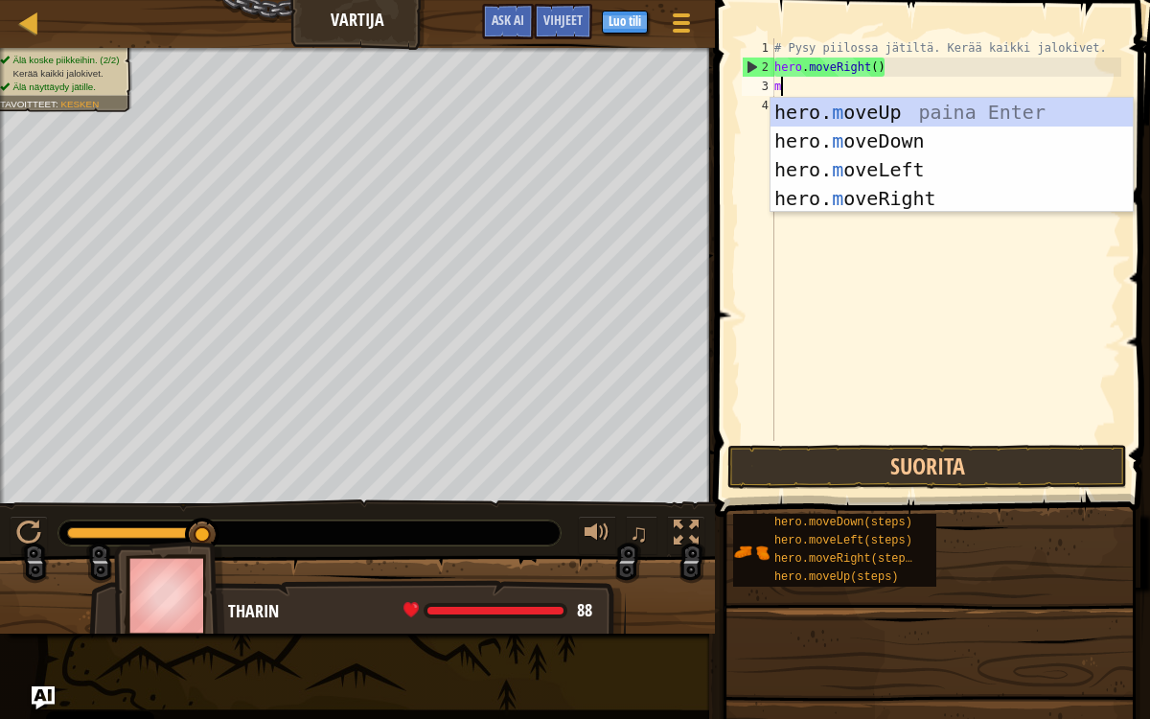
scroll to position [8, 0]
click at [916, 204] on div "hero. m oveUp paina Enter hero. m oveDown paina Enter hero. m oveLeft paina Ent…" at bounding box center [951, 184] width 363 height 172
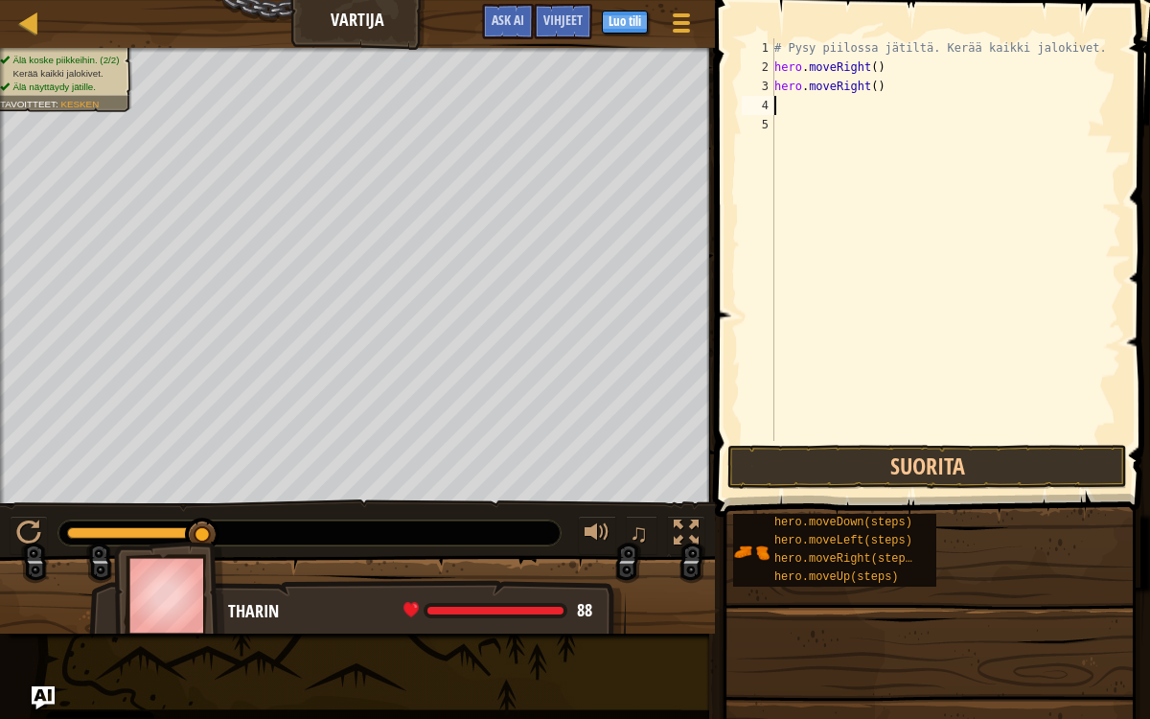
click at [856, 116] on div "# Pysy piilossa jätiltä. Kerää kaikki jalokivet. hero . moveRight ( ) hero . mo…" at bounding box center [945, 258] width 351 height 441
click at [915, 97] on div "# Pysy piilossa jätiltä. Kerää kaikki jalokivet. hero . moveRight ( ) hero . mo…" at bounding box center [945, 258] width 351 height 441
click at [926, 91] on div "# Pysy piilossa jätiltä. Kerää kaikki jalokivet. hero . moveRight ( ) hero . mo…" at bounding box center [945, 258] width 351 height 441
type textarea "h"
type textarea "m"
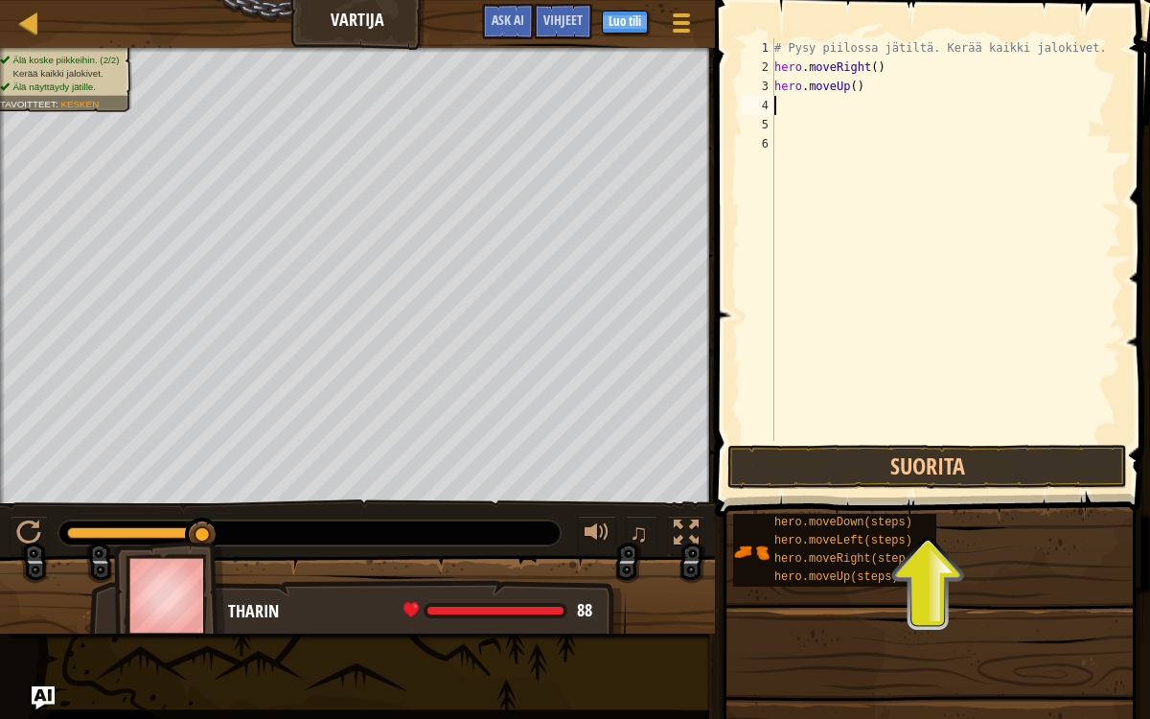
type textarea "m"
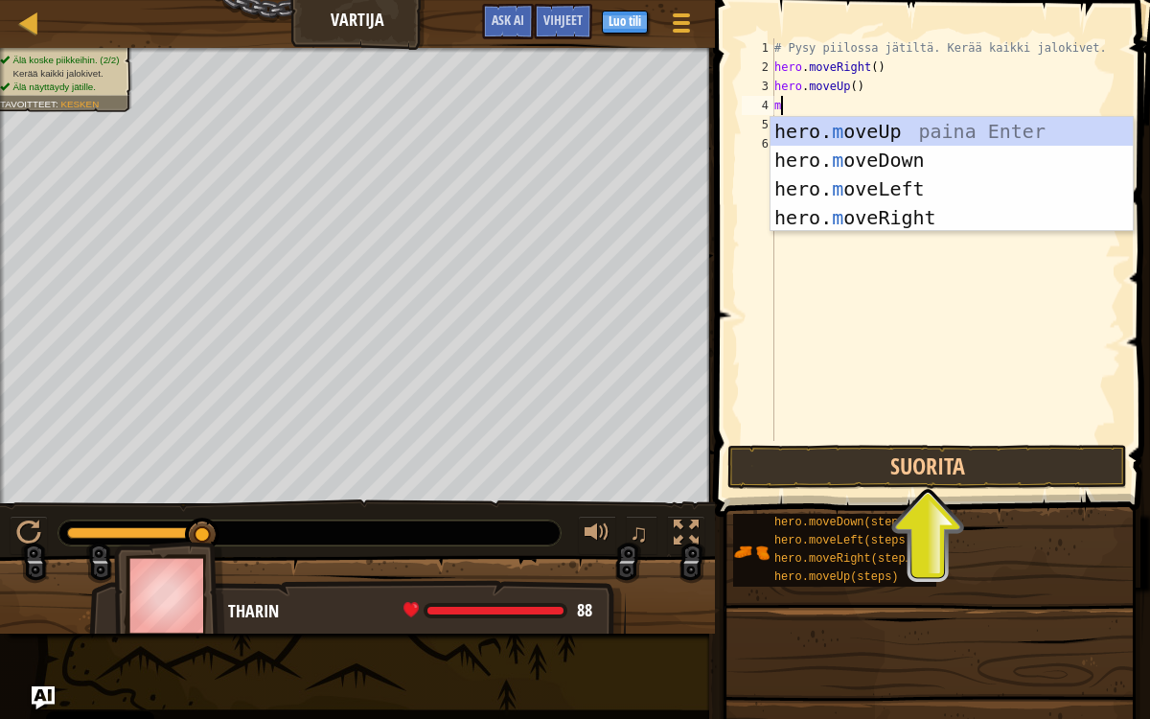
click at [918, 218] on div "hero. m oveUp paina Enter hero. m oveDown paina Enter hero. m oveLeft paina Ent…" at bounding box center [951, 203] width 363 height 172
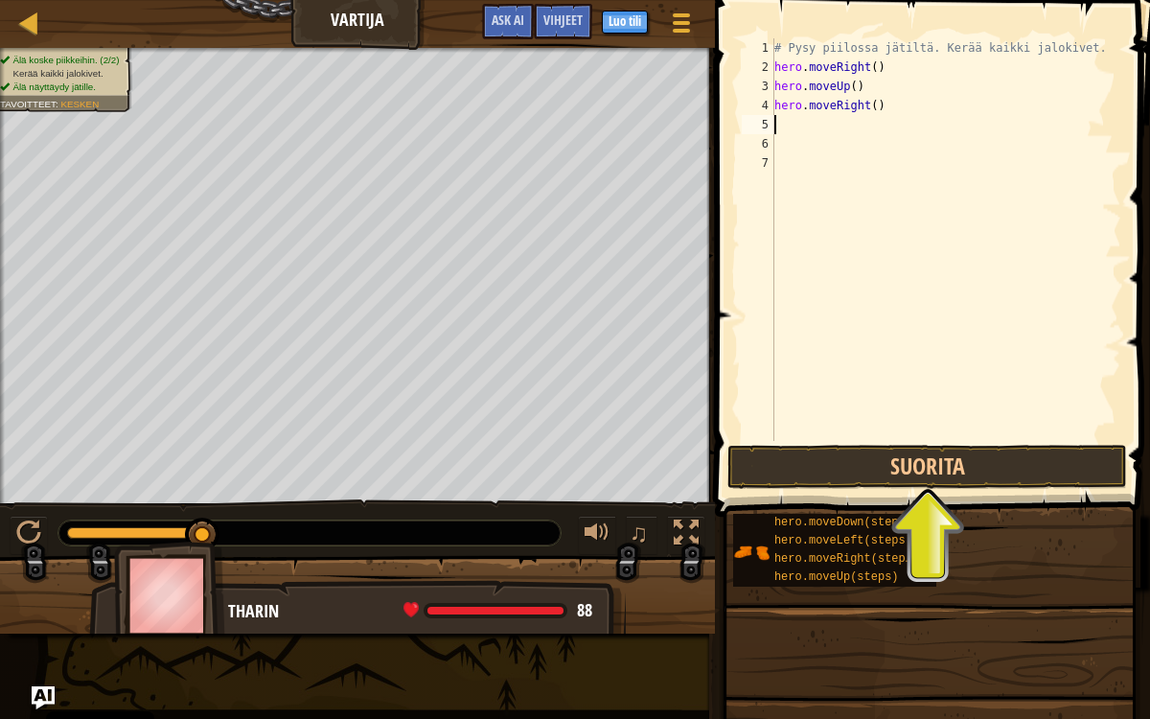
click at [861, 124] on div "# Pysy piilossa jätiltä. Kerää kaikki jalokivet. hero . moveRight ( ) hero . mo…" at bounding box center [945, 258] width 351 height 441
type textarea "m"
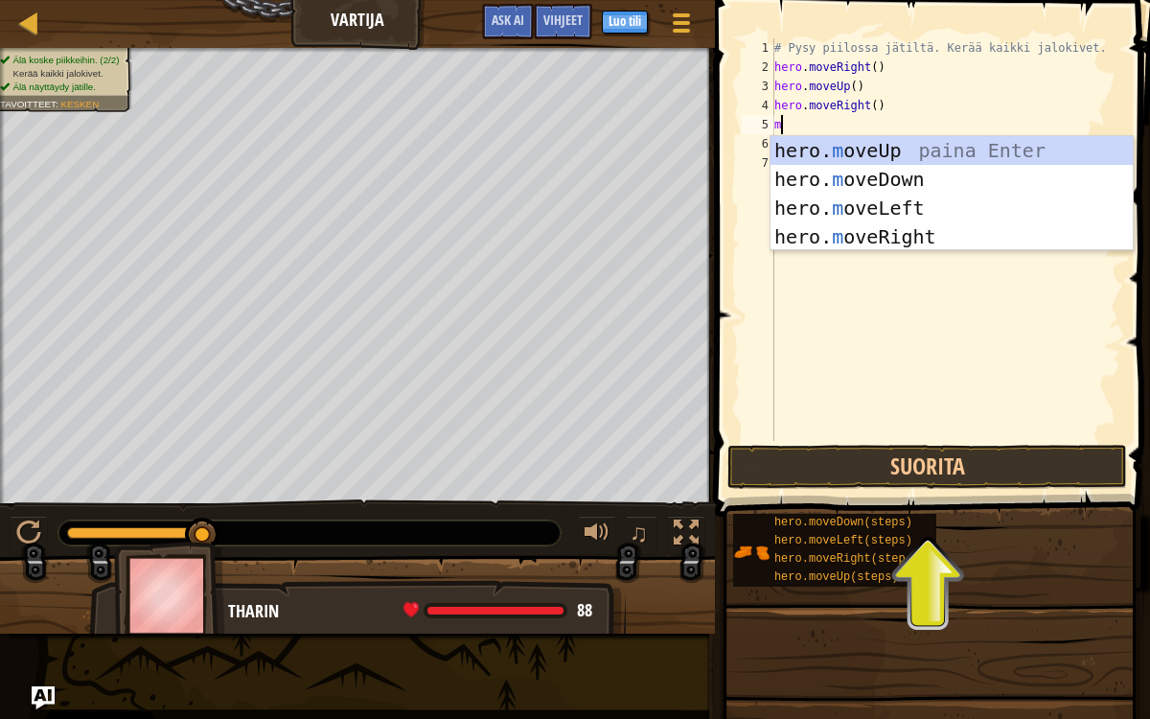
click at [906, 179] on div "hero. m oveUp paina Enter hero. m oveDown paina Enter hero. m oveLeft paina Ent…" at bounding box center [951, 222] width 363 height 172
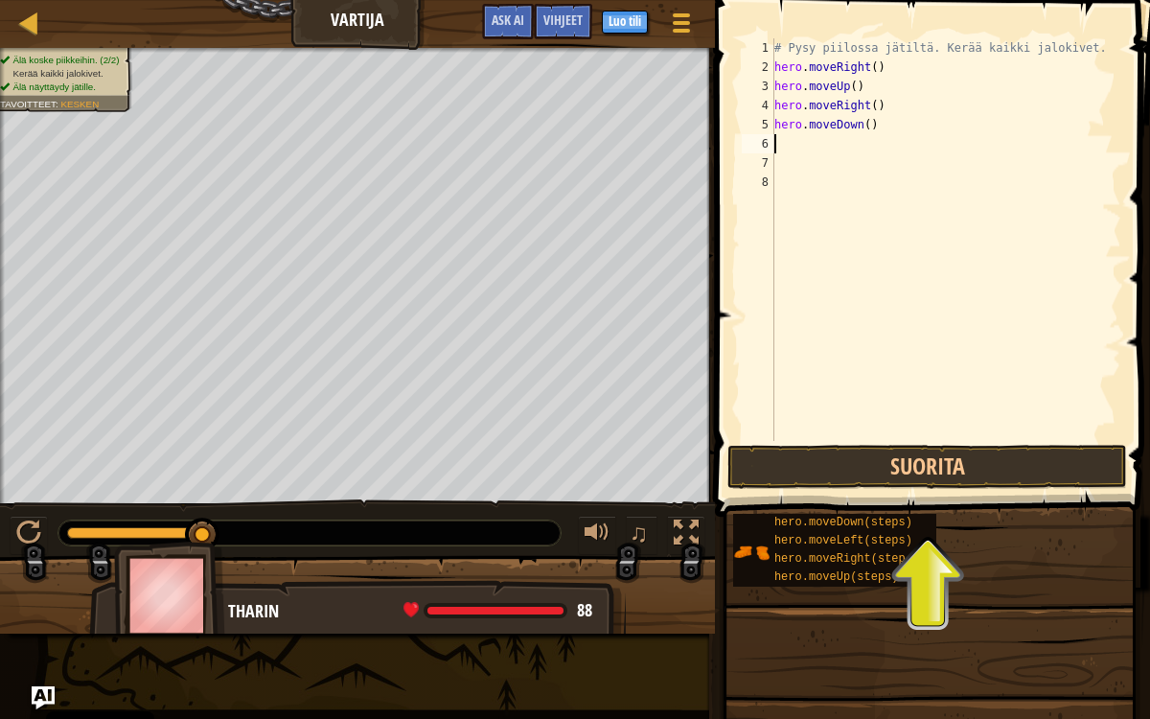
click at [837, 156] on div "# Pysy piilossa jätiltä. Kerää kaikki jalokivet. hero . moveRight ( ) hero . mo…" at bounding box center [945, 258] width 351 height 441
click at [821, 147] on div "# Pysy piilossa jätiltä. Kerää kaikki jalokivet. hero . moveRight ( ) hero . mo…" at bounding box center [945, 258] width 351 height 441
type textarea "m"
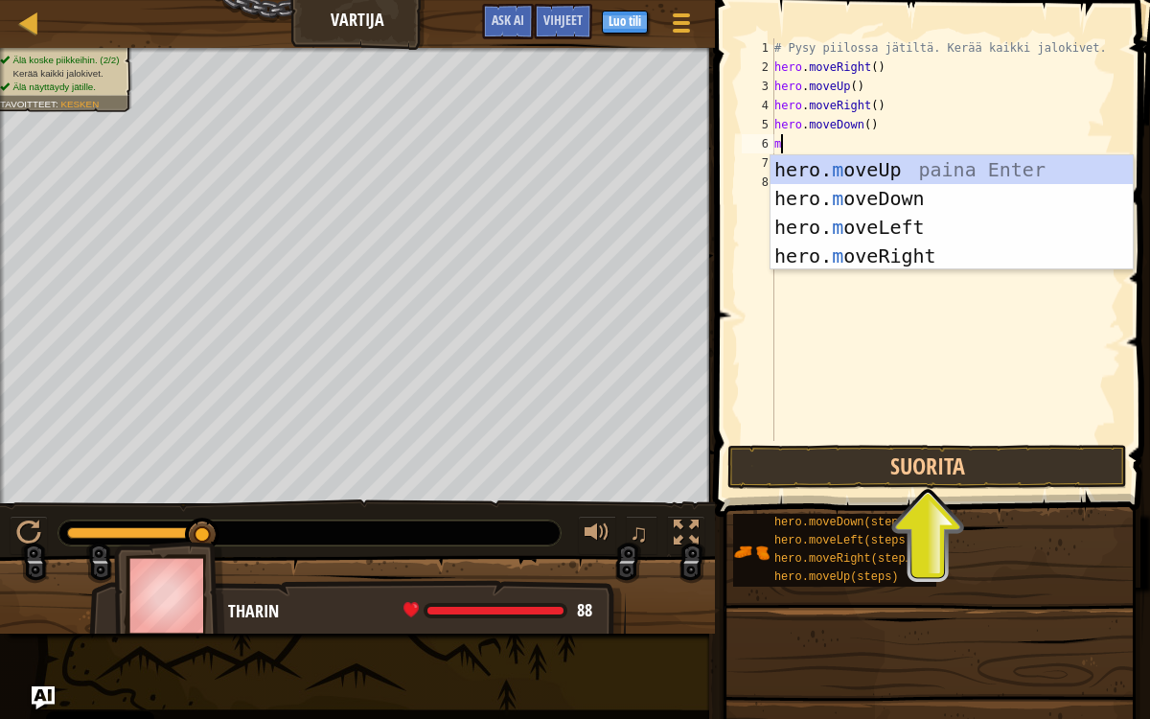
click at [921, 260] on div "hero. m oveUp paina Enter hero. m oveDown paina Enter hero. m oveLeft paina Ent…" at bounding box center [951, 241] width 363 height 172
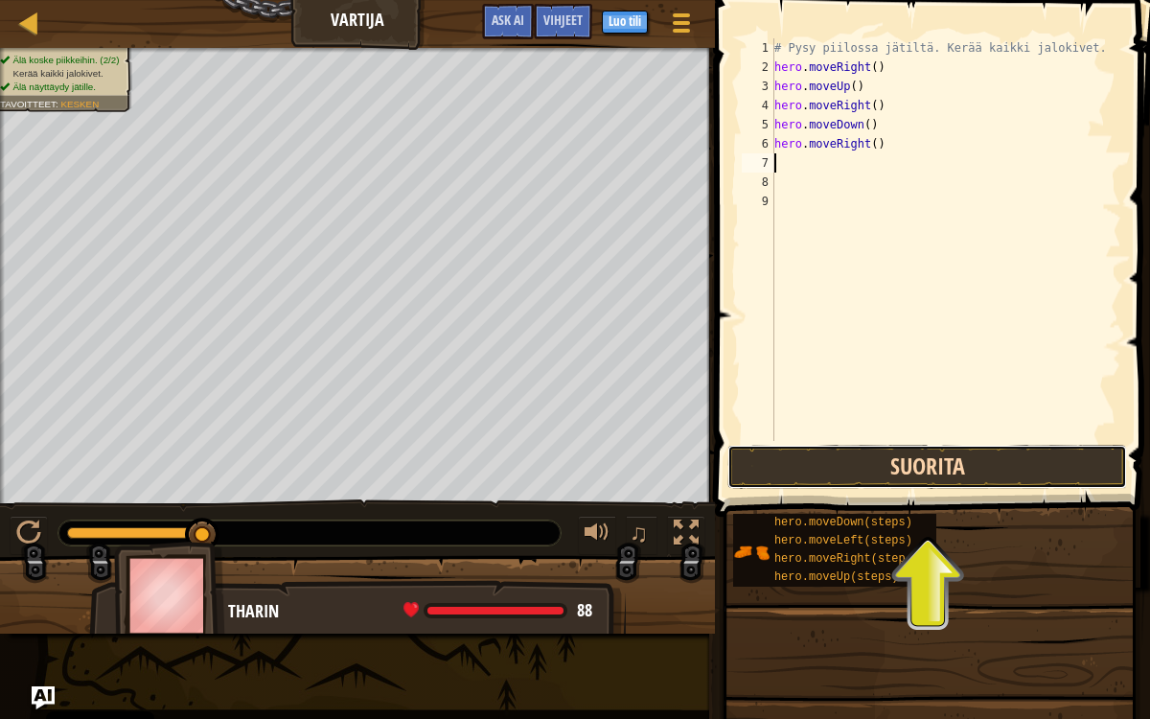
click at [931, 465] on button "Suorita" at bounding box center [927, 467] width 400 height 44
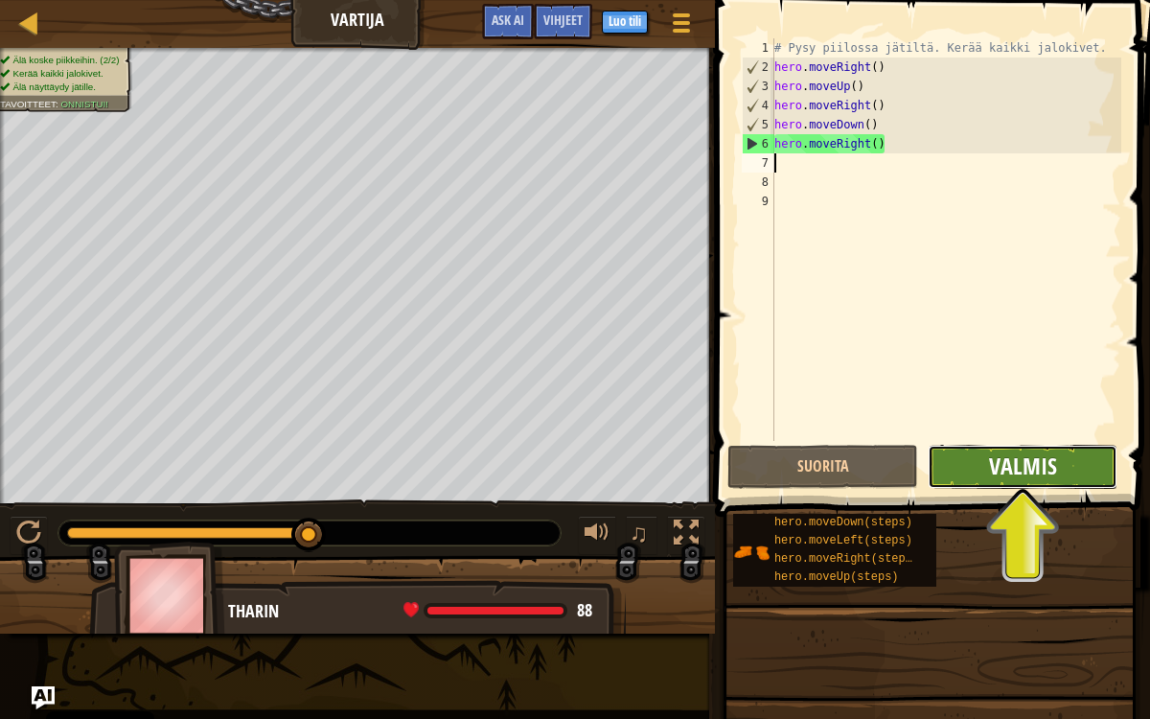
click at [1028, 459] on span "Valmis" at bounding box center [1023, 465] width 68 height 31
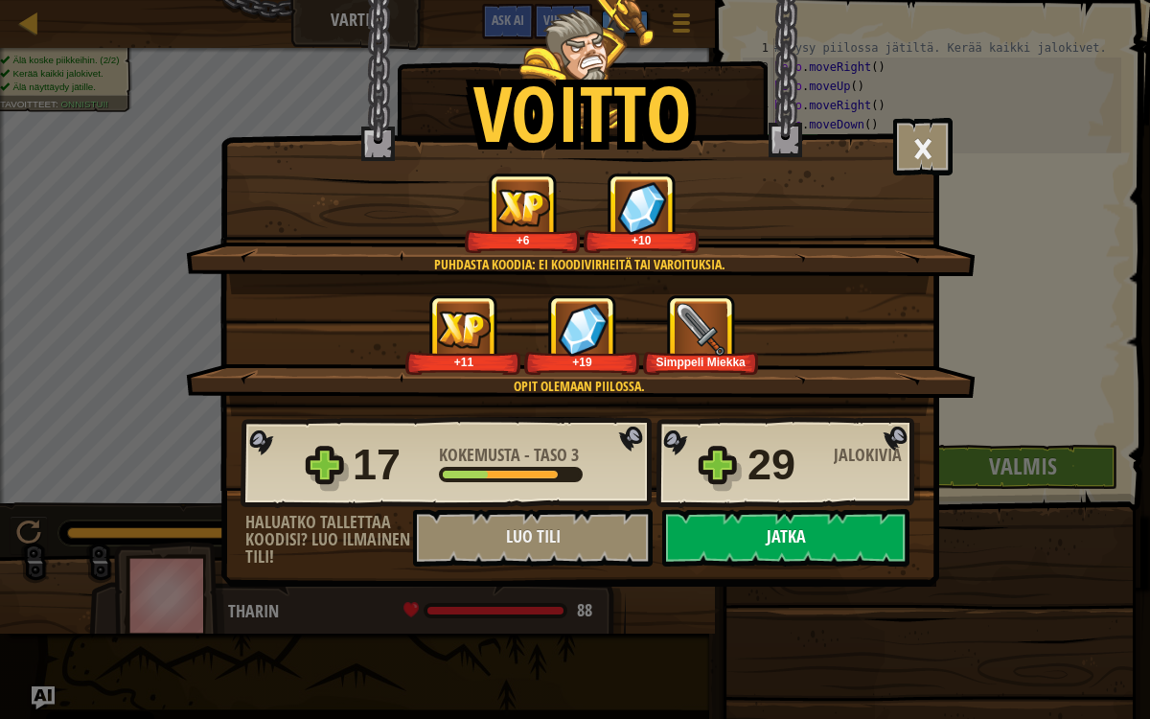
click at [856, 527] on button "Jatka" at bounding box center [785, 537] width 247 height 57
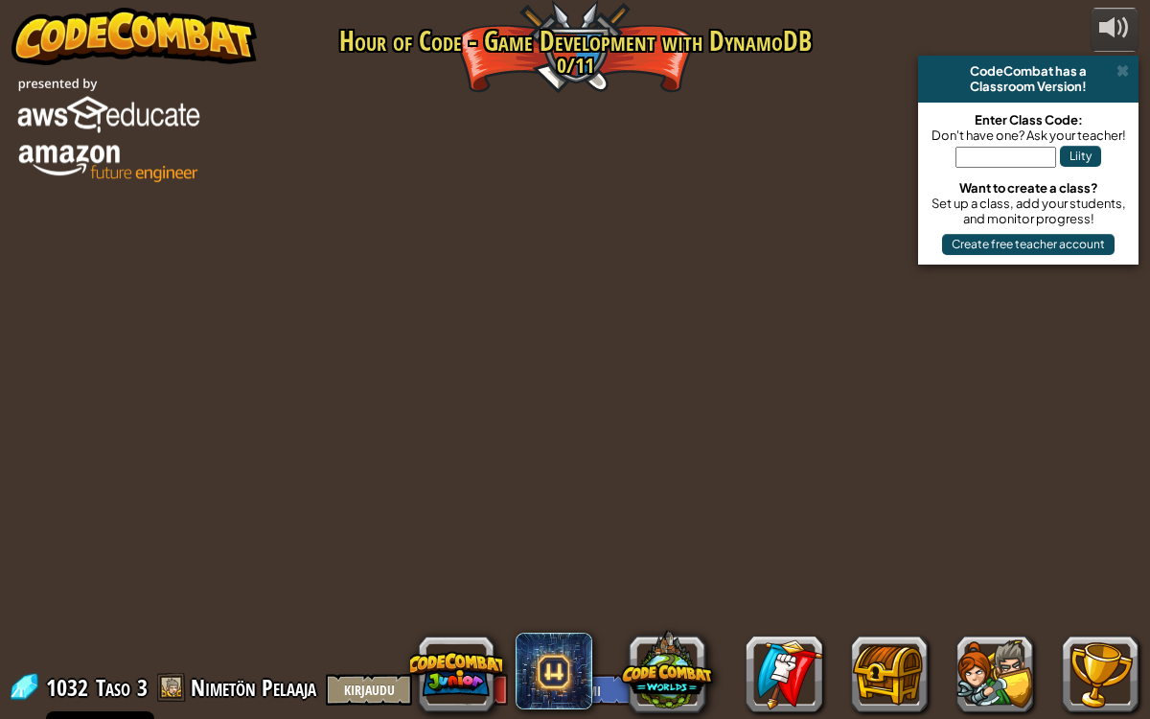
select select "fi"
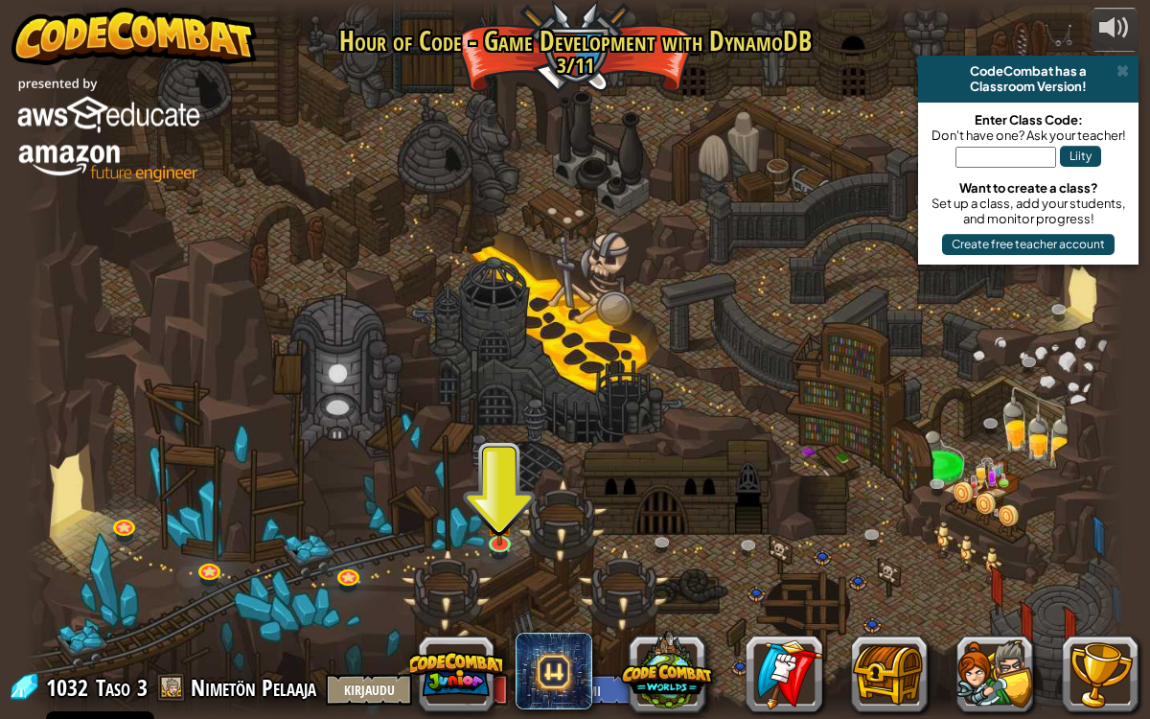
click at [496, 538] on img at bounding box center [500, 522] width 28 height 48
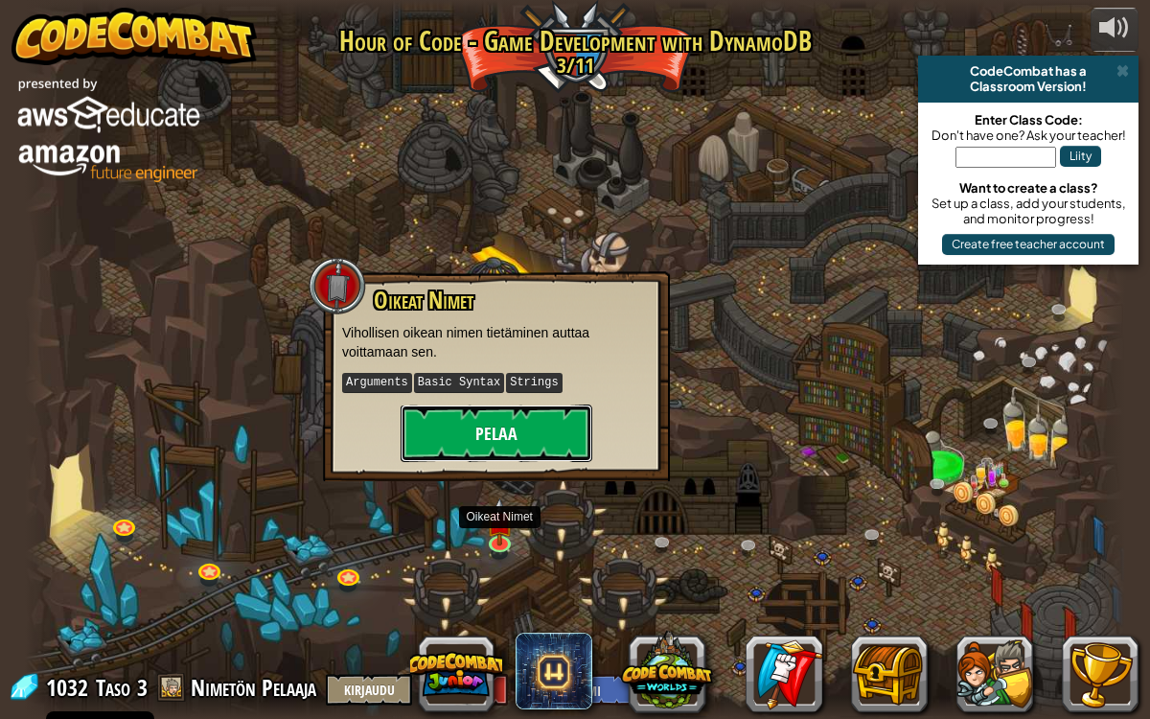
click at [523, 432] on button "Pelaa" at bounding box center [497, 432] width 192 height 57
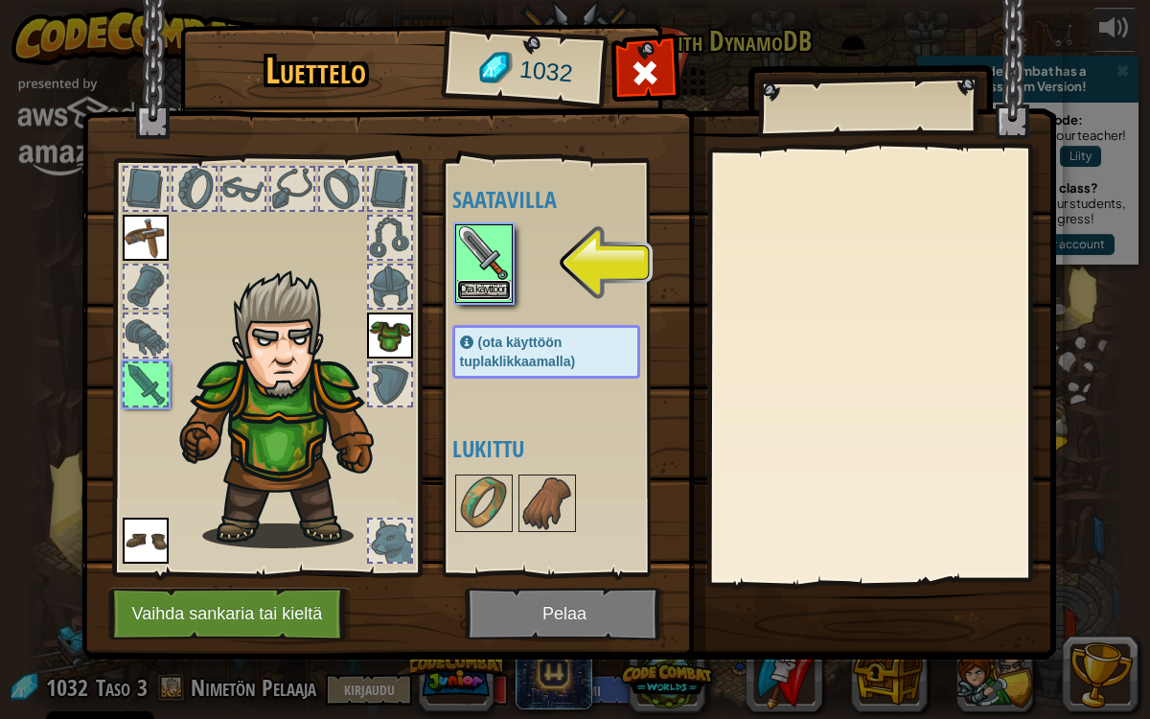
click at [491, 281] on button "Ota käyttöön" at bounding box center [484, 290] width 54 height 20
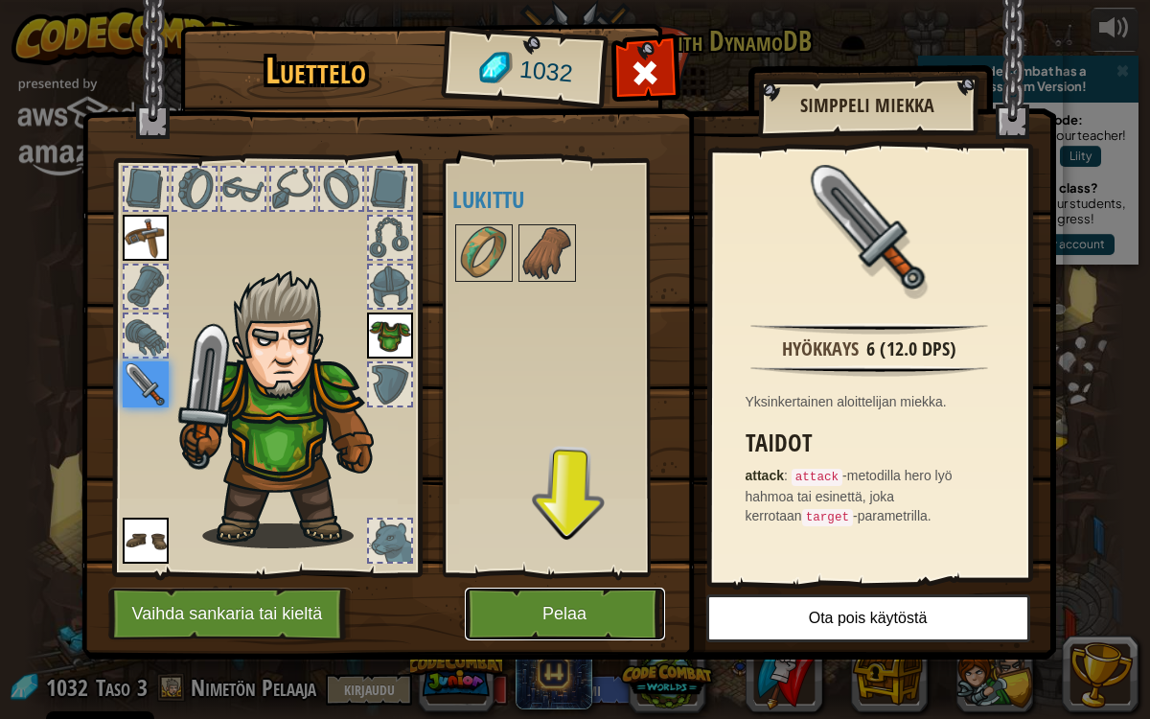
click at [542, 588] on button "Pelaa" at bounding box center [565, 613] width 200 height 53
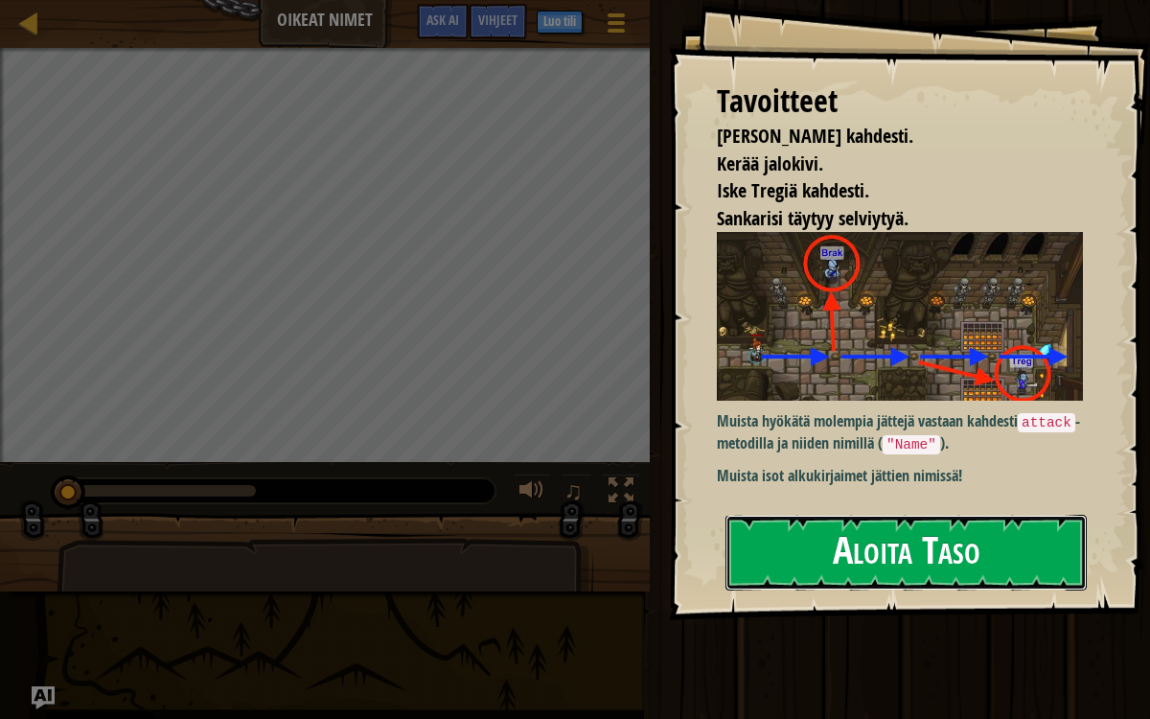
click at [852, 549] on button "Aloita Taso" at bounding box center [905, 553] width 361 height 76
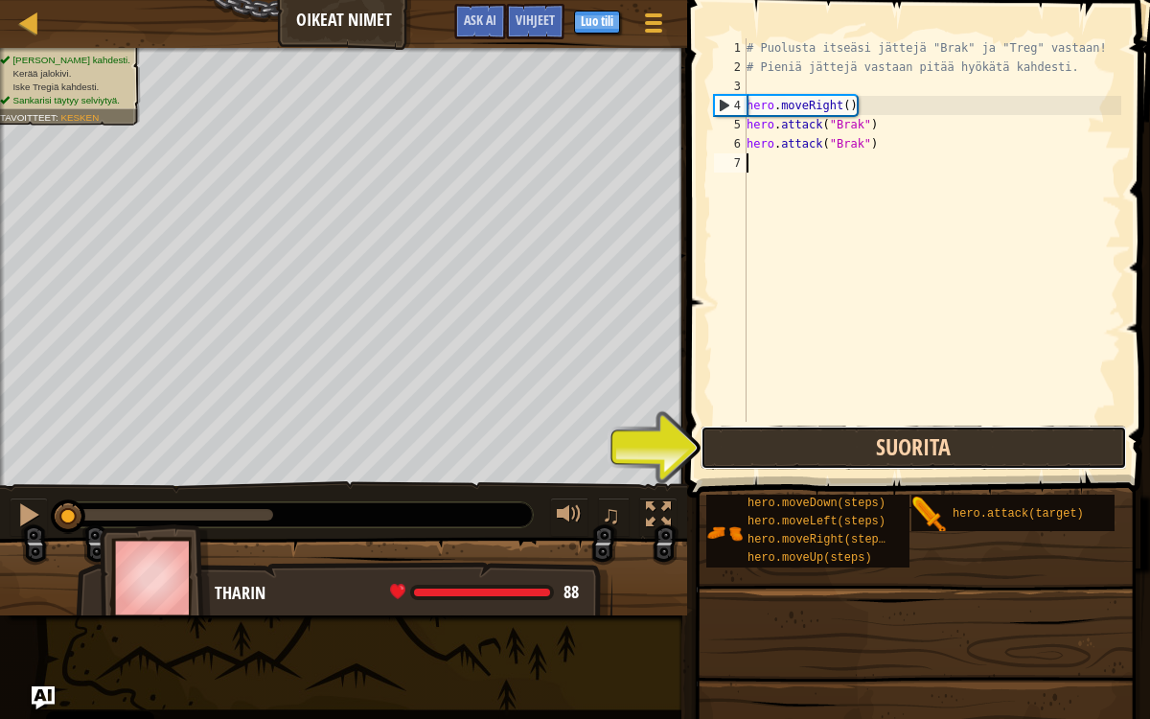
click at [945, 448] on button "Suorita" at bounding box center [914, 447] width 426 height 44
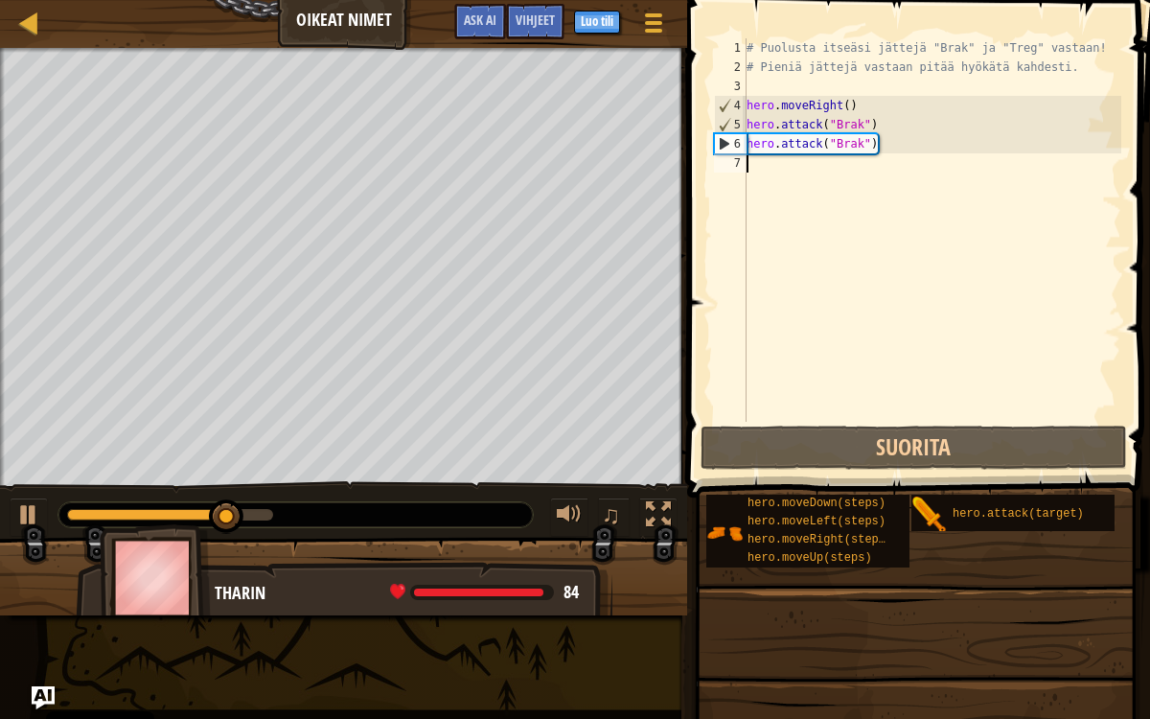
click at [862, 170] on div "# Puolusta itseäsi jättejä "Brak" ja "Treg" vastaan! # Pieniä jättejä vastaan p…" at bounding box center [932, 249] width 379 height 422
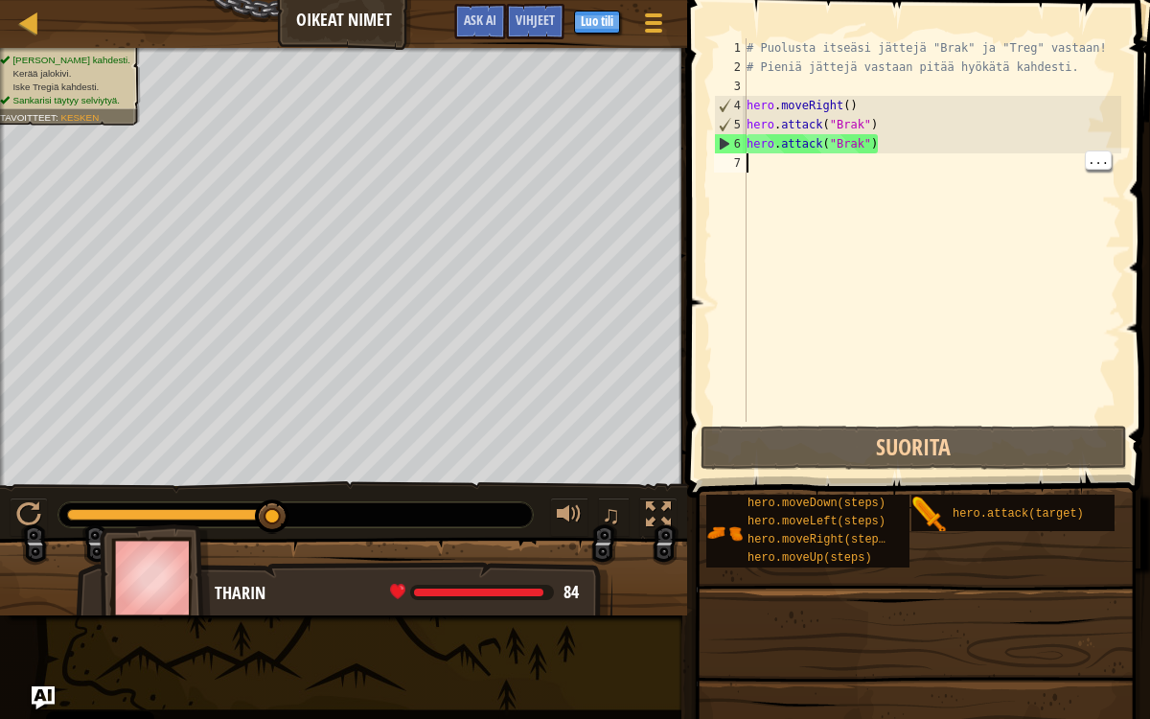
type textarea "m"
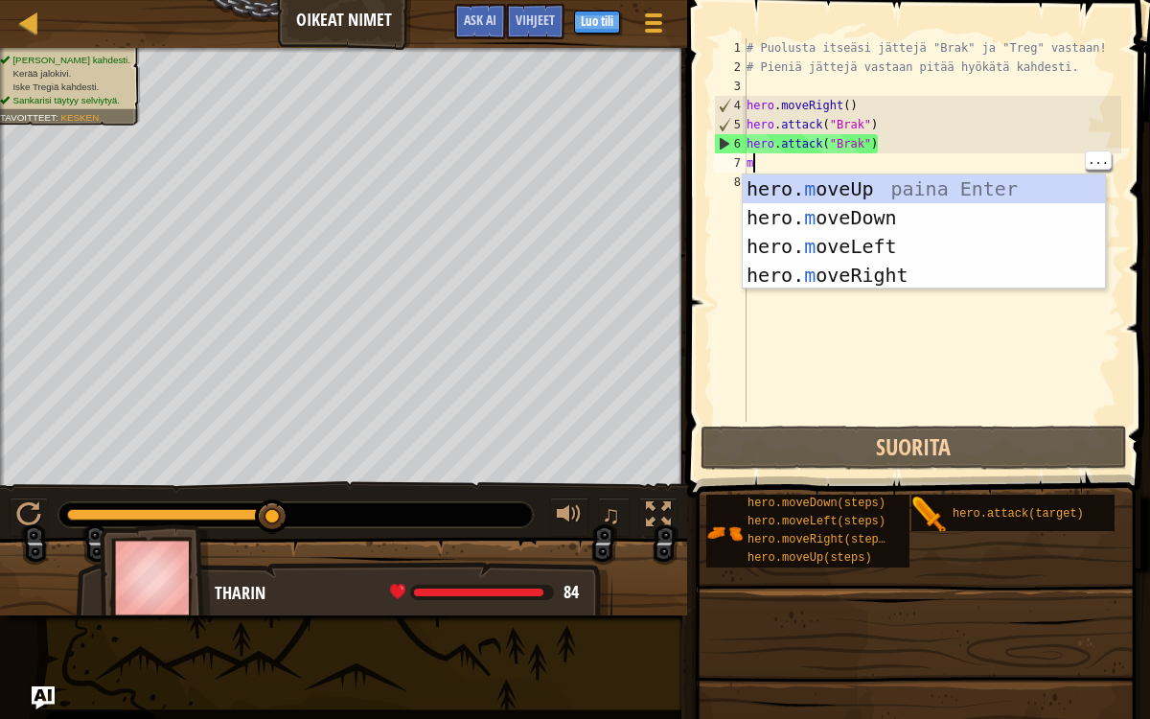
scroll to position [8, 0]
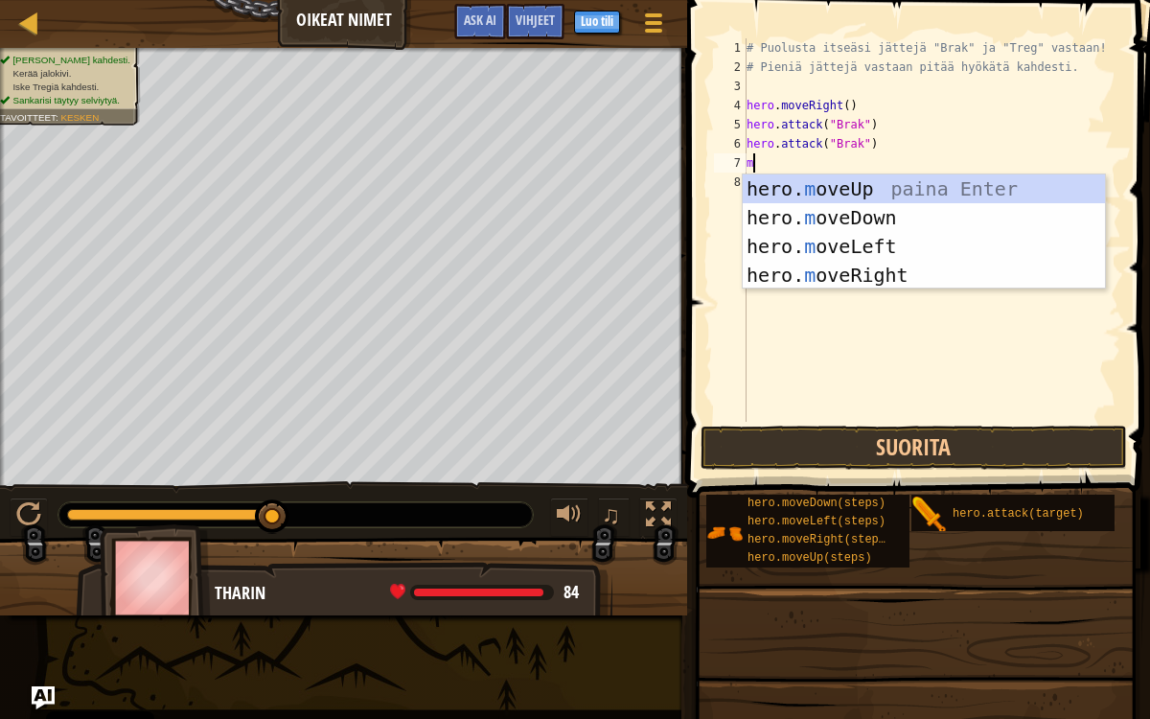
click at [892, 284] on div "hero. m oveUp paina Enter hero. m oveDown paina Enter hero. m oveLeft paina Ent…" at bounding box center [924, 260] width 363 height 172
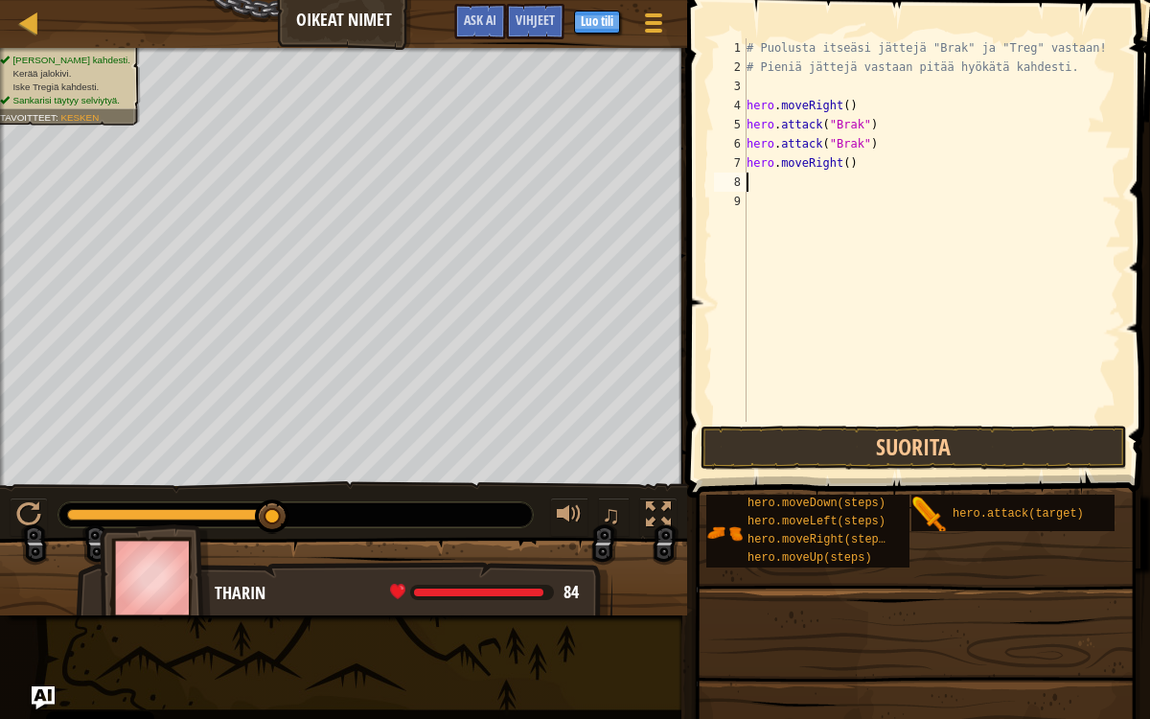
click at [840, 190] on div "# Puolusta itseäsi jättejä "Brak" ja "Treg" vastaan! # Pieniä jättejä vastaan p…" at bounding box center [932, 249] width 379 height 422
type textarea "m"
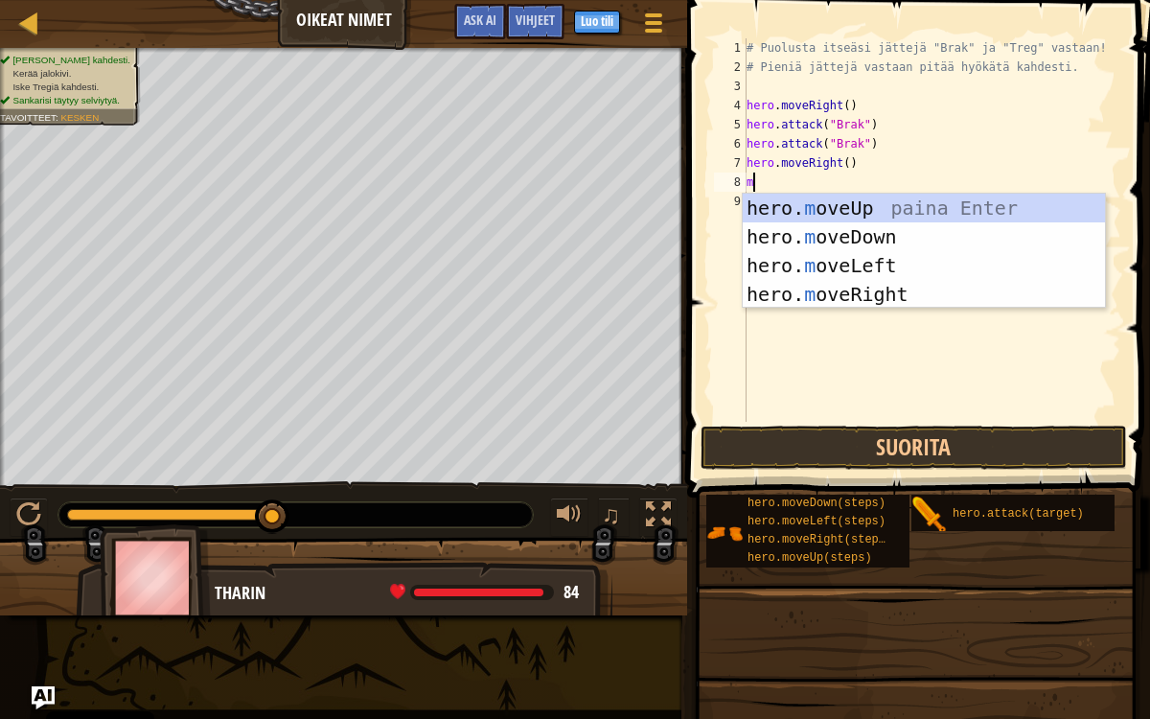
click at [885, 298] on div "hero. m oveUp paina Enter hero. m oveDown paina Enter hero. m oveLeft paina Ent…" at bounding box center [924, 280] width 363 height 172
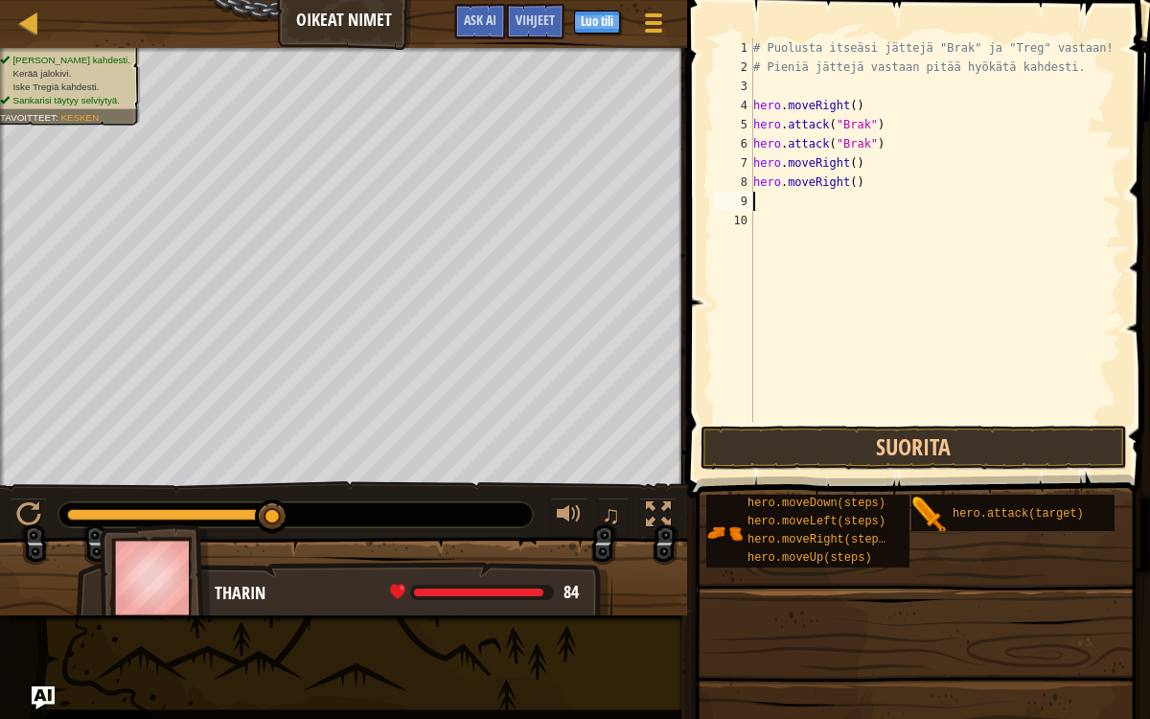
type textarea "m"
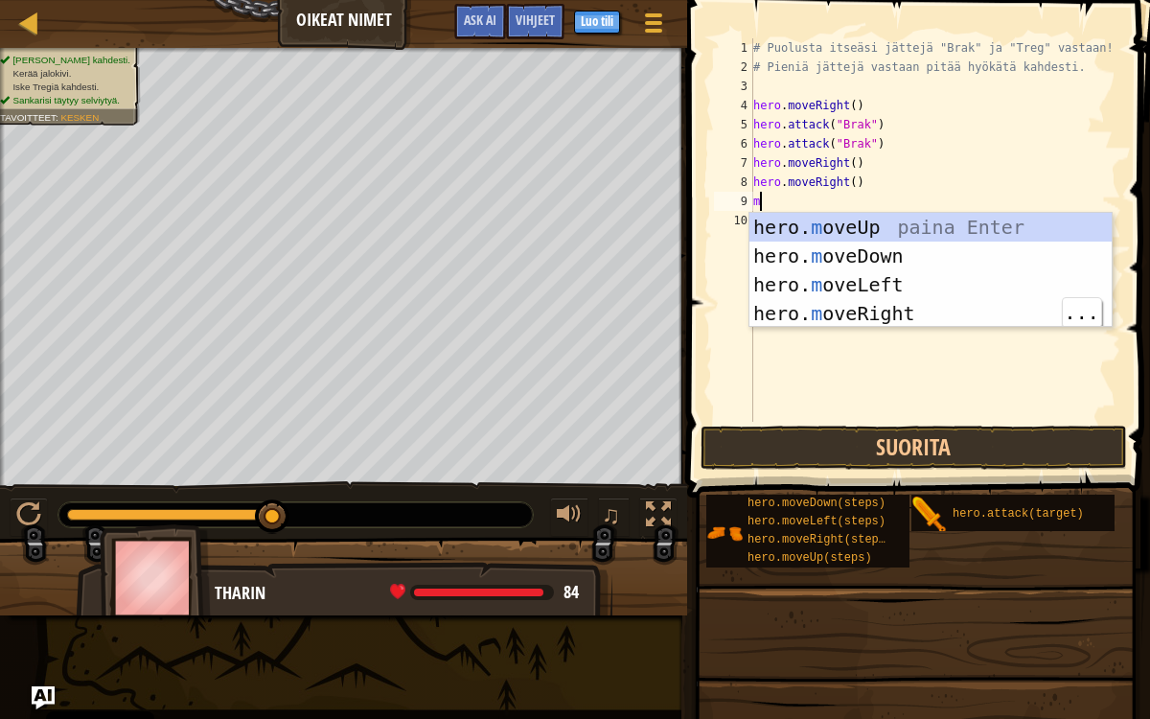
click at [890, 317] on div "hero. m oveUp paina Enter hero. m oveDown paina Enter hero. m oveLeft paina Ent…" at bounding box center [930, 299] width 363 height 172
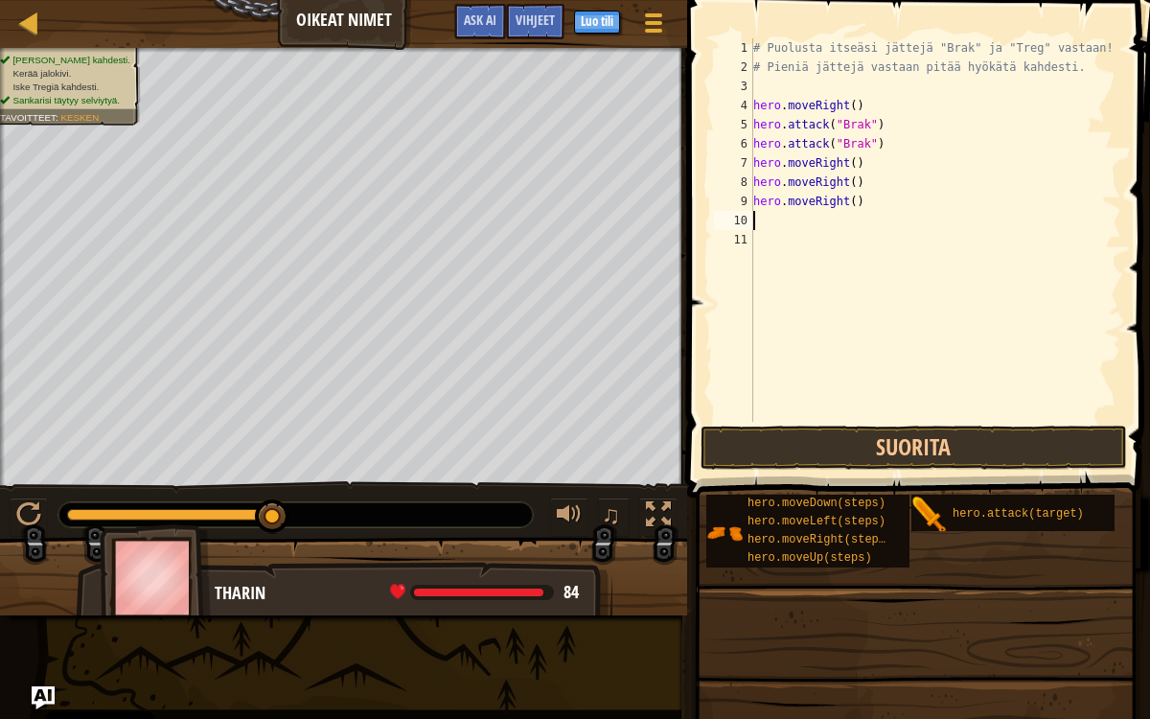
click at [831, 234] on div "# Puolusta itseäsi jättejä "Brak" ja "Treg" vastaan! # Pieniä jättejä vastaan p…" at bounding box center [935, 249] width 373 height 422
click at [816, 218] on div "# Puolusta itseäsi jättejä "Brak" ja "Treg" vastaan! # Pieniä jättejä vastaan p…" at bounding box center [935, 249] width 373 height 422
type textarea "m"
type textarea "a"
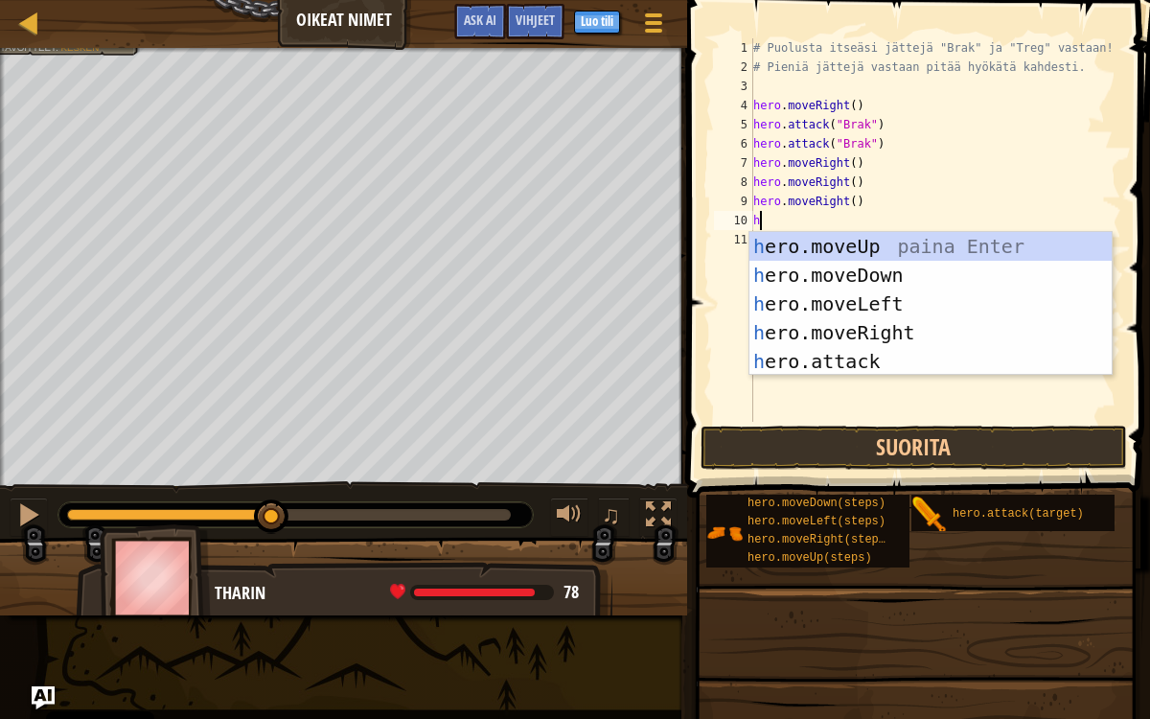
click at [858, 365] on div "h ero.moveUp paina Enter h ero.moveDown paina Enter h ero.moveLeft paina Enter …" at bounding box center [930, 332] width 363 height 201
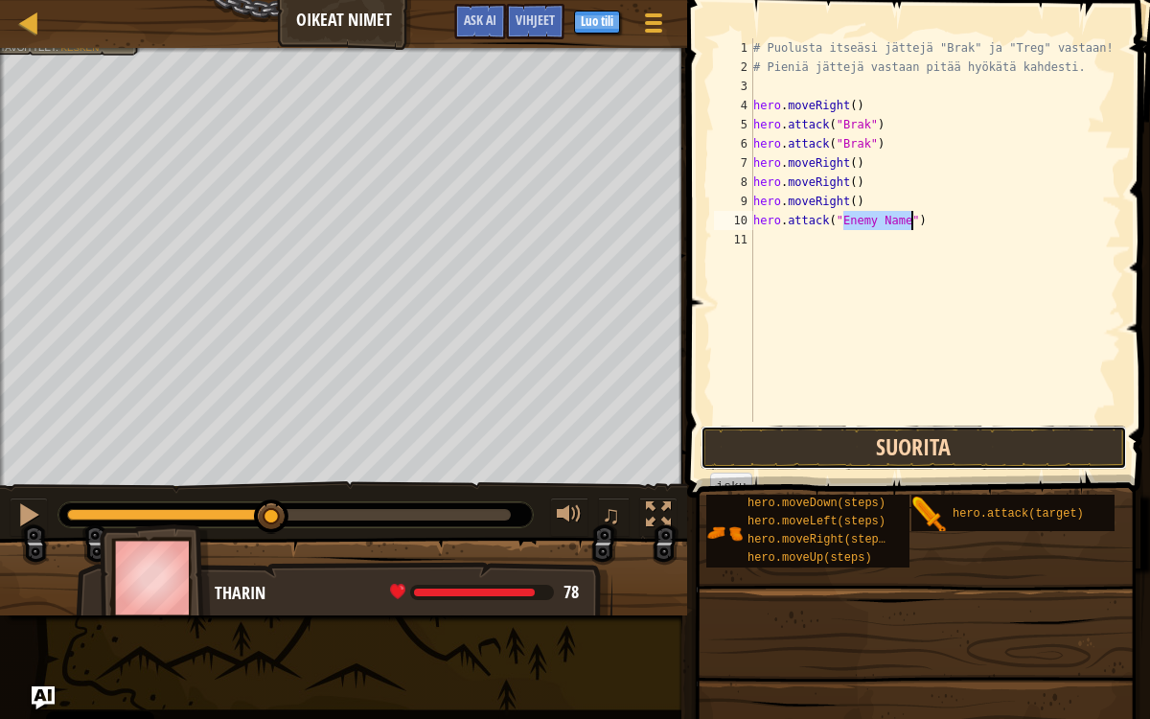
click at [889, 449] on button "Suorita" at bounding box center [914, 447] width 426 height 44
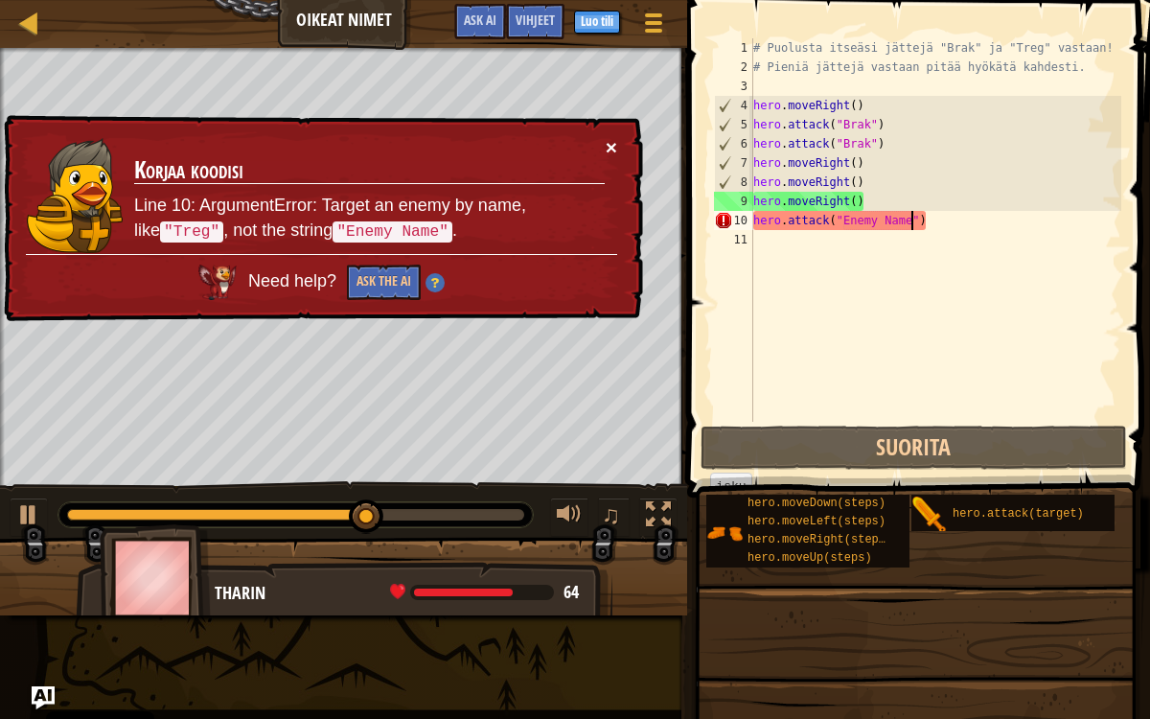
click at [614, 147] on button "×" at bounding box center [611, 147] width 11 height 20
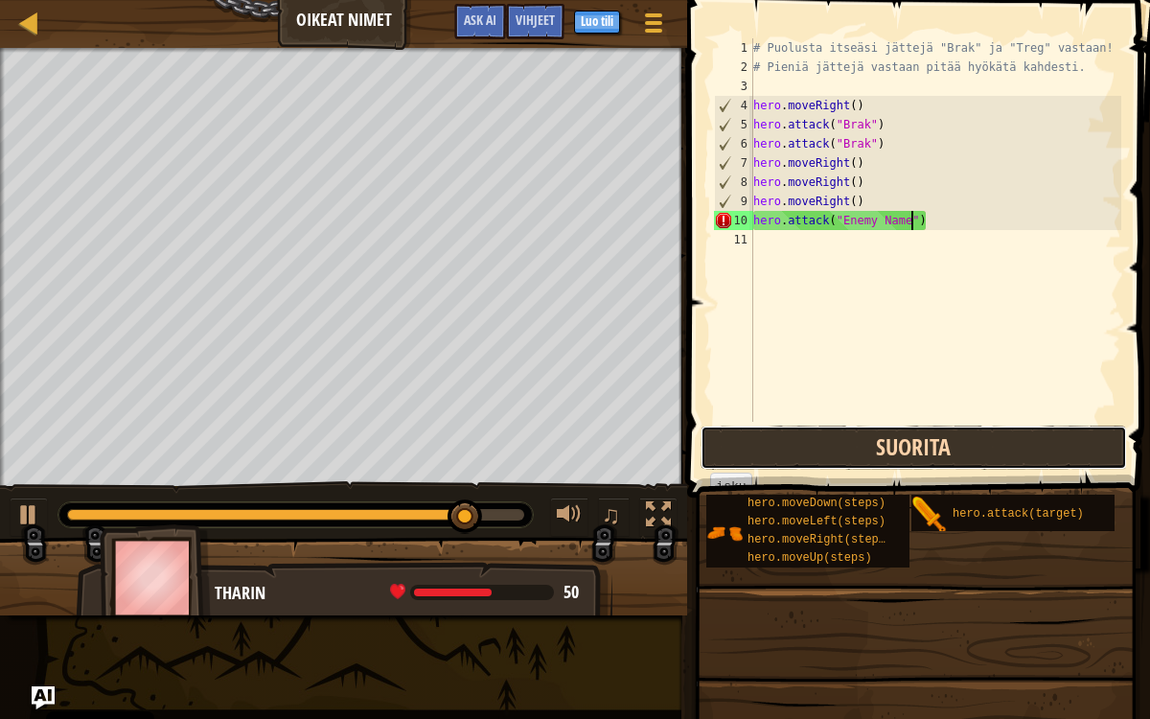
click at [925, 448] on button "Suorita" at bounding box center [914, 447] width 426 height 44
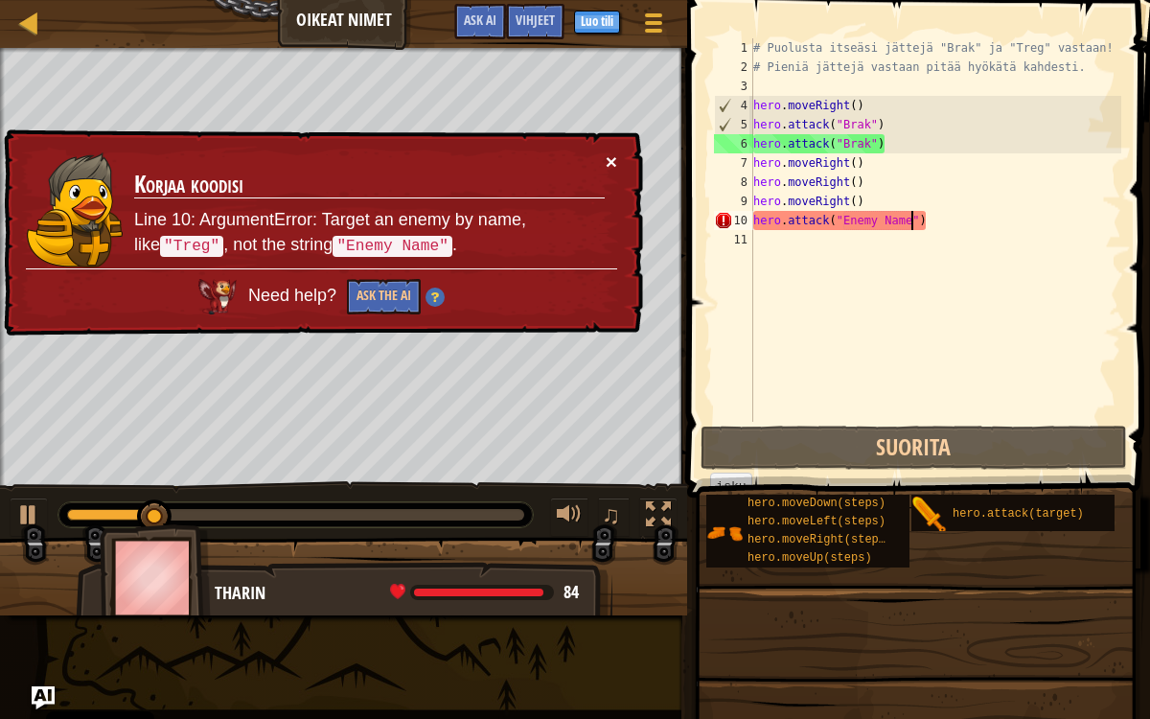
click at [609, 161] on button "×" at bounding box center [611, 161] width 11 height 20
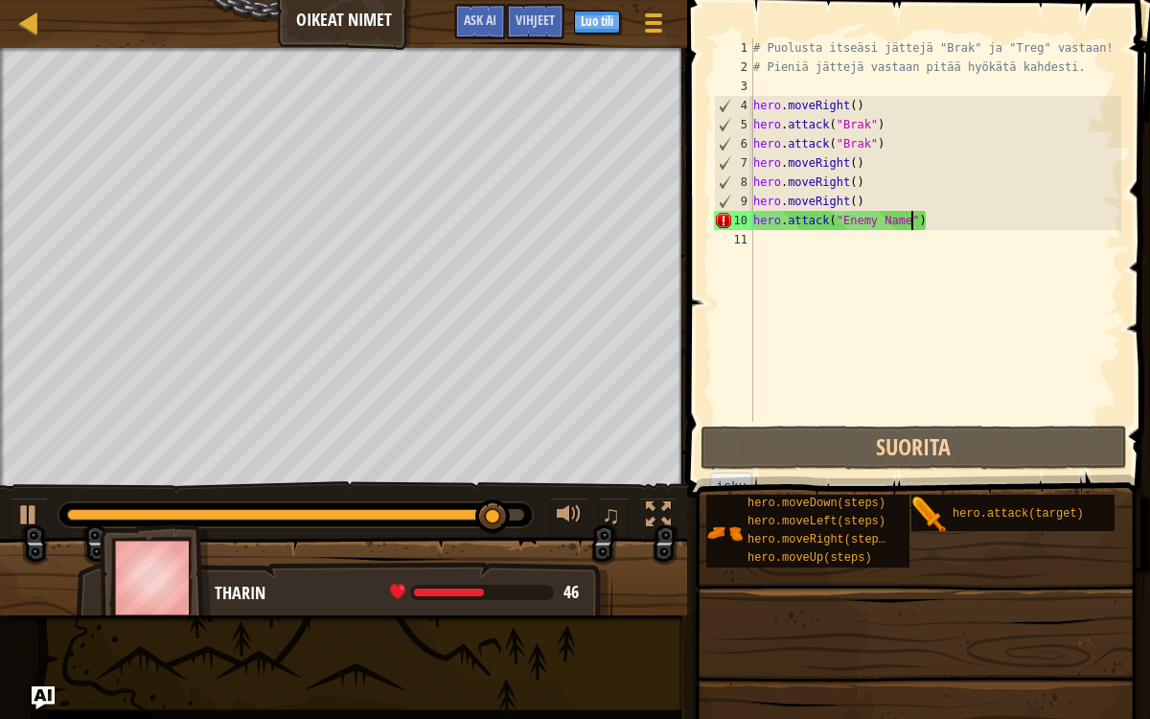
click at [956, 221] on div "# Puolusta itseäsi jättejä "Brak" ja "Treg" vastaan! # Pieniä jättejä vastaan p…" at bounding box center [935, 249] width 373 height 422
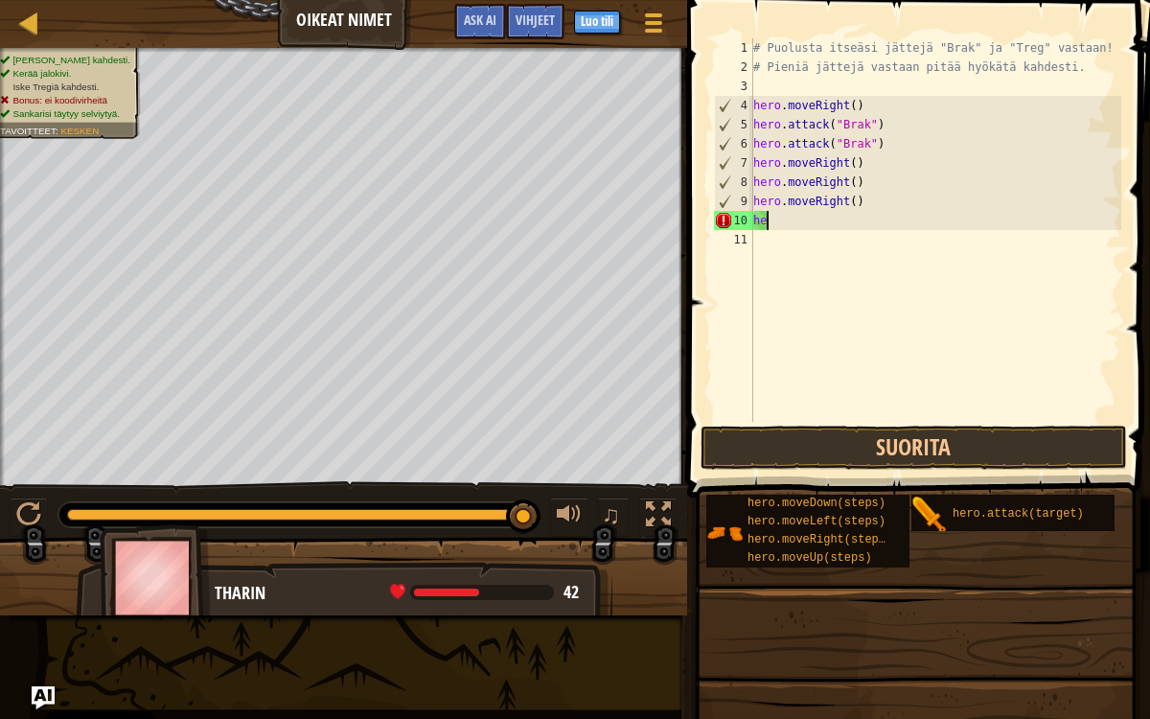
type textarea "h"
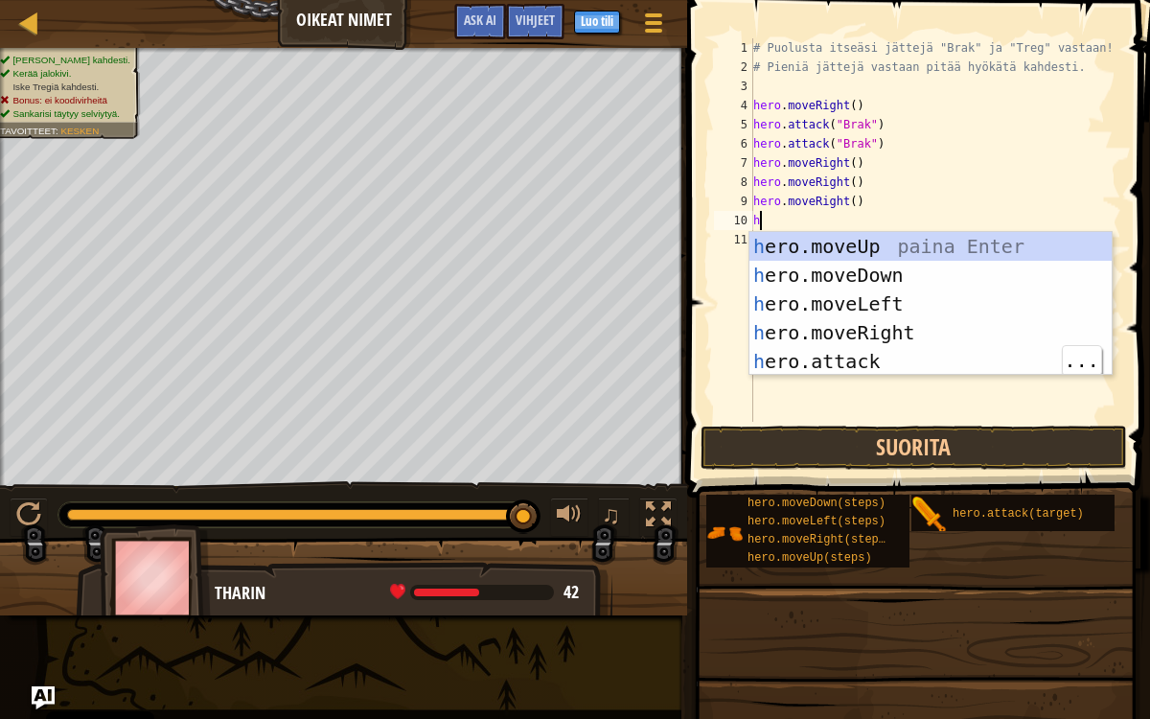
click at [859, 365] on div "h ero.moveUp paina Enter h ero.moveDown paina Enter h ero.moveLeft paina Enter …" at bounding box center [930, 332] width 363 height 201
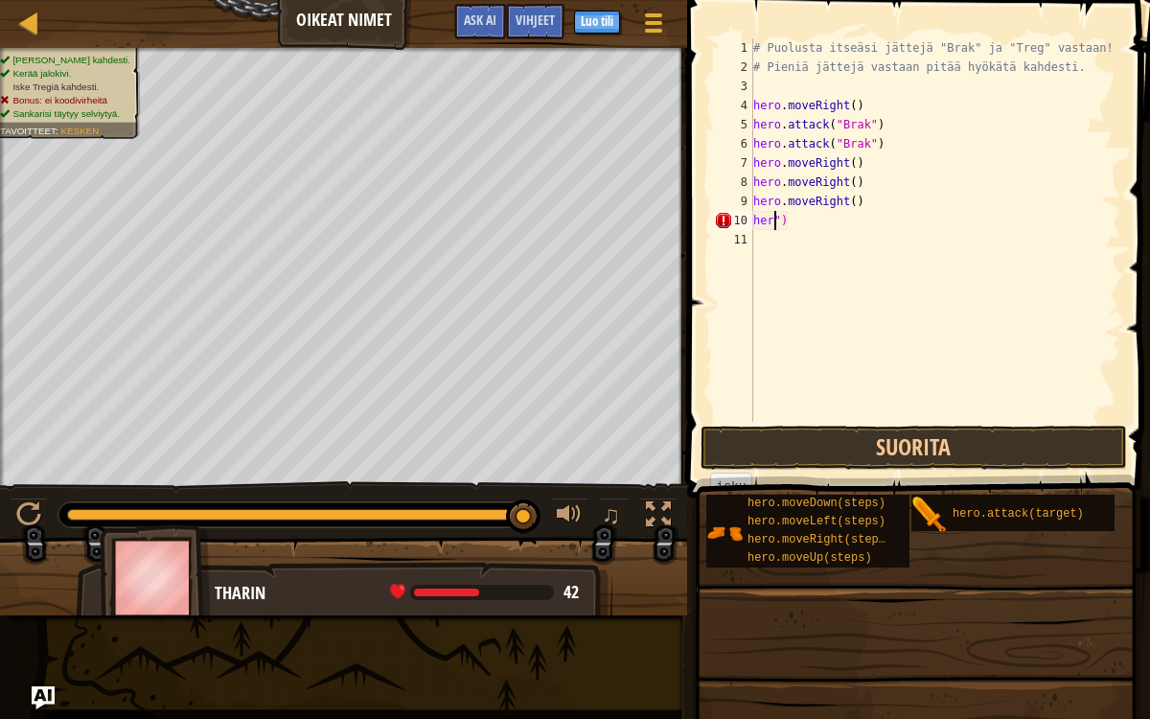
click at [883, 218] on div "# Puolusta itseäsi jättejä "Brak" ja "Treg" vastaan! # Pieniä jättejä vastaan p…" at bounding box center [935, 249] width 373 height 422
type textarea "h"
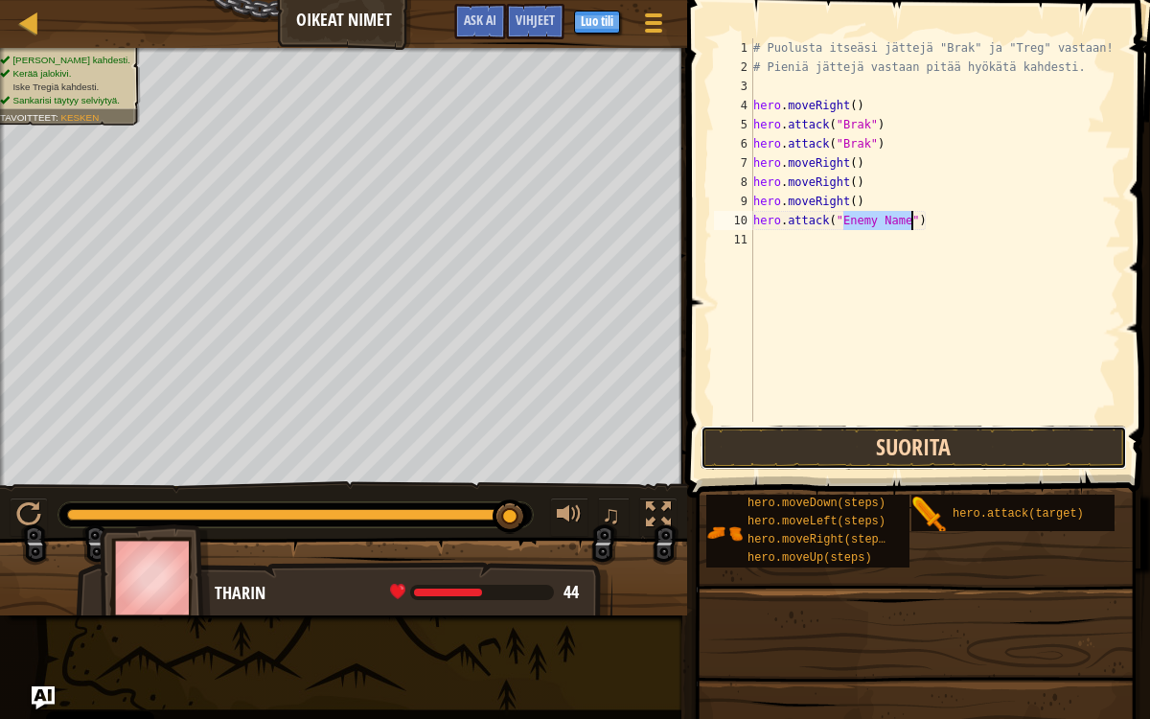
click at [948, 446] on button "Suorita" at bounding box center [914, 447] width 426 height 44
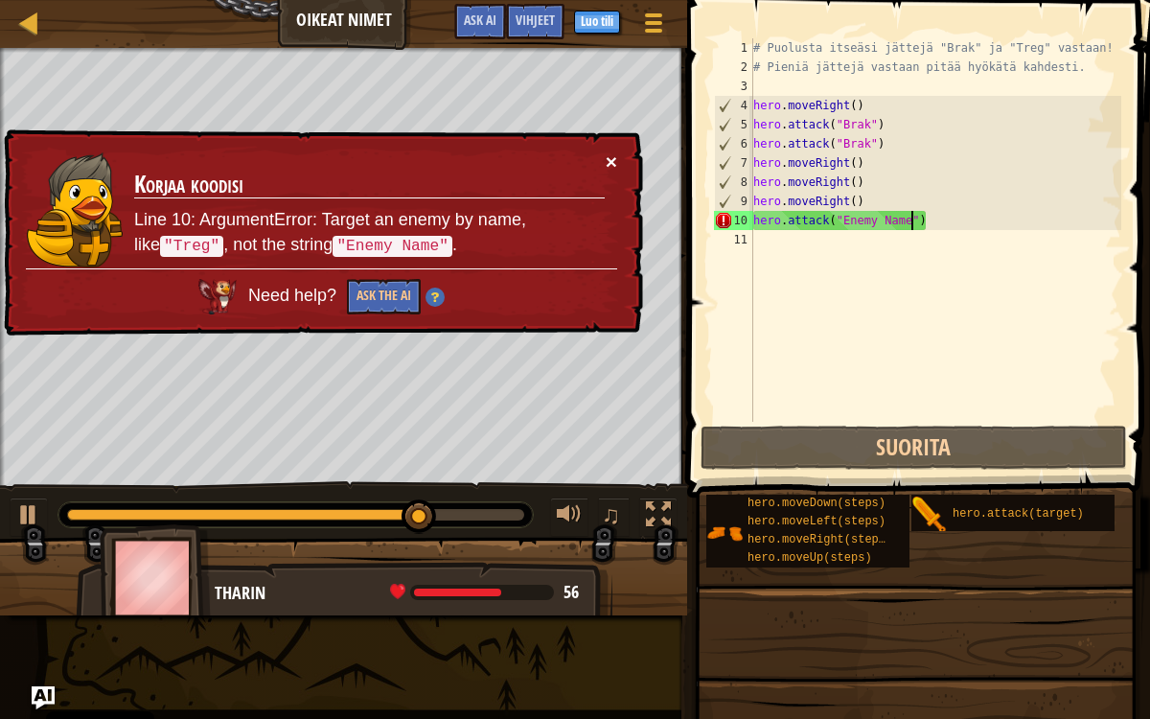
click at [613, 163] on button "×" at bounding box center [611, 161] width 11 height 20
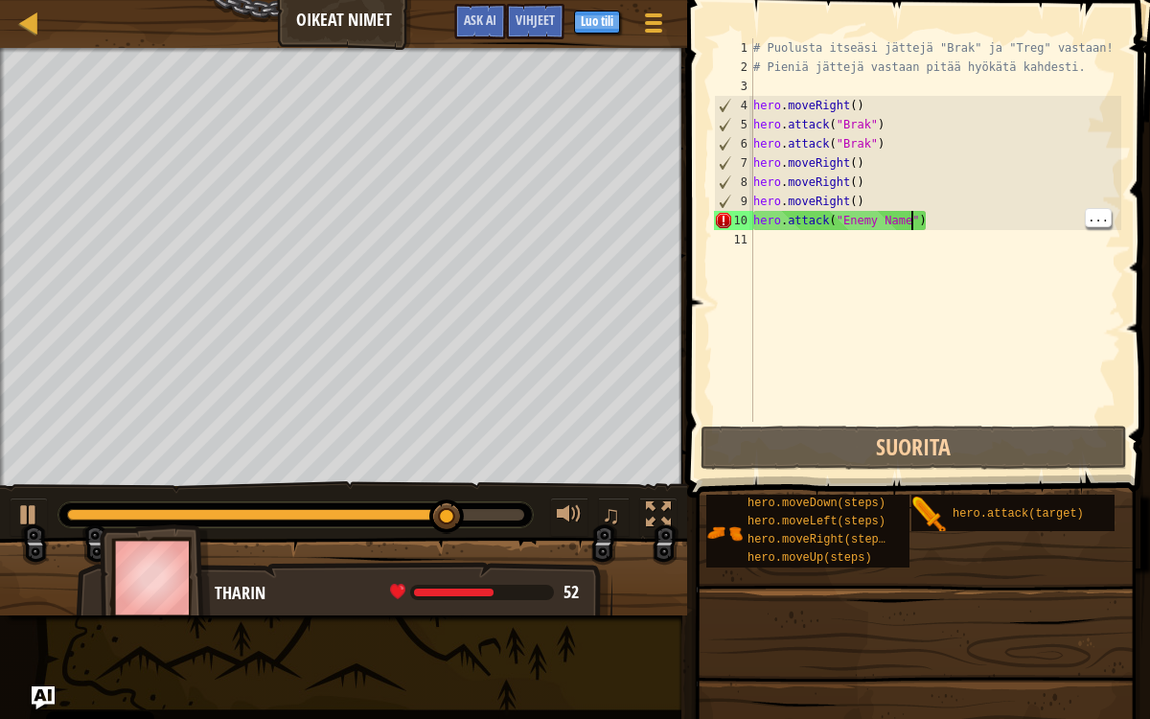
click at [965, 218] on div "# Puolusta itseäsi jättejä "Brak" ja "Treg" vastaan! # Pieniä jättejä vastaan p…" at bounding box center [935, 249] width 373 height 422
click at [844, 217] on div "# Puolusta itseäsi jättejä "Brak" ja "Treg" vastaan! # Pieniä jättejä vastaan p…" at bounding box center [935, 249] width 373 height 422
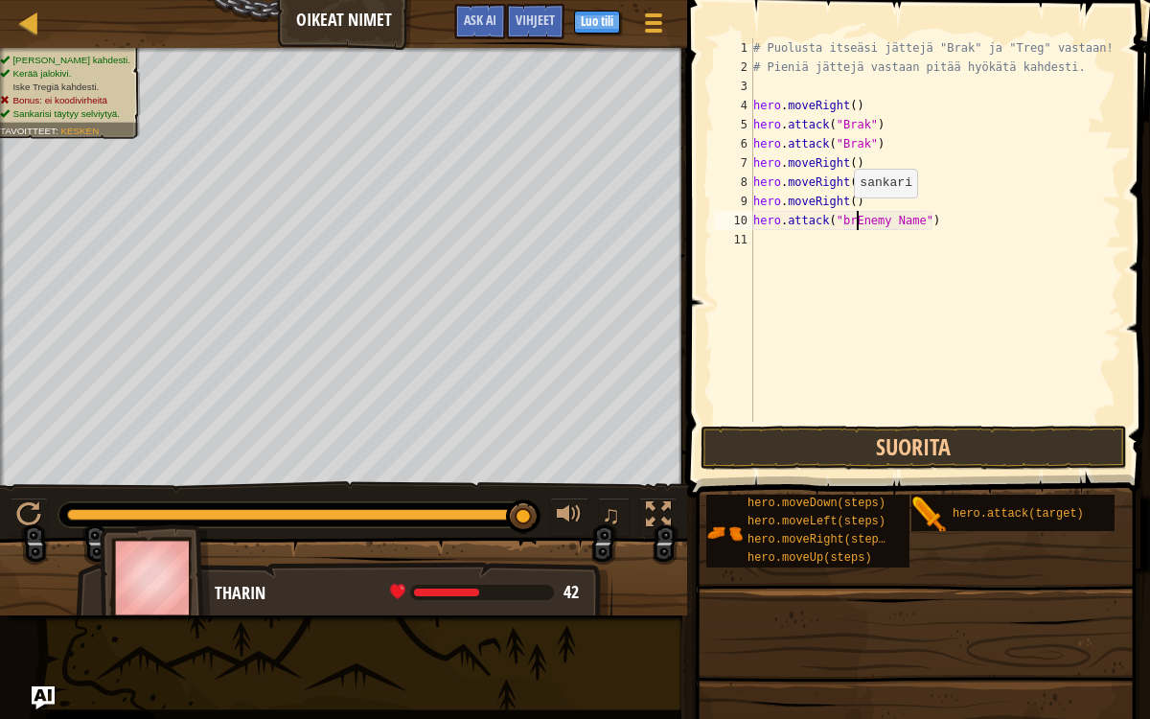
scroll to position [8, 9]
click at [956, 447] on button "Suorita" at bounding box center [914, 447] width 426 height 44
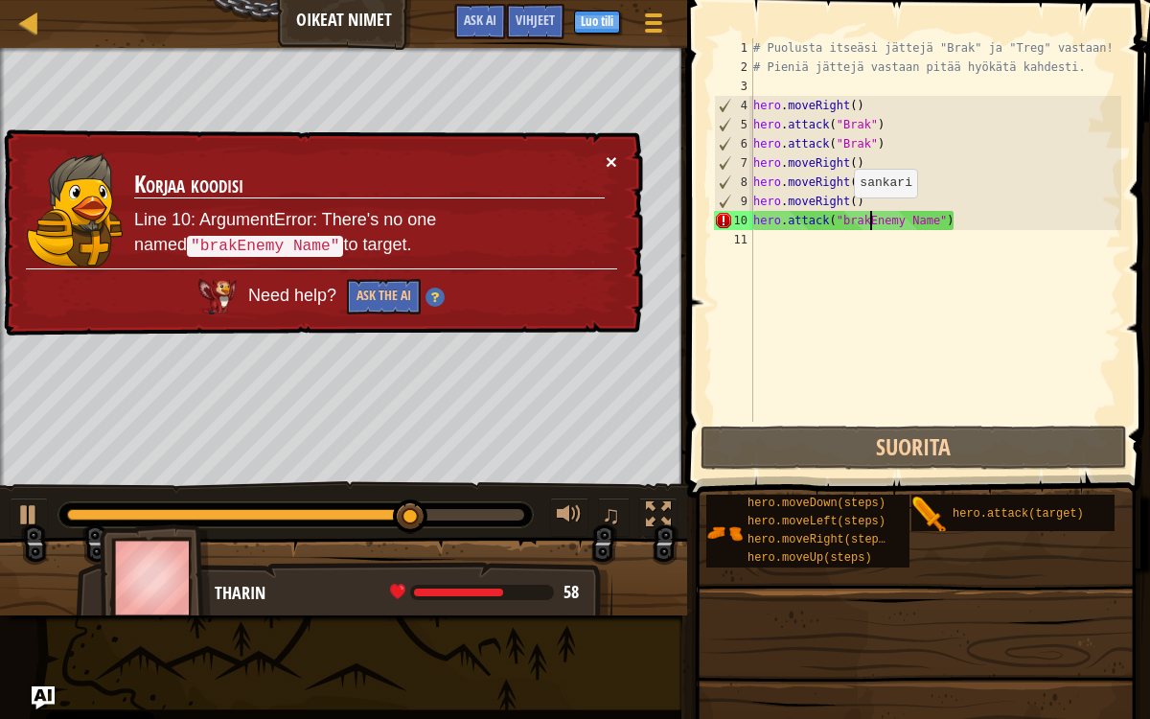
click at [607, 157] on button "×" at bounding box center [611, 161] width 11 height 20
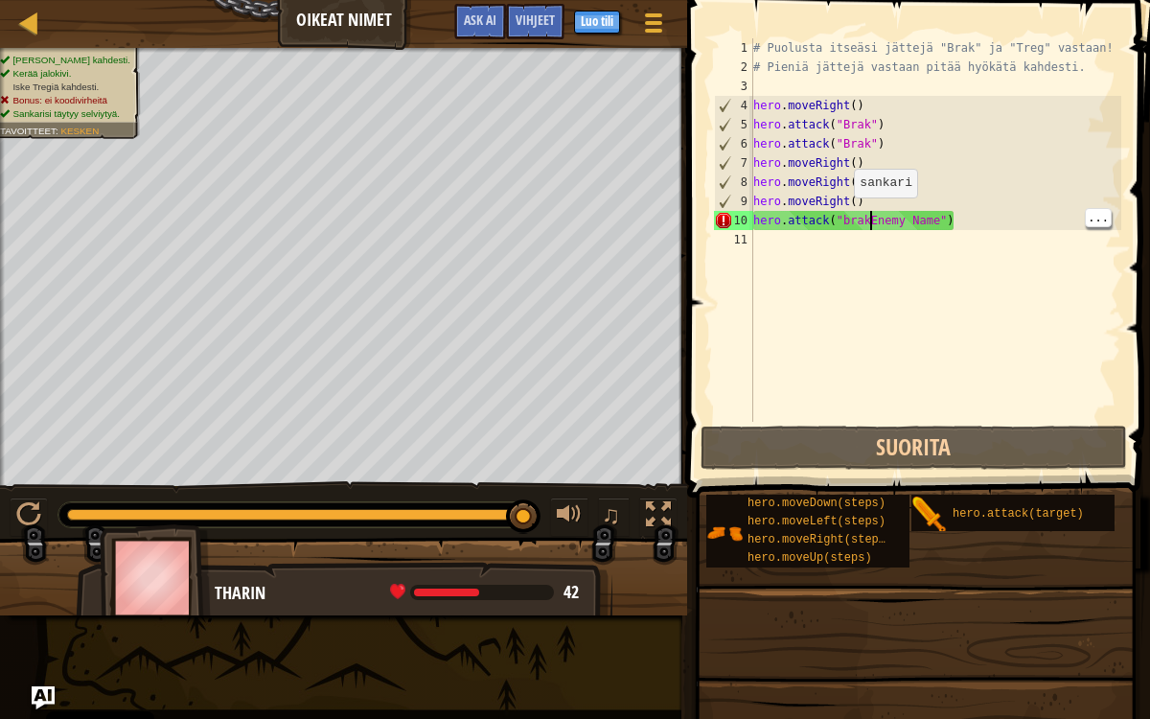
click at [942, 218] on div "# Puolusta itseäsi jättejä "Brak" ja "Treg" vastaan! # Pieniä jättejä vastaan p…" at bounding box center [935, 249] width 373 height 422
click at [951, 214] on div "# Puolusta itseäsi jättejä "Brak" ja "Treg" vastaan! # Pieniä jättejä vastaan p…" at bounding box center [935, 249] width 373 height 422
click at [943, 218] on div "# Puolusta itseäsi jättejä "Brak" ja "Treg" vastaan! # Pieniä jättejä vastaan p…" at bounding box center [935, 249] width 373 height 422
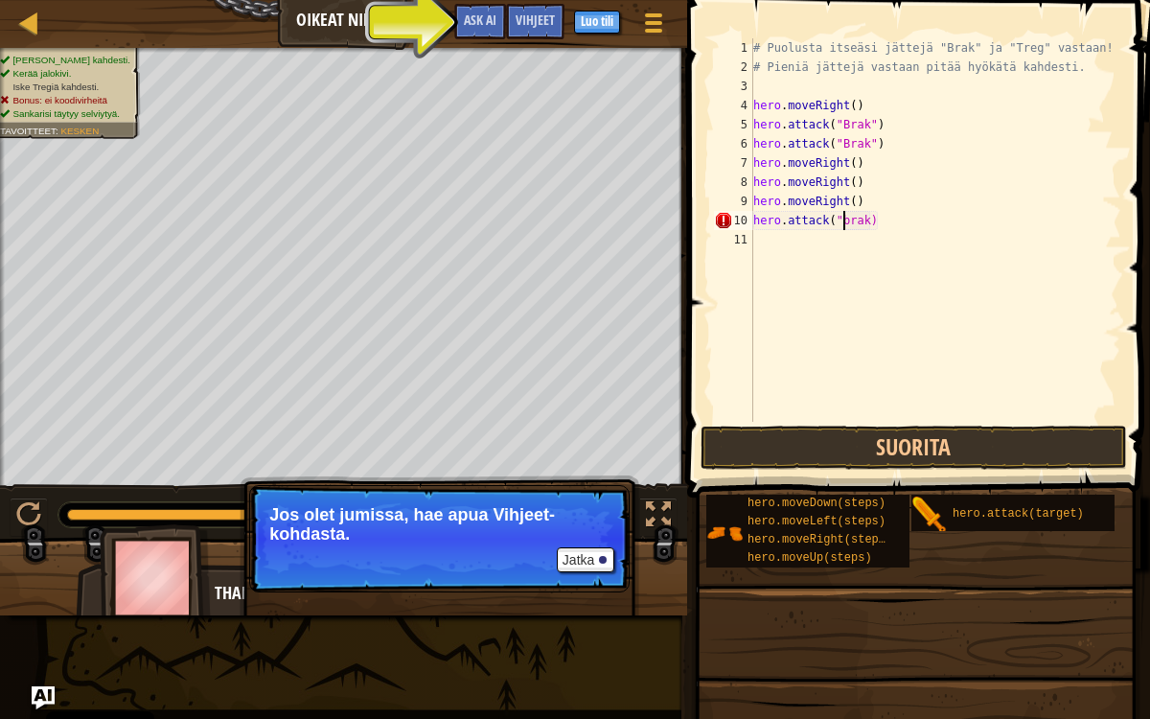
click at [840, 218] on div "# Puolusta itseäsi jättejä "Brak" ja "Treg" vastaan! # Pieniä jättejä vastaan p…" at bounding box center [935, 249] width 373 height 422
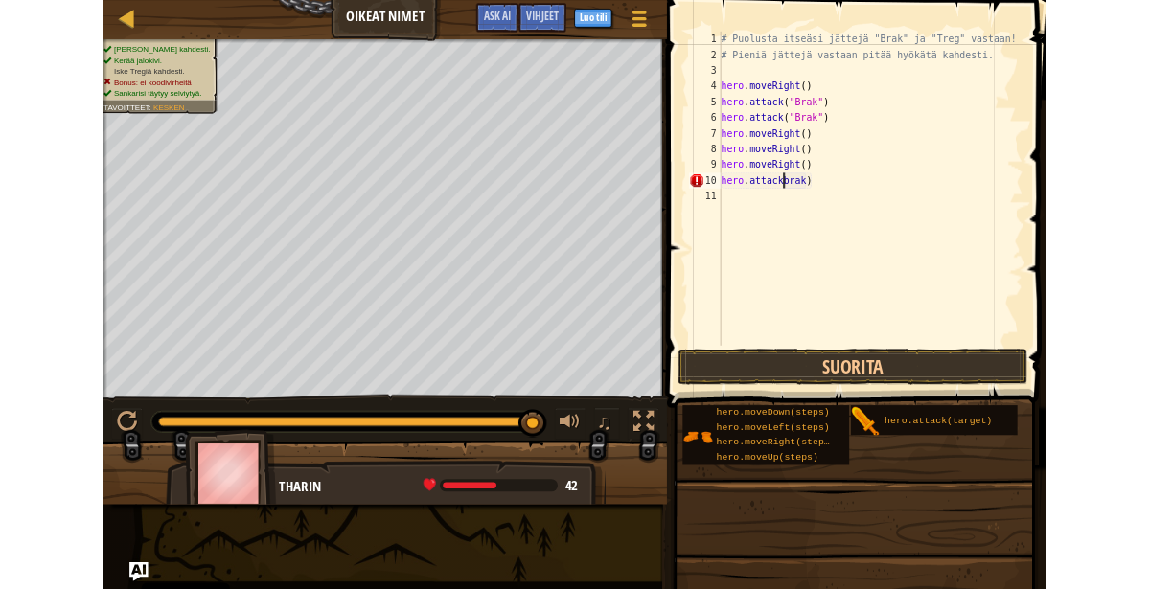
scroll to position [8, 7]
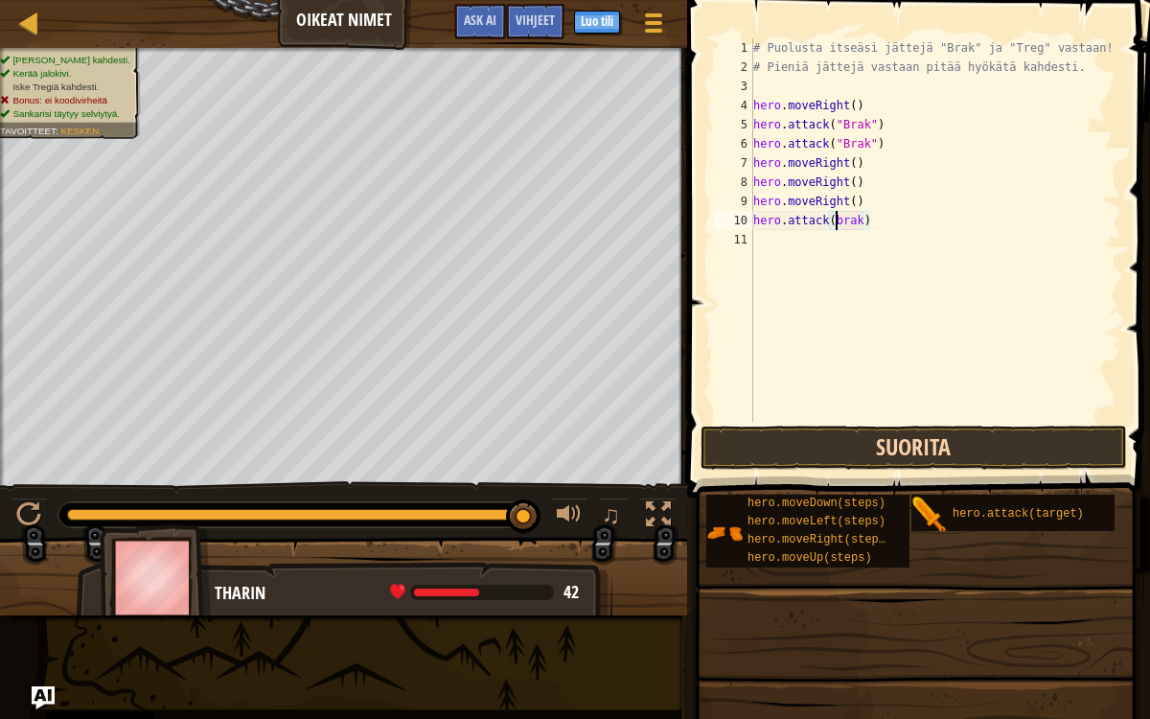
type textarea "hero.attack(brak)"
click at [959, 443] on button "Suorita" at bounding box center [914, 447] width 426 height 44
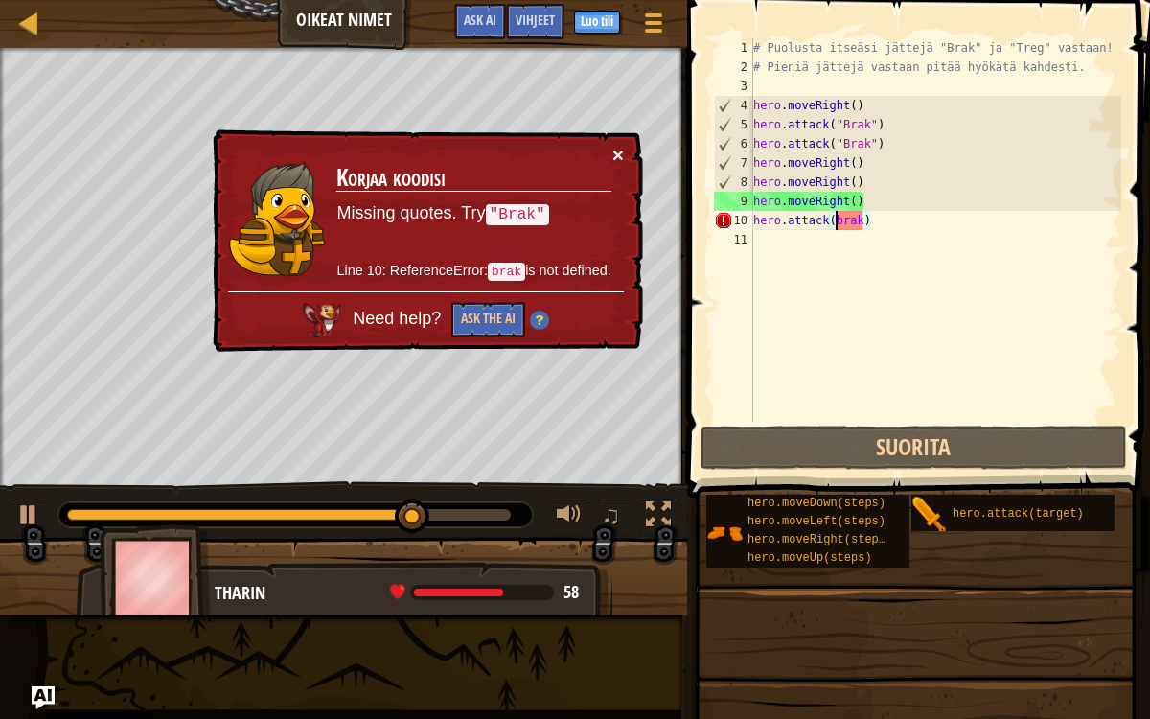
click at [617, 154] on button "×" at bounding box center [617, 155] width 11 height 20
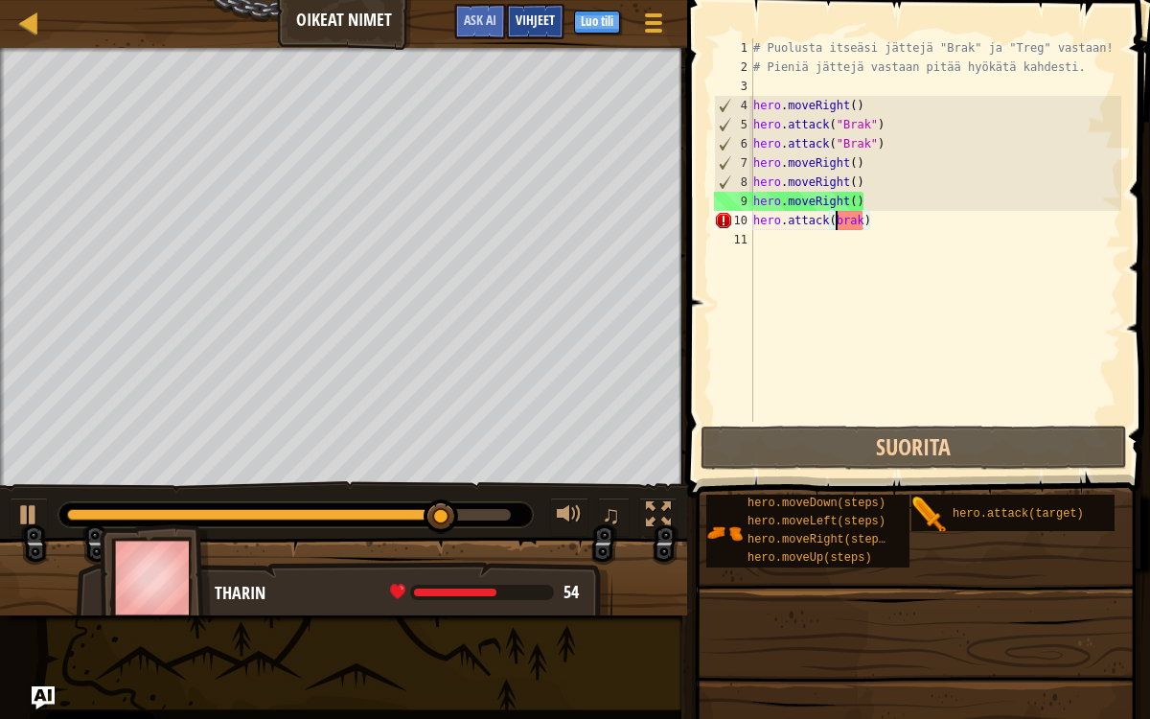
click at [535, 21] on span "Vihjeet" at bounding box center [535, 20] width 39 height 18
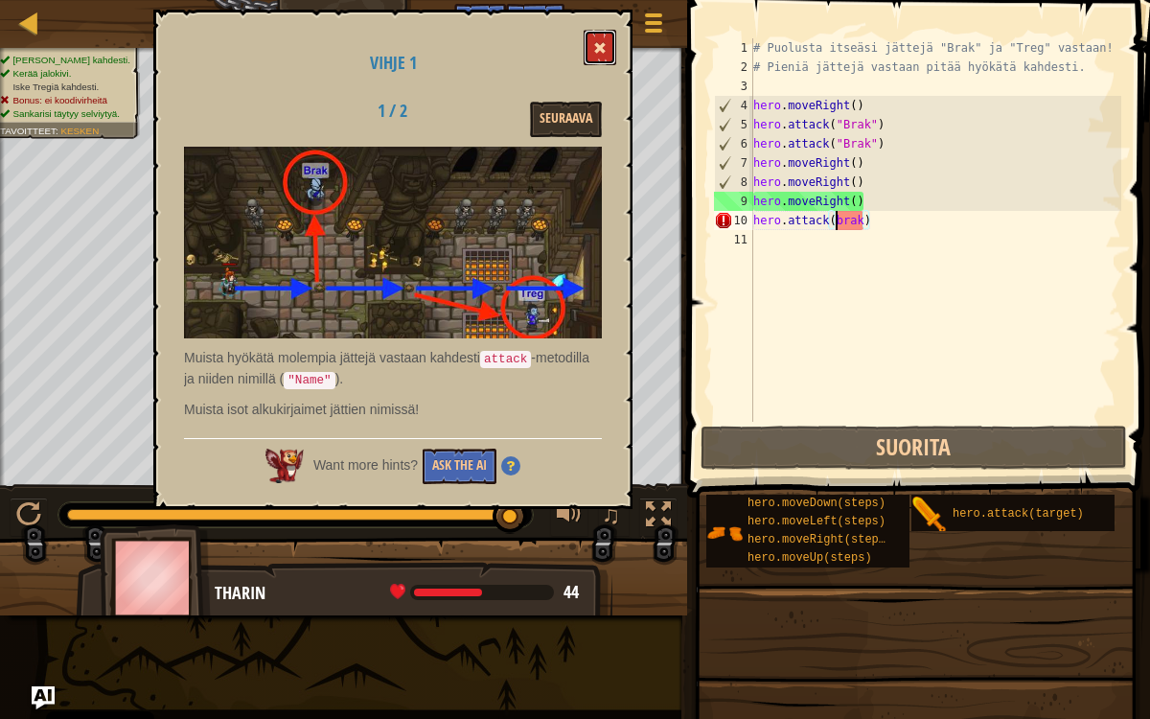
click at [599, 53] on span at bounding box center [599, 47] width 13 height 13
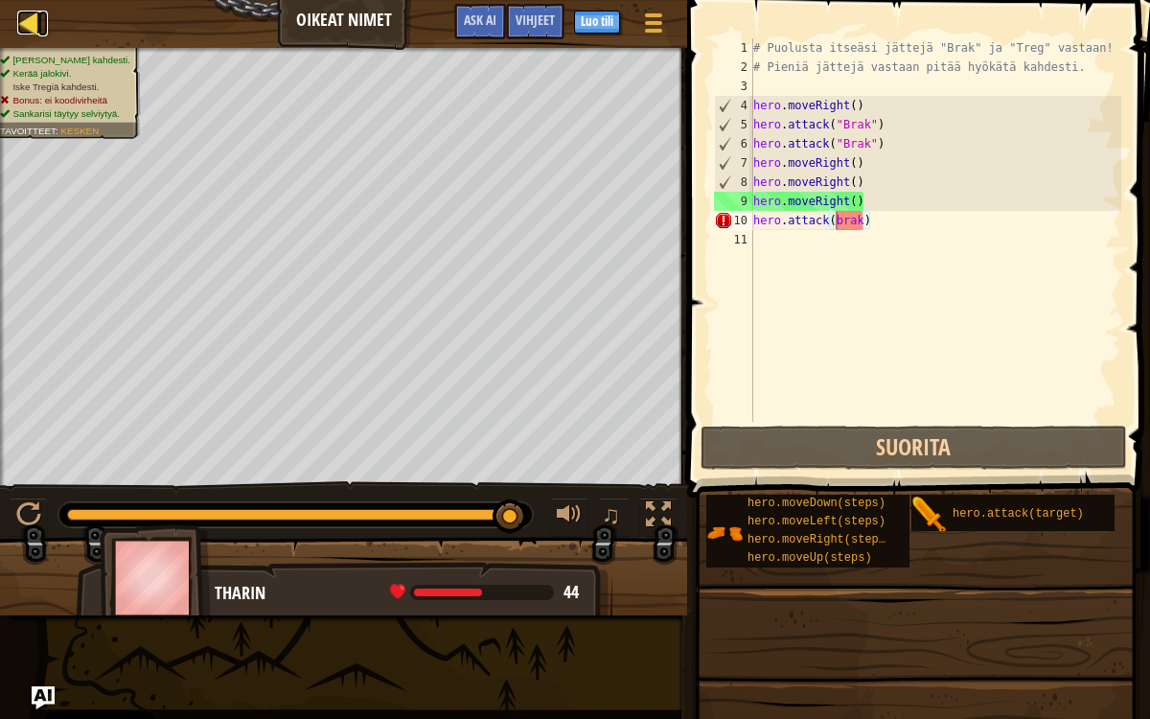
click at [43, 24] on link "Kartta" at bounding box center [43, 24] width 10 height 26
select select "fi"
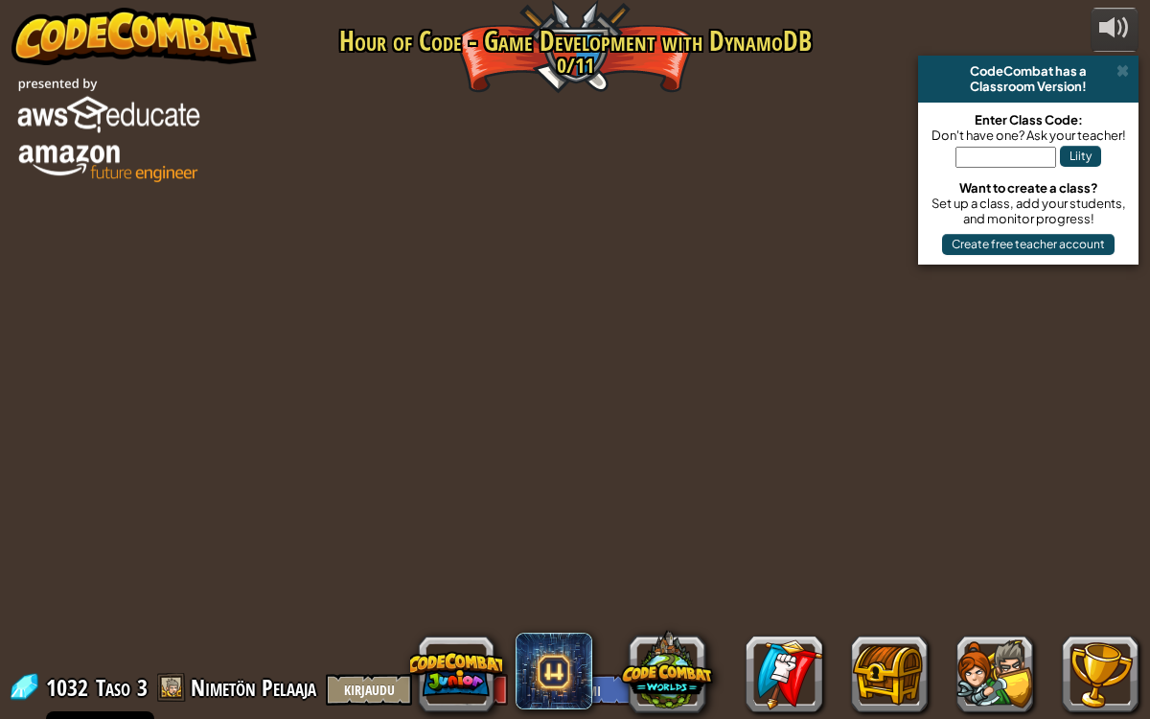
select select "fi"
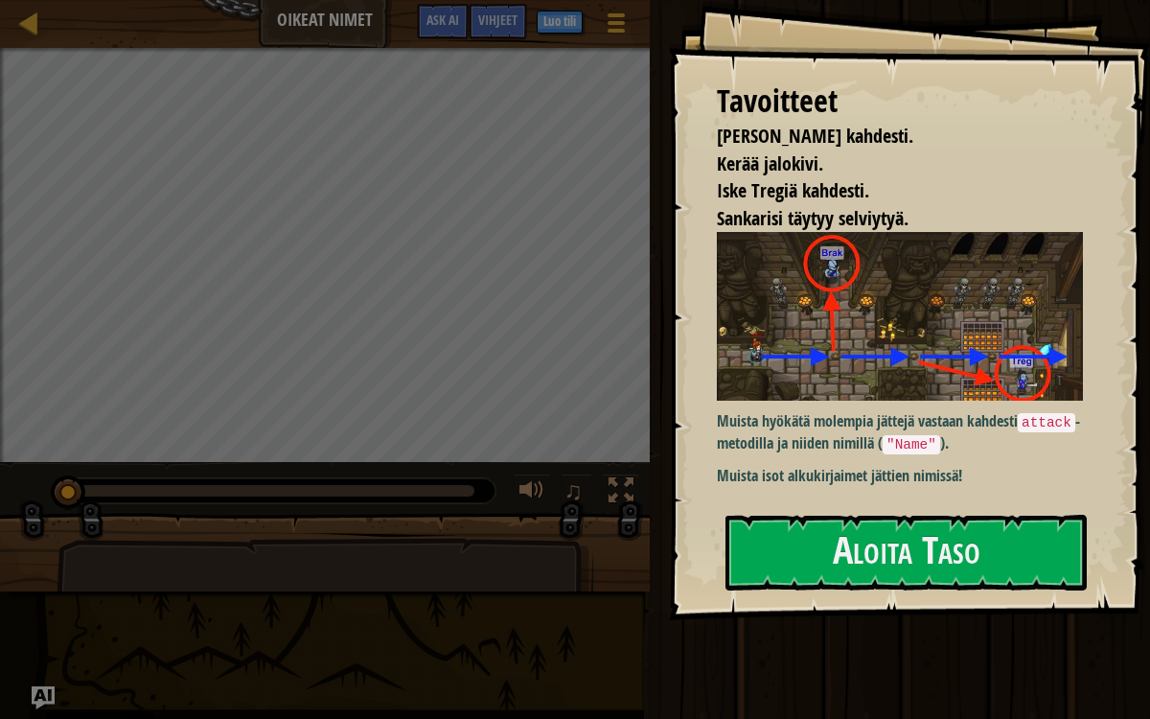
select select "fi"
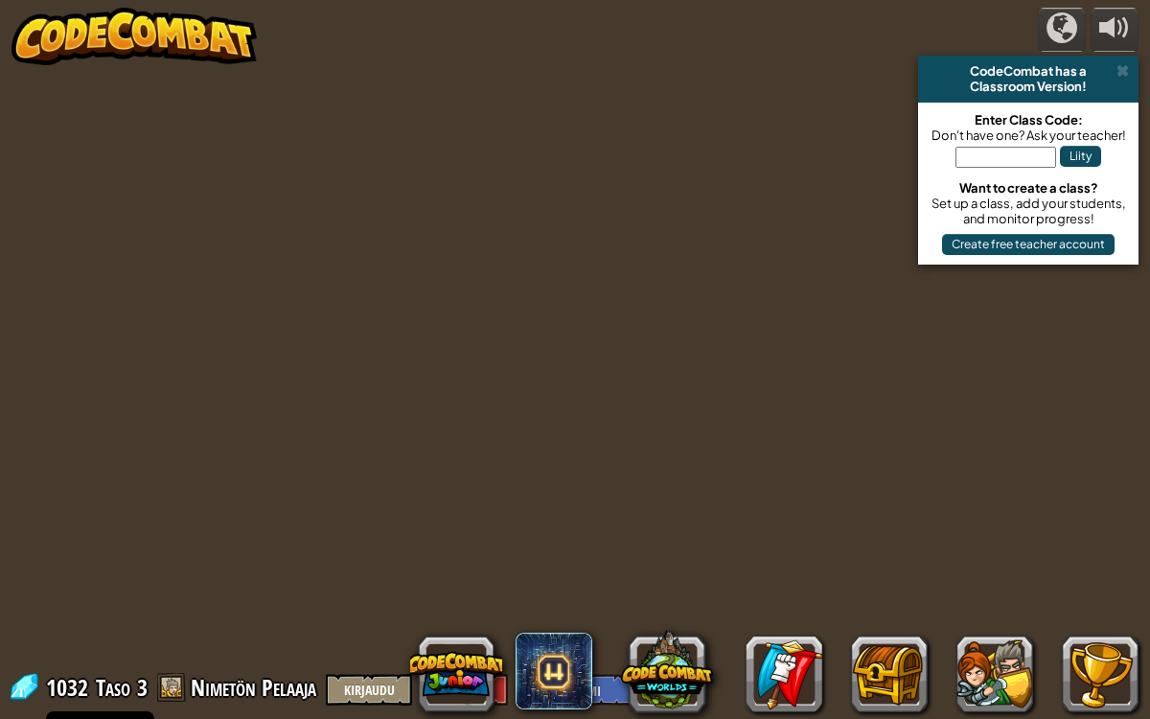
select select "fi"
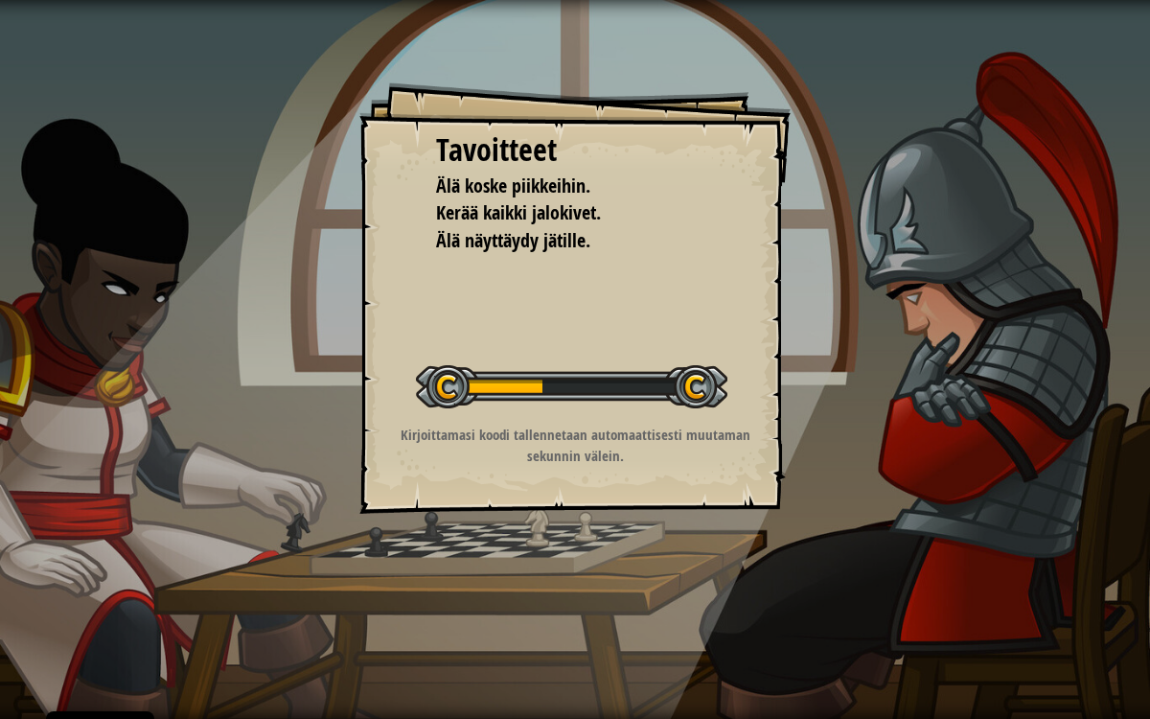
select select "fi"
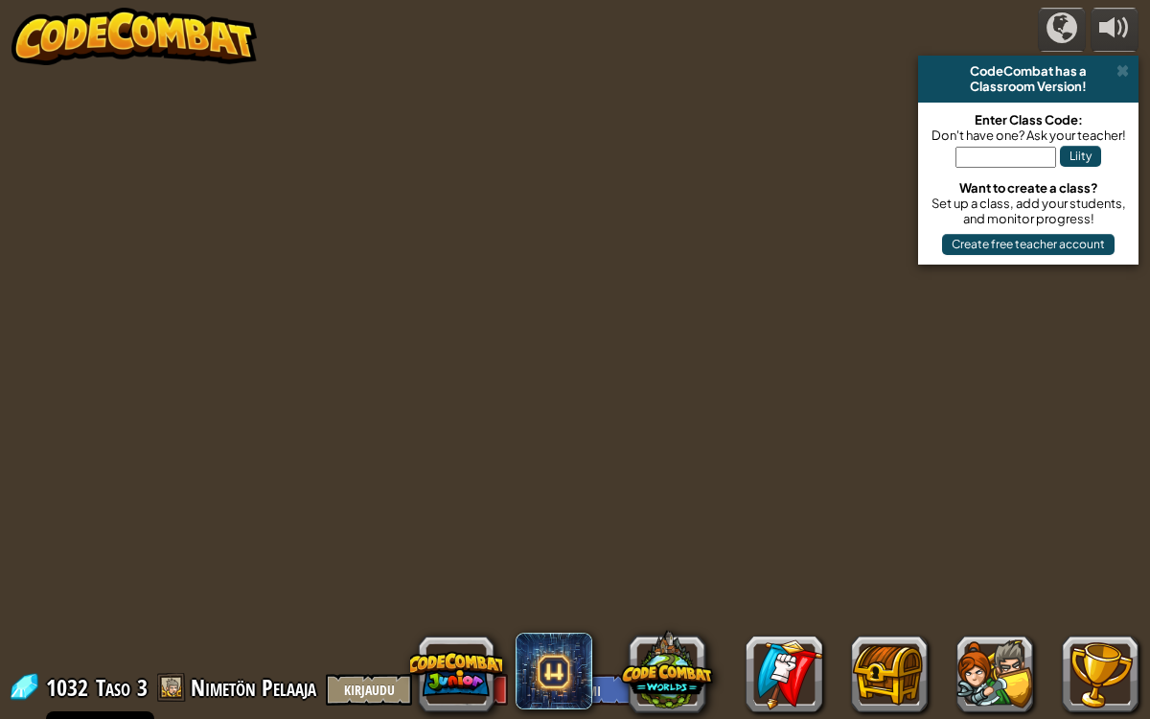
select select "fi"
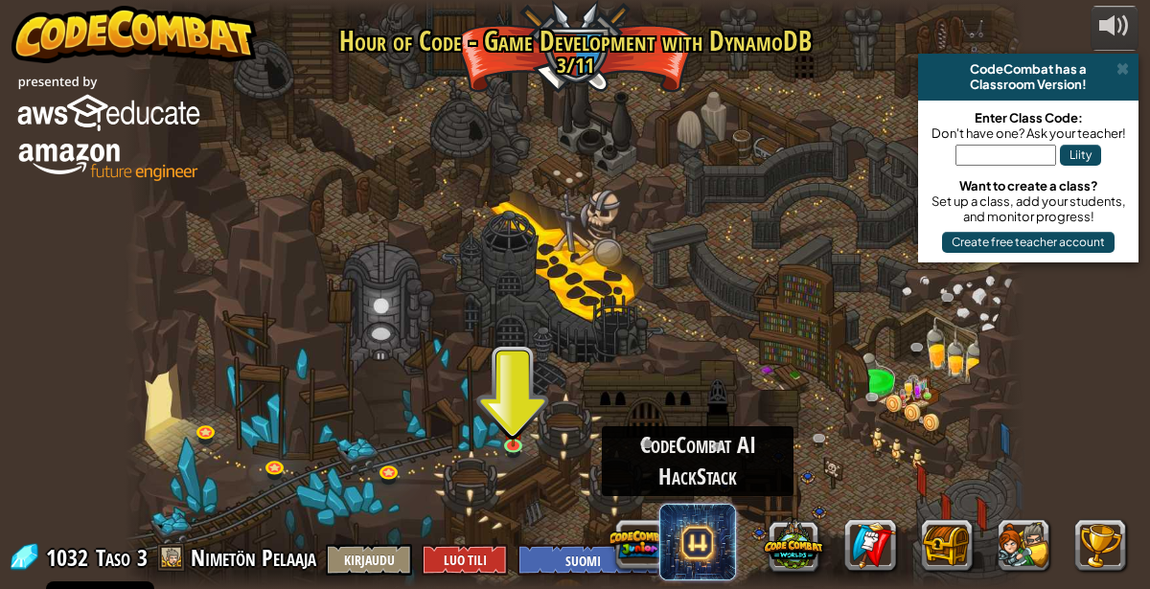
click at [696, 539] on span at bounding box center [697, 542] width 77 height 77
